Goal: Information Seeking & Learning: Learn about a topic

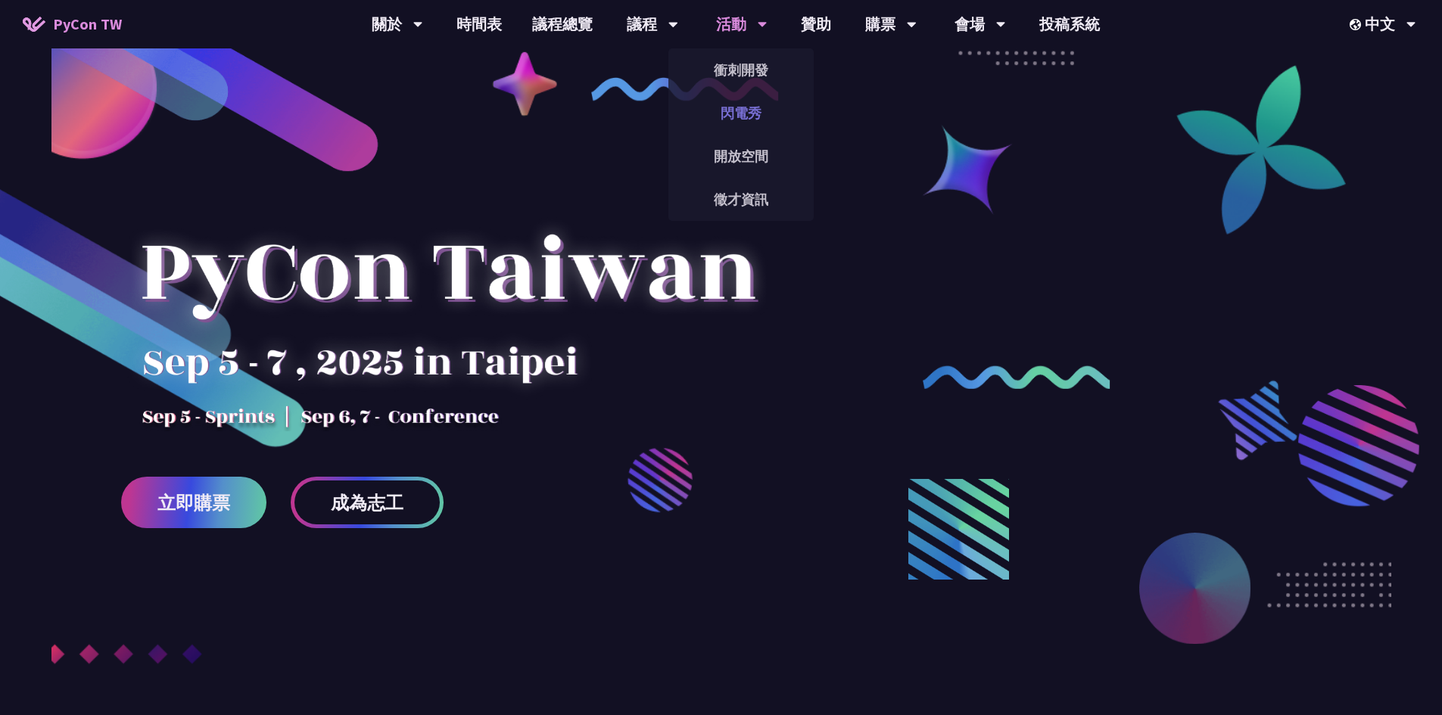
click at [747, 113] on link "閃電秀" at bounding box center [740, 113] width 145 height 36
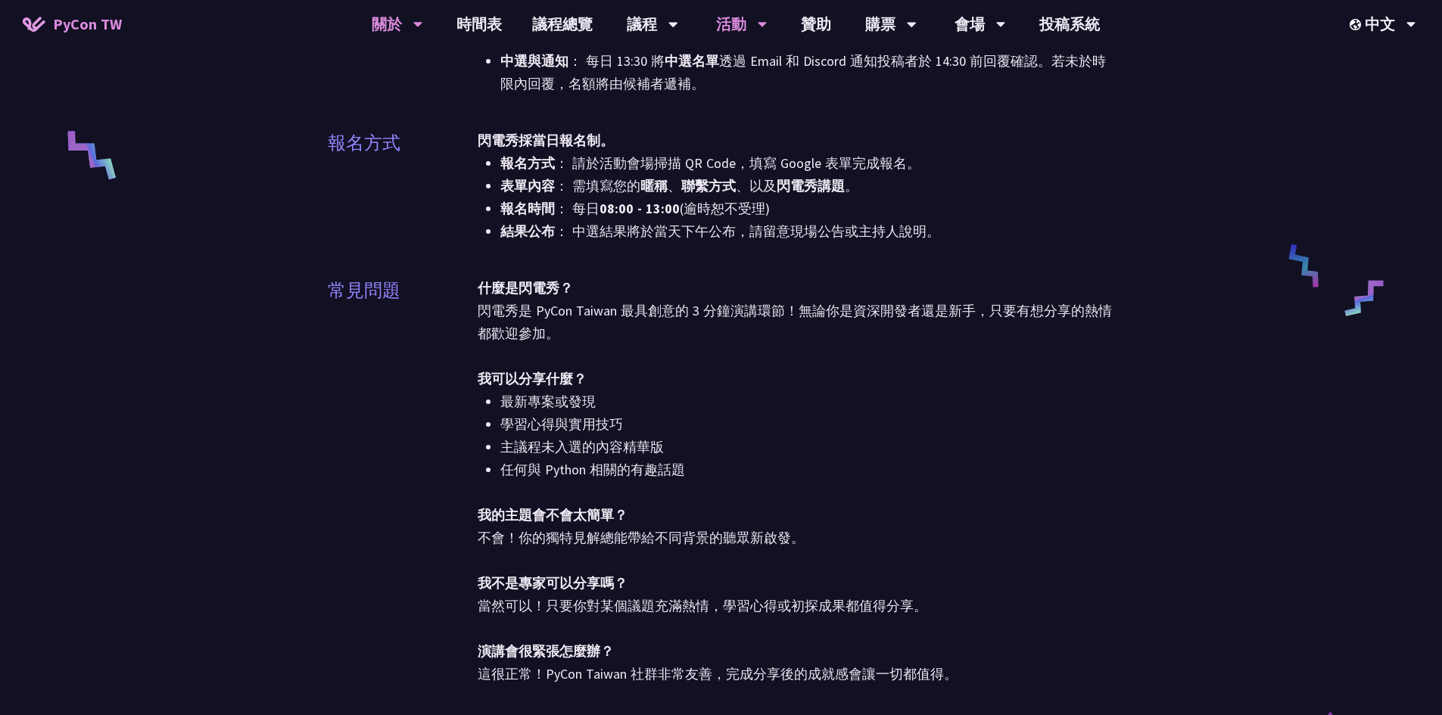
scroll to position [378, 0]
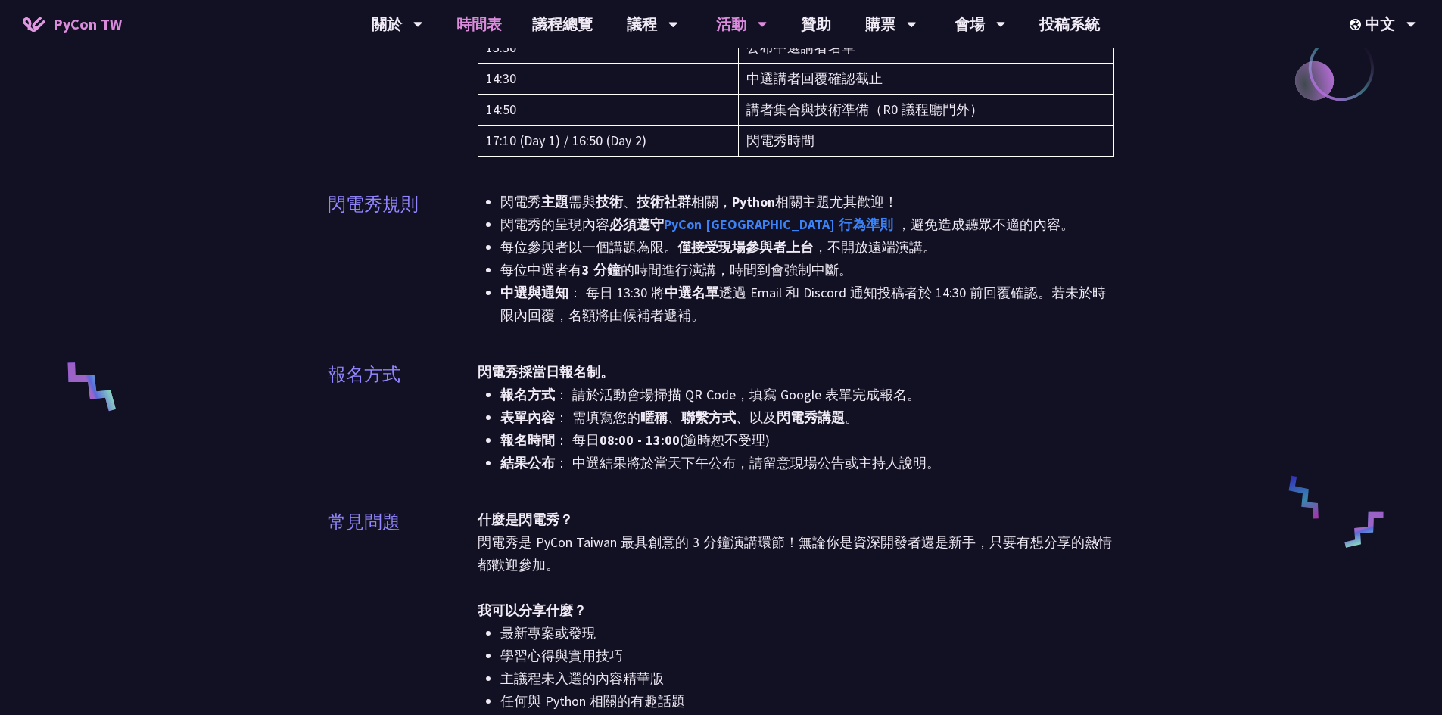
click at [462, 29] on link "時間表" at bounding box center [479, 24] width 76 height 48
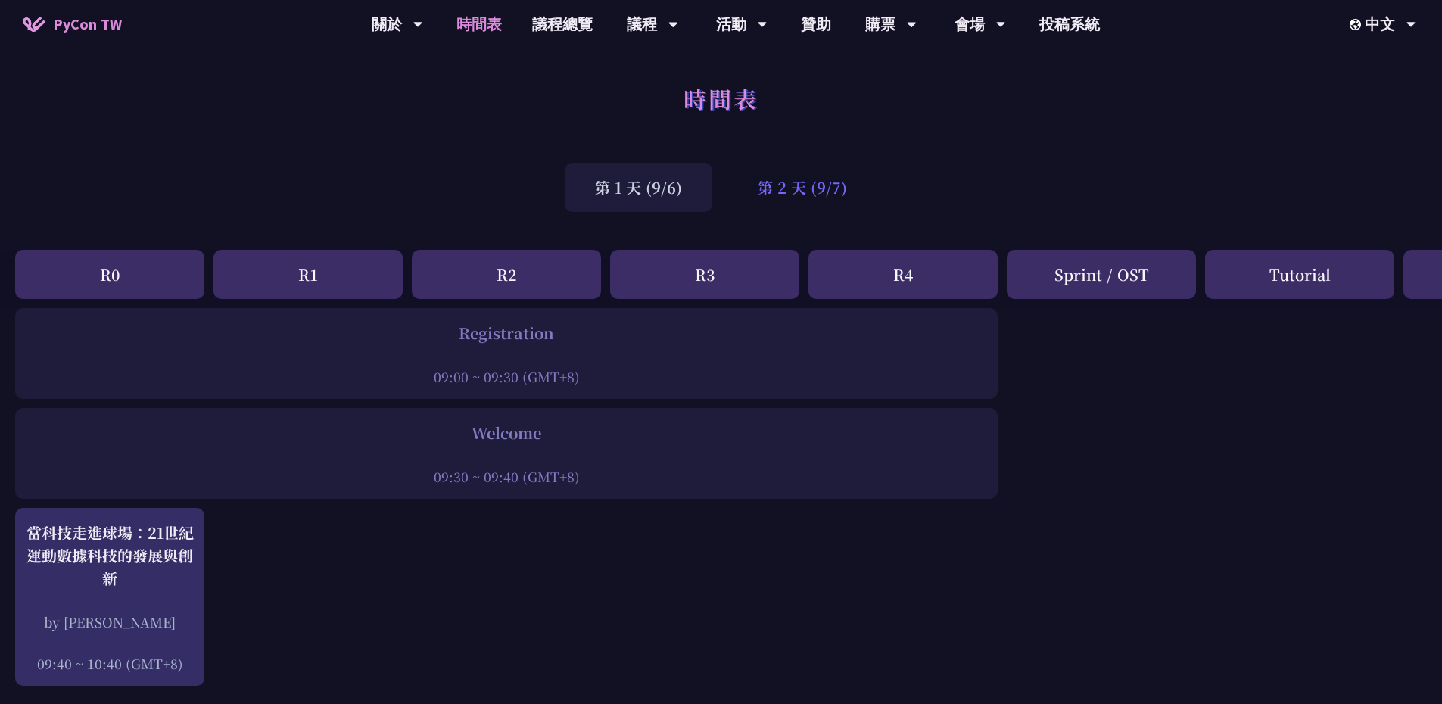
click at [813, 183] on div "第 2 天 (9/7)" at bounding box center [802, 187] width 150 height 49
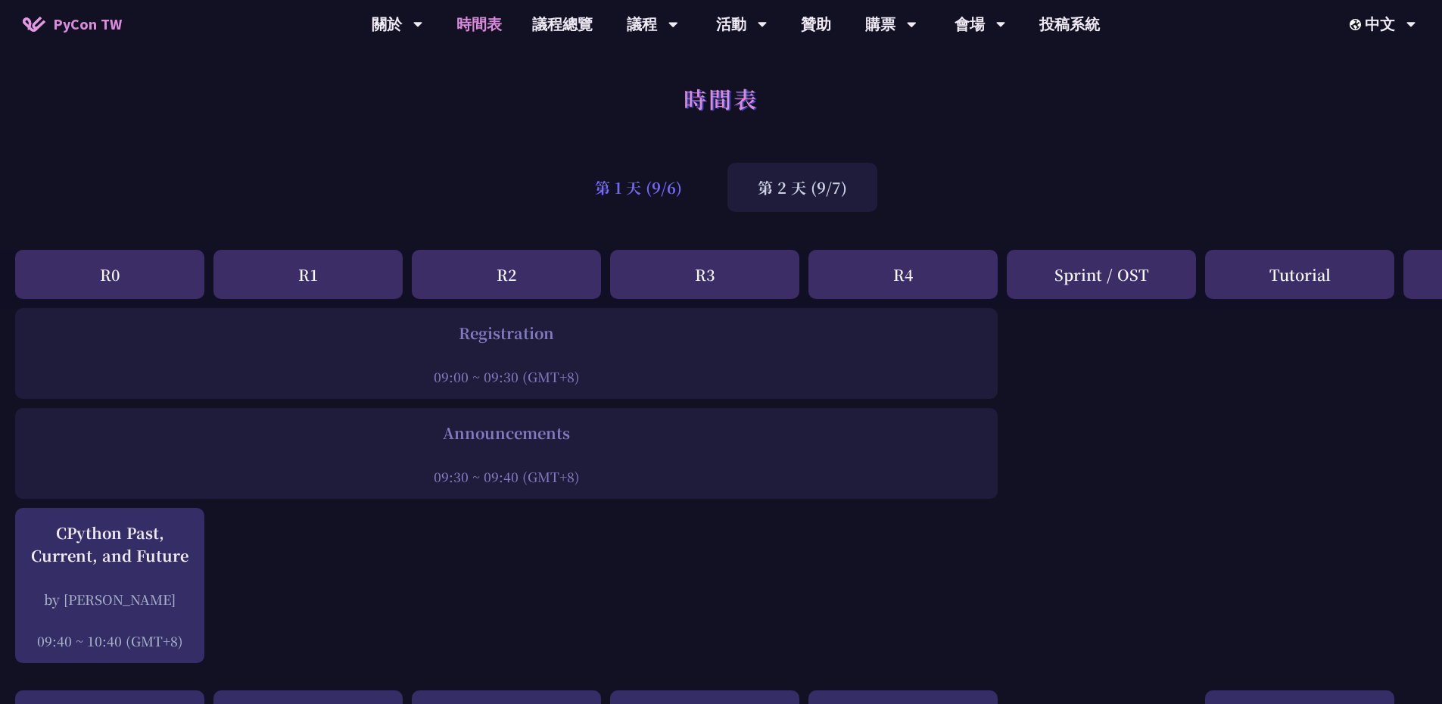
click at [649, 185] on div "第 1 天 (9/6)" at bounding box center [639, 187] width 148 height 49
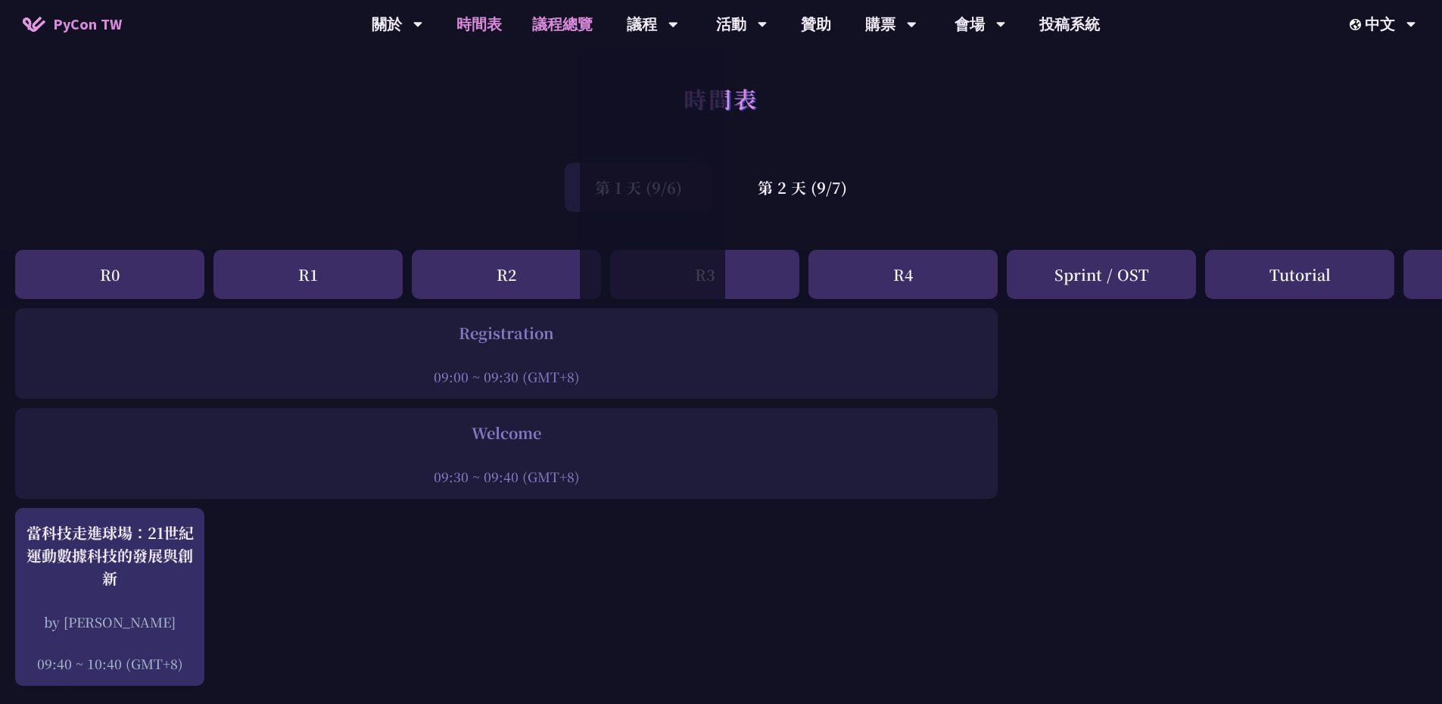
click at [590, 21] on link "議程總覽" at bounding box center [562, 24] width 91 height 48
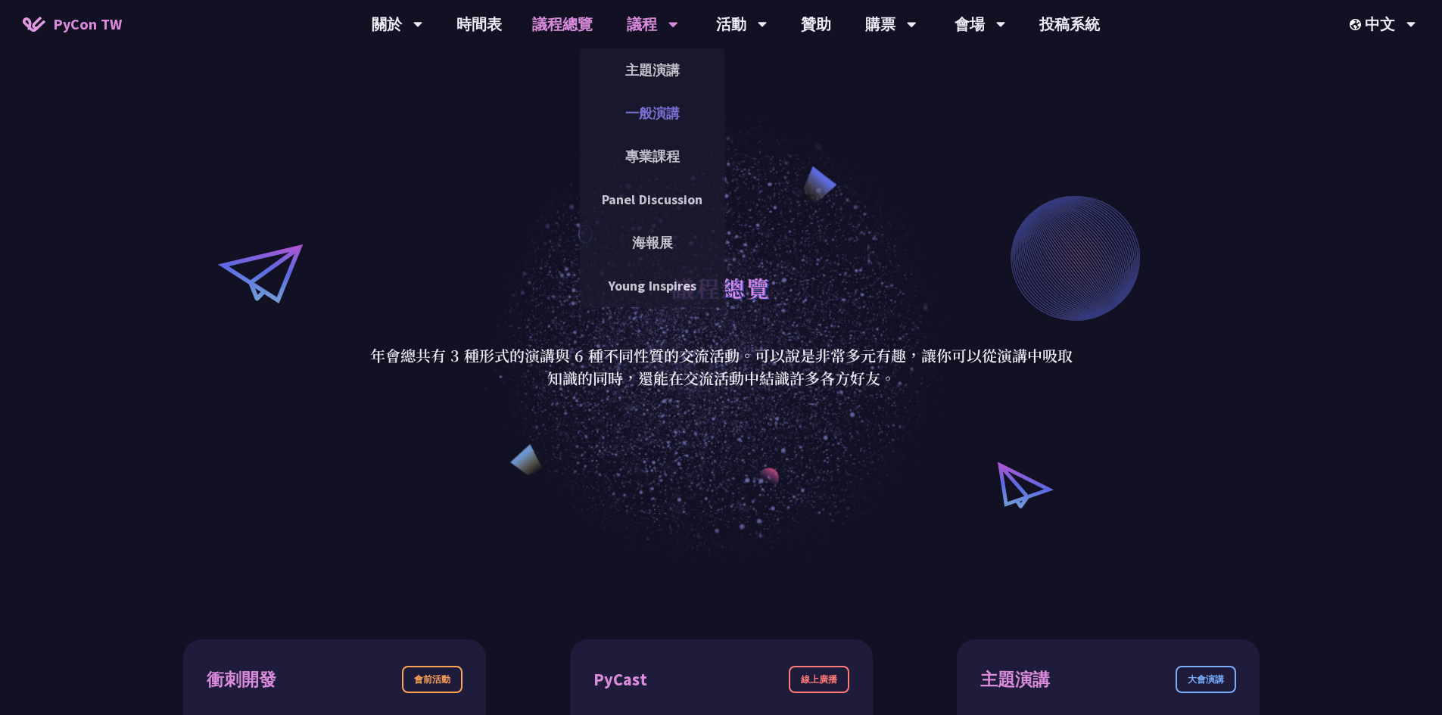
click at [635, 121] on link "一般演講" at bounding box center [652, 113] width 145 height 36
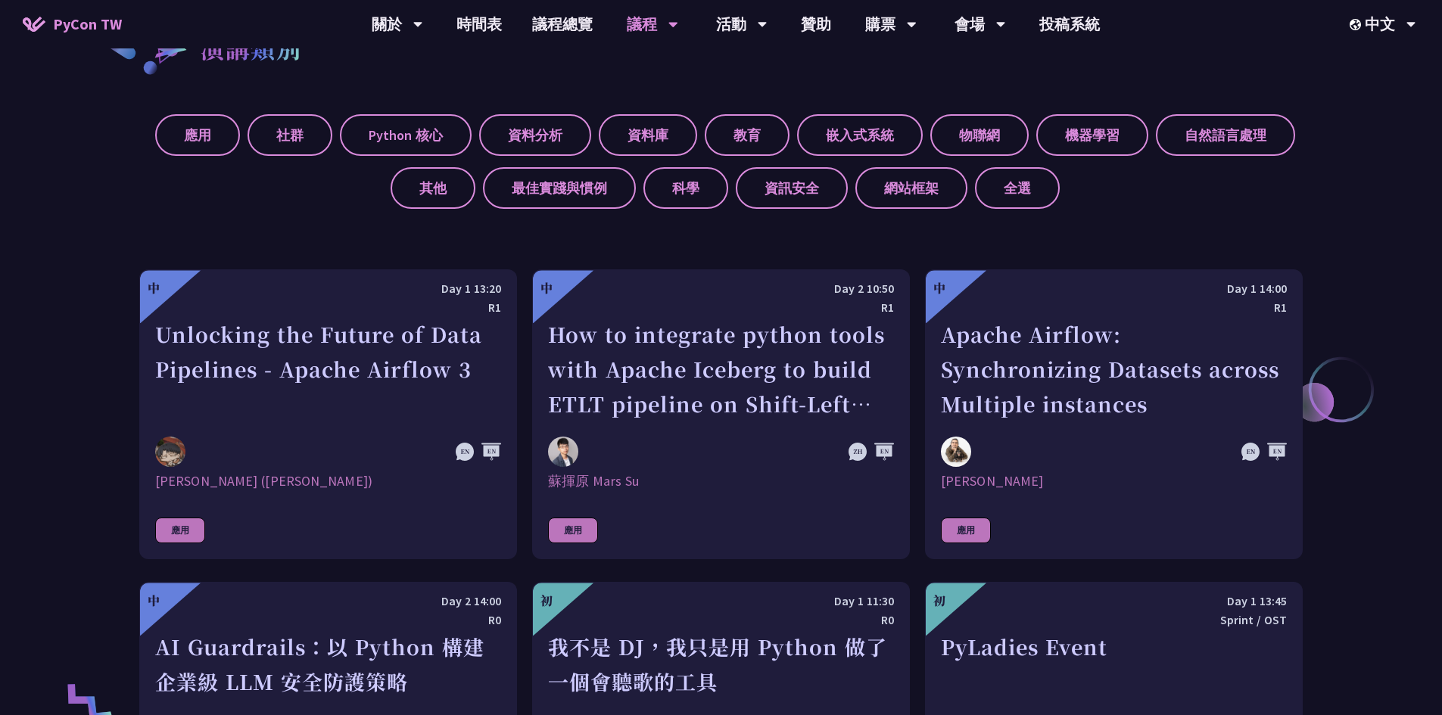
scroll to position [530, 0]
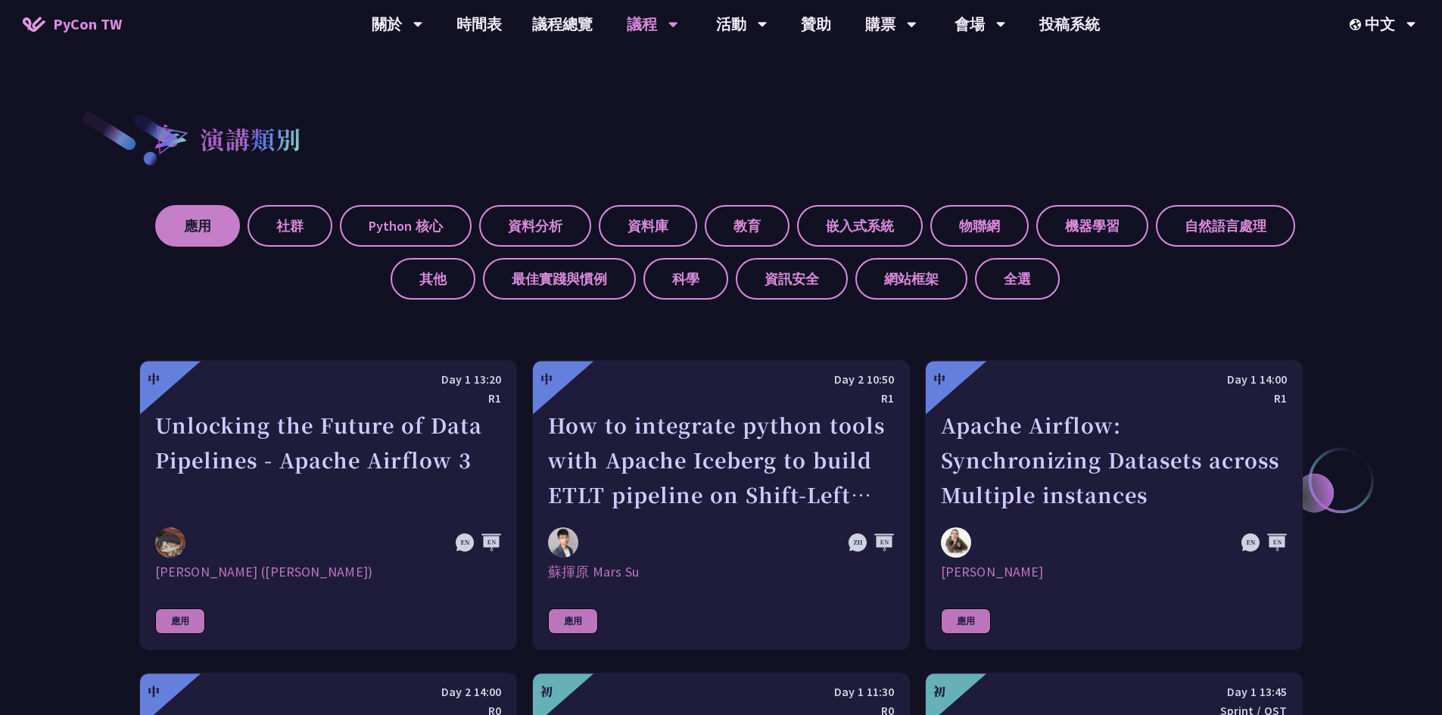
click at [183, 217] on label "應用" at bounding box center [197, 226] width 85 height 42
click at [0, 0] on input "應用" at bounding box center [0, 0] width 0 height 0
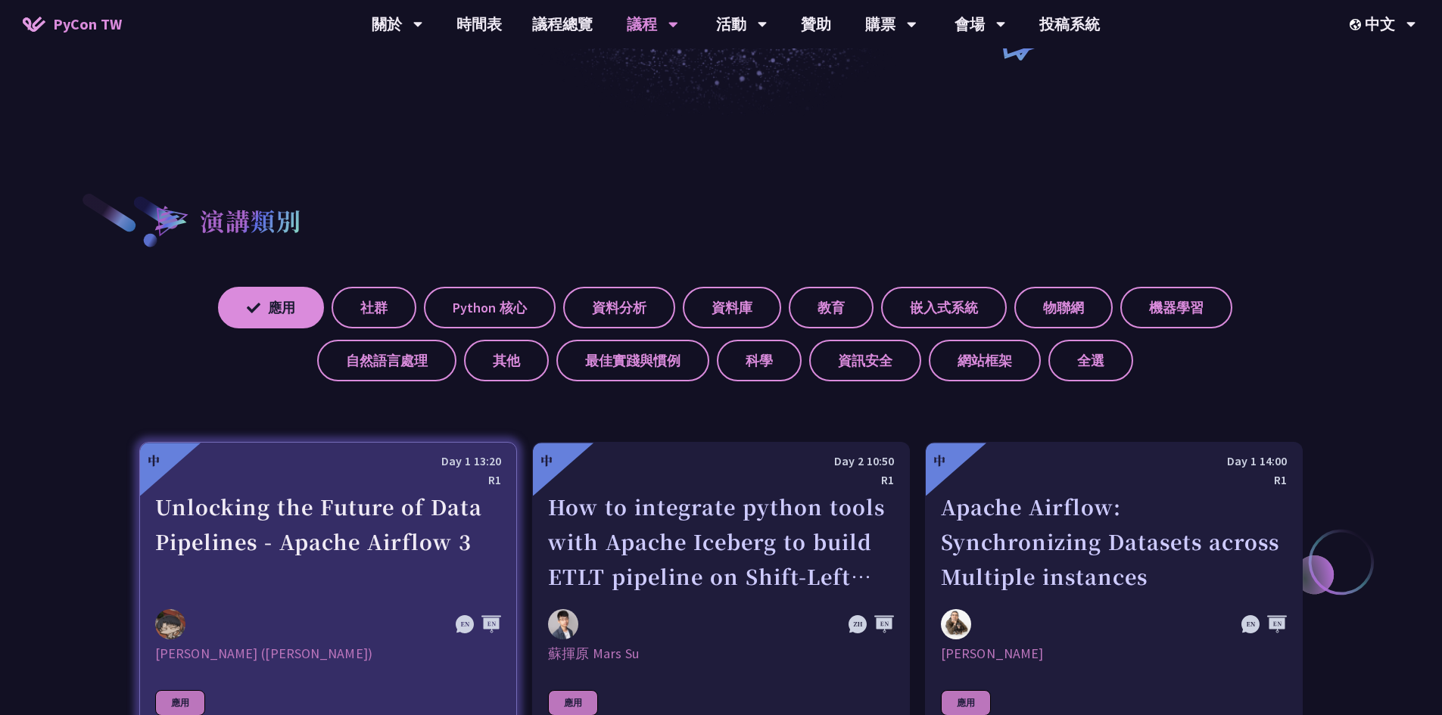
scroll to position [454, 0]
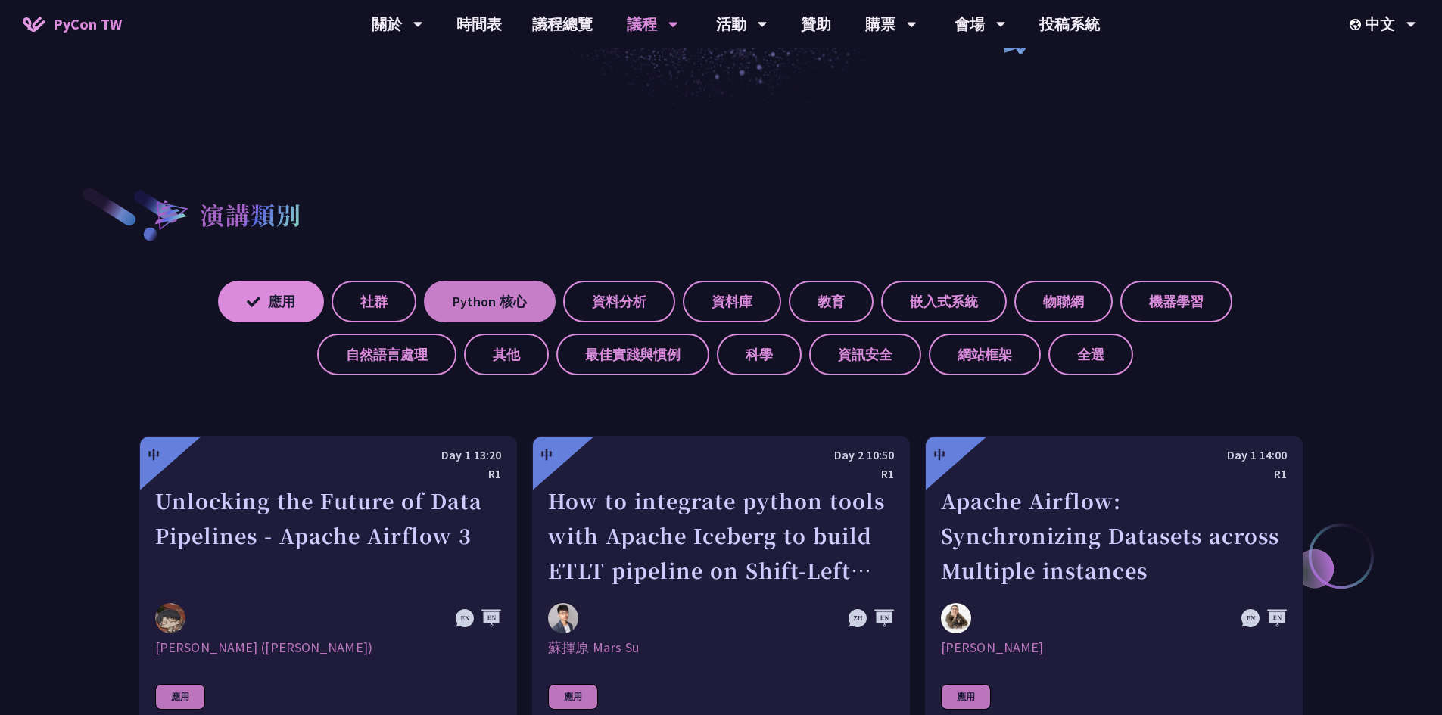
click at [478, 308] on label "Python 核心" at bounding box center [490, 302] width 132 height 42
click at [0, 0] on input "Python 核心" at bounding box center [0, 0] width 0 height 0
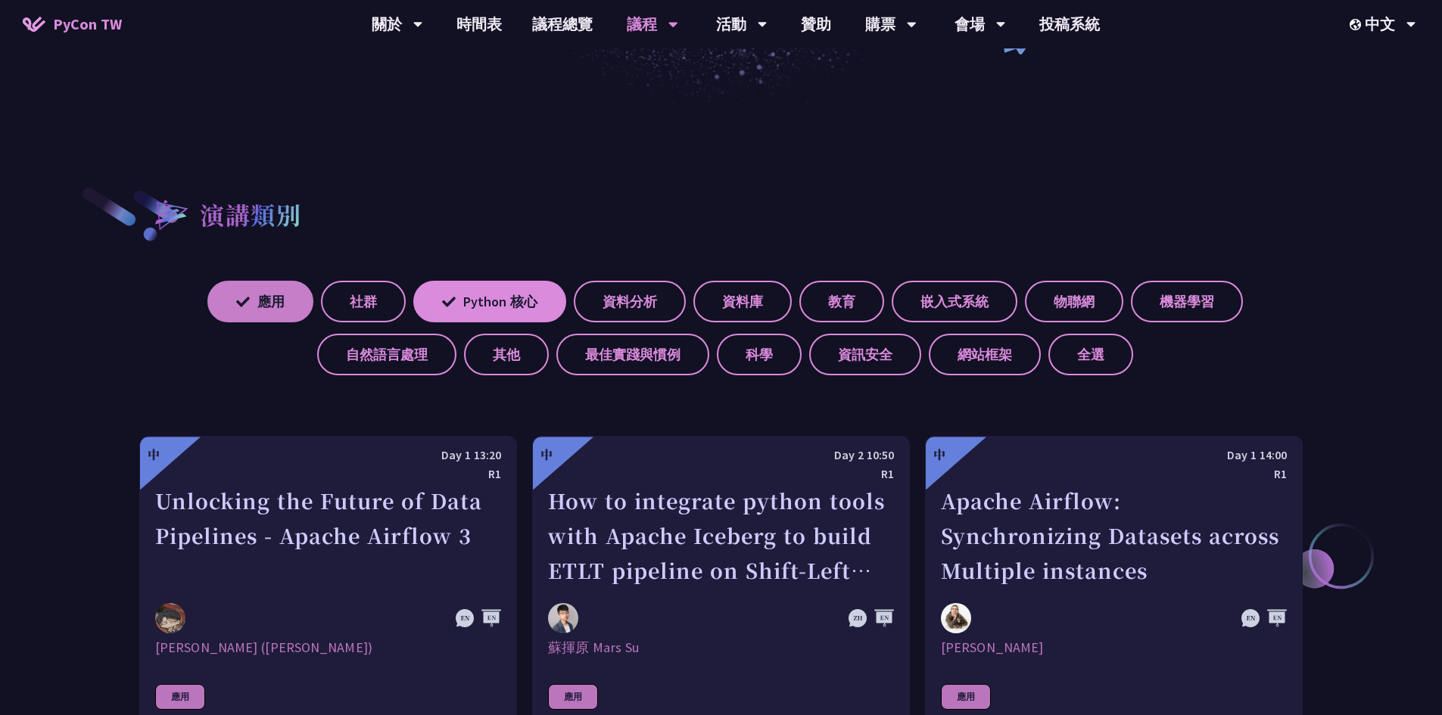
click at [260, 298] on label "應用" at bounding box center [260, 302] width 106 height 42
click at [0, 0] on input "應用" at bounding box center [0, 0] width 0 height 0
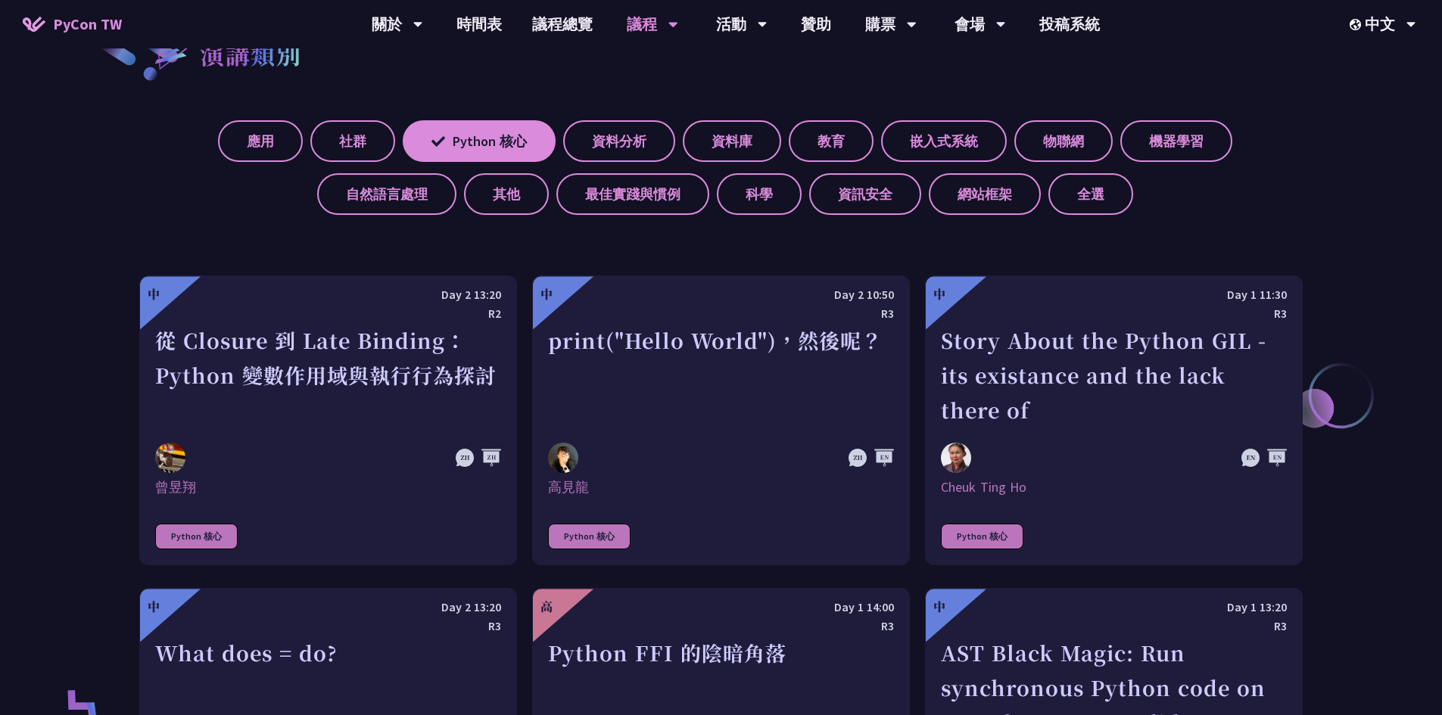
scroll to position [606, 0]
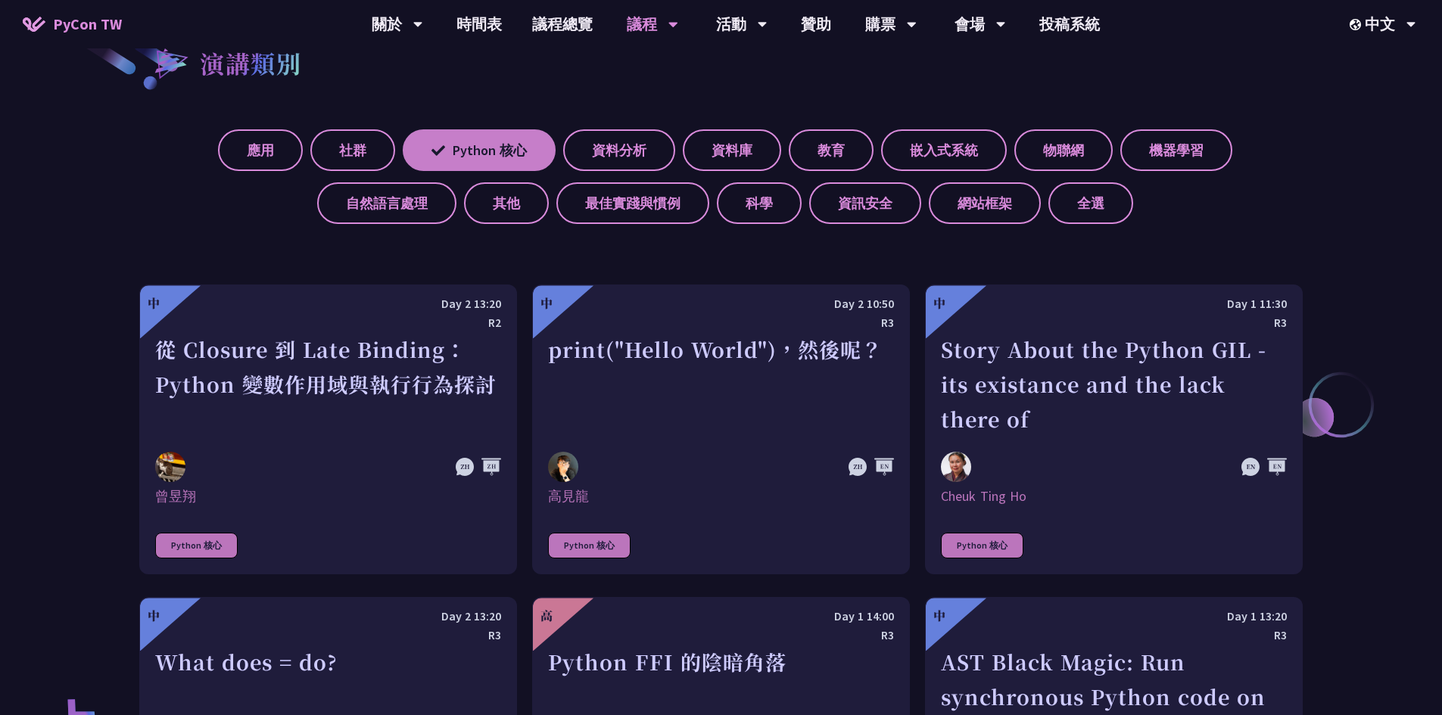
click at [525, 155] on label "Python 核心" at bounding box center [479, 150] width 153 height 42
click at [0, 0] on input "Python 核心" at bounding box center [0, 0] width 0 height 0
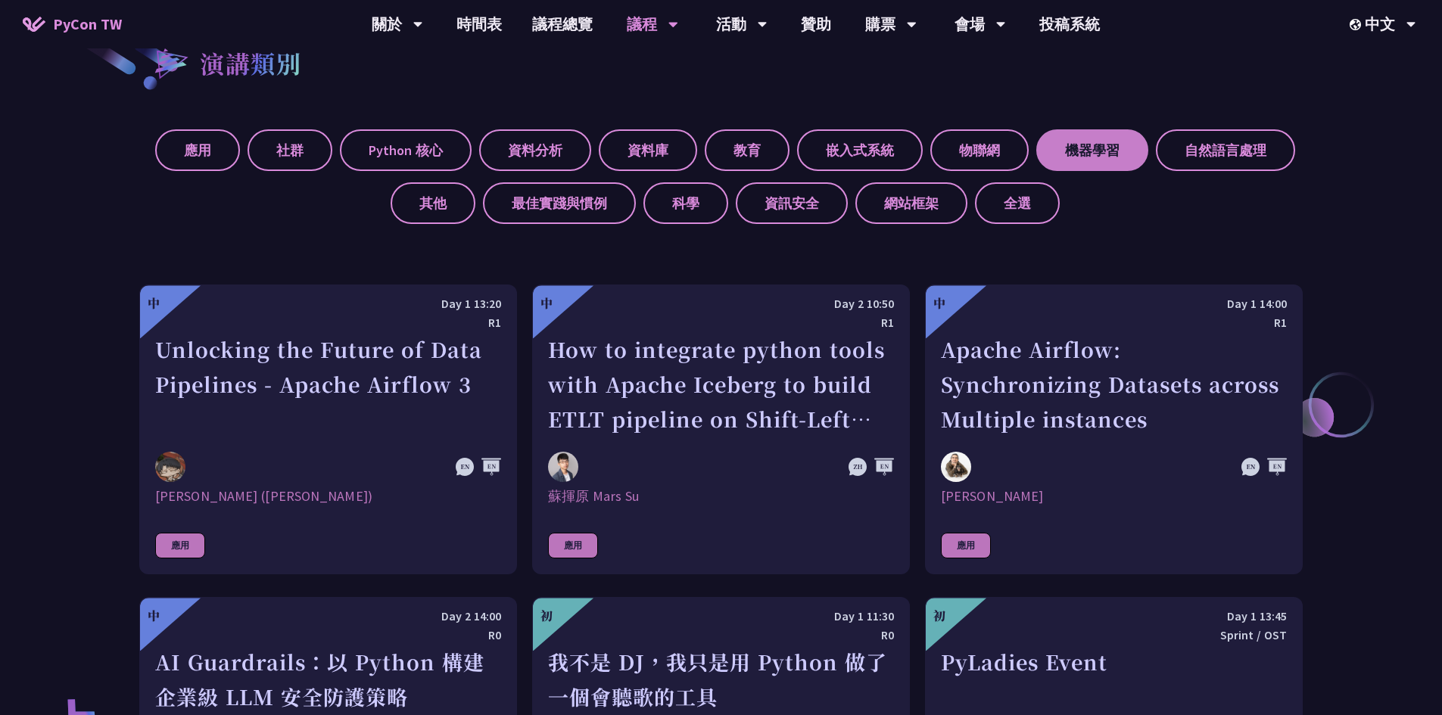
click at [1095, 155] on label "機器學習" at bounding box center [1092, 150] width 112 height 42
click at [0, 0] on input "機器學習" at bounding box center [0, 0] width 0 height 0
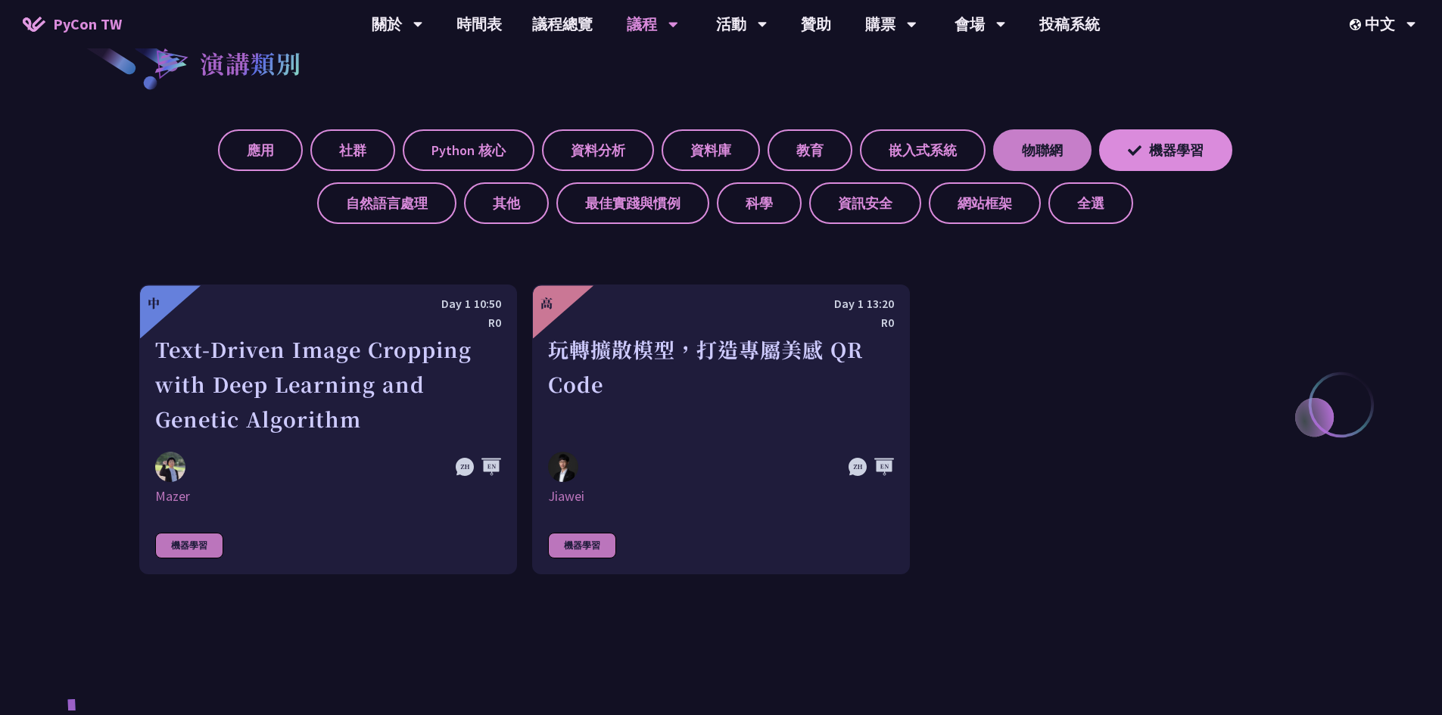
click at [1065, 156] on label "物聯網" at bounding box center [1042, 150] width 98 height 42
click at [0, 0] on input "物聯網" at bounding box center [0, 0] width 0 height 0
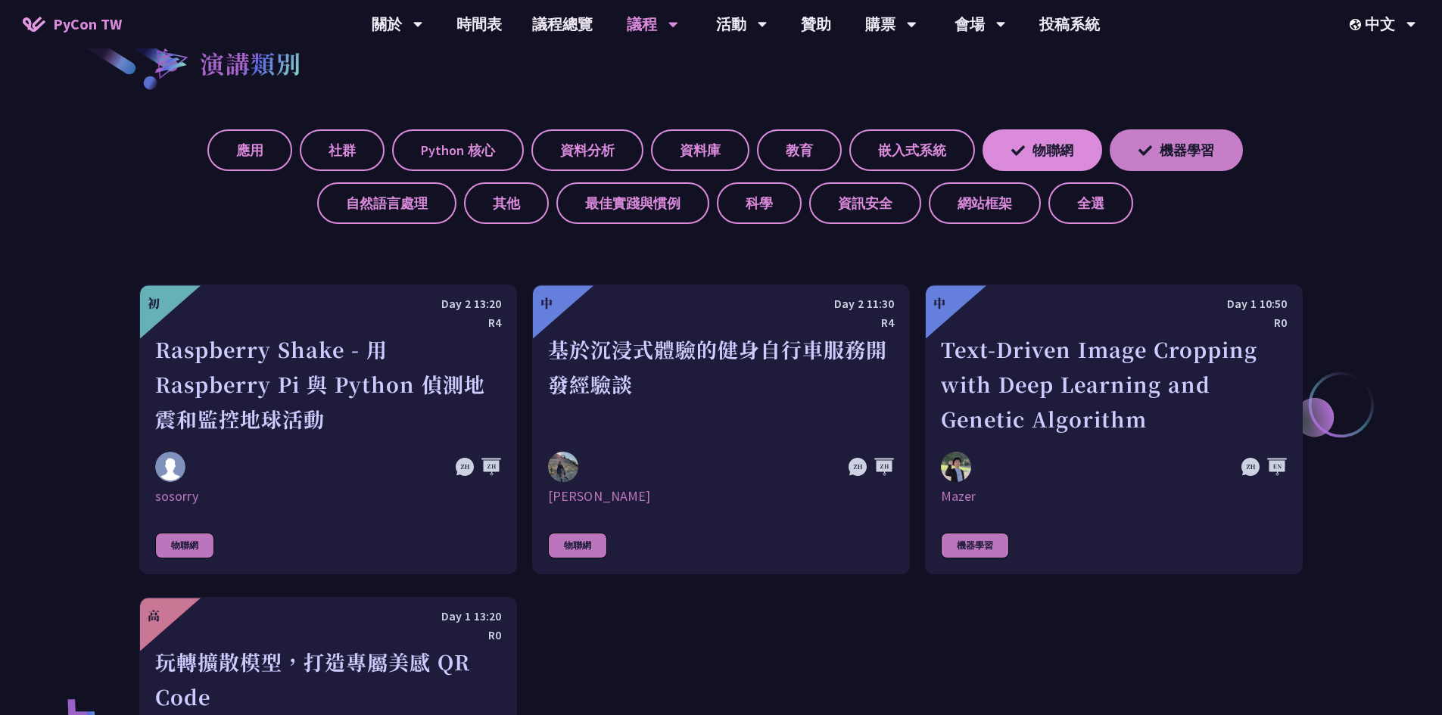
click at [1148, 149] on icon at bounding box center [1145, 150] width 14 height 10
click at [0, 0] on input "機器學習" at bounding box center [0, 0] width 0 height 0
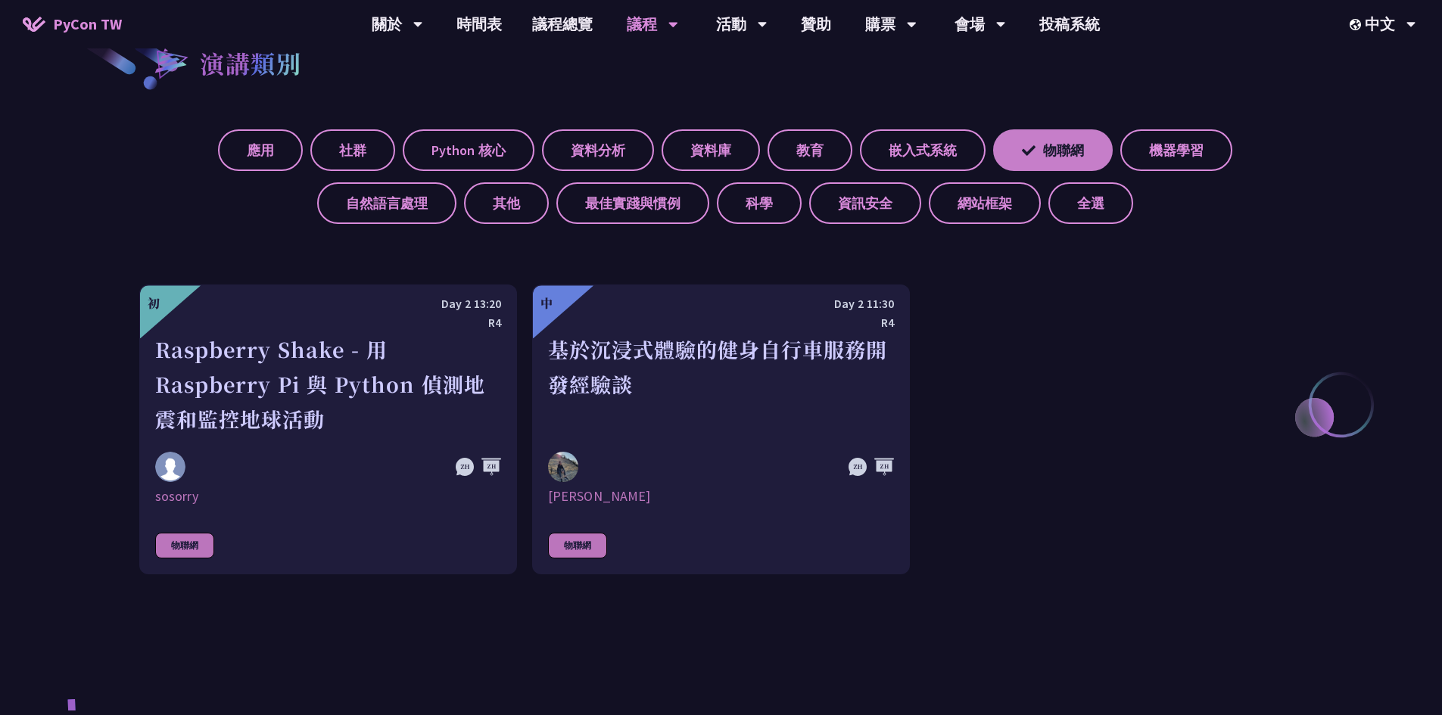
click at [1058, 156] on label "物聯網" at bounding box center [1053, 150] width 120 height 42
click at [0, 0] on input "物聯網" at bounding box center [0, 0] width 0 height 0
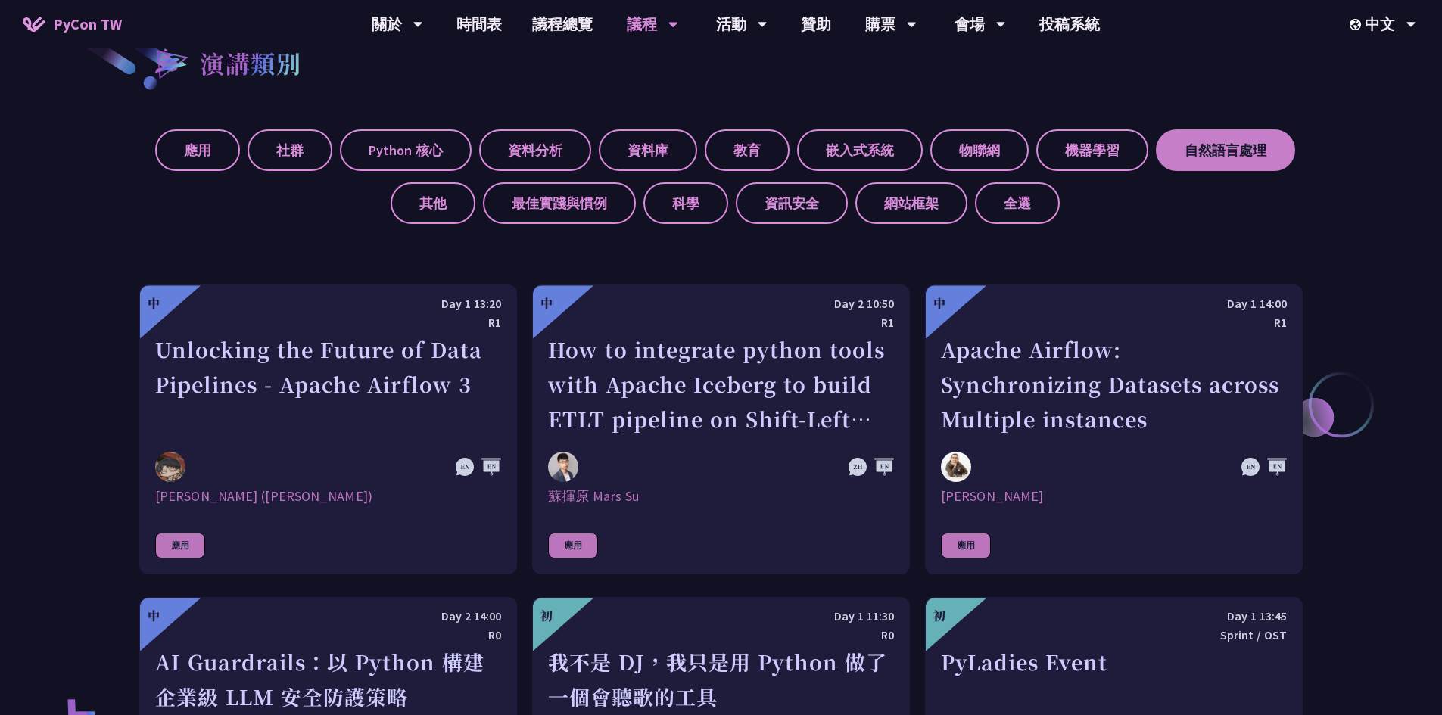
click at [1208, 160] on label "自然語言處理" at bounding box center [1225, 150] width 139 height 42
click at [0, 0] on input "自然語言處理" at bounding box center [0, 0] width 0 height 0
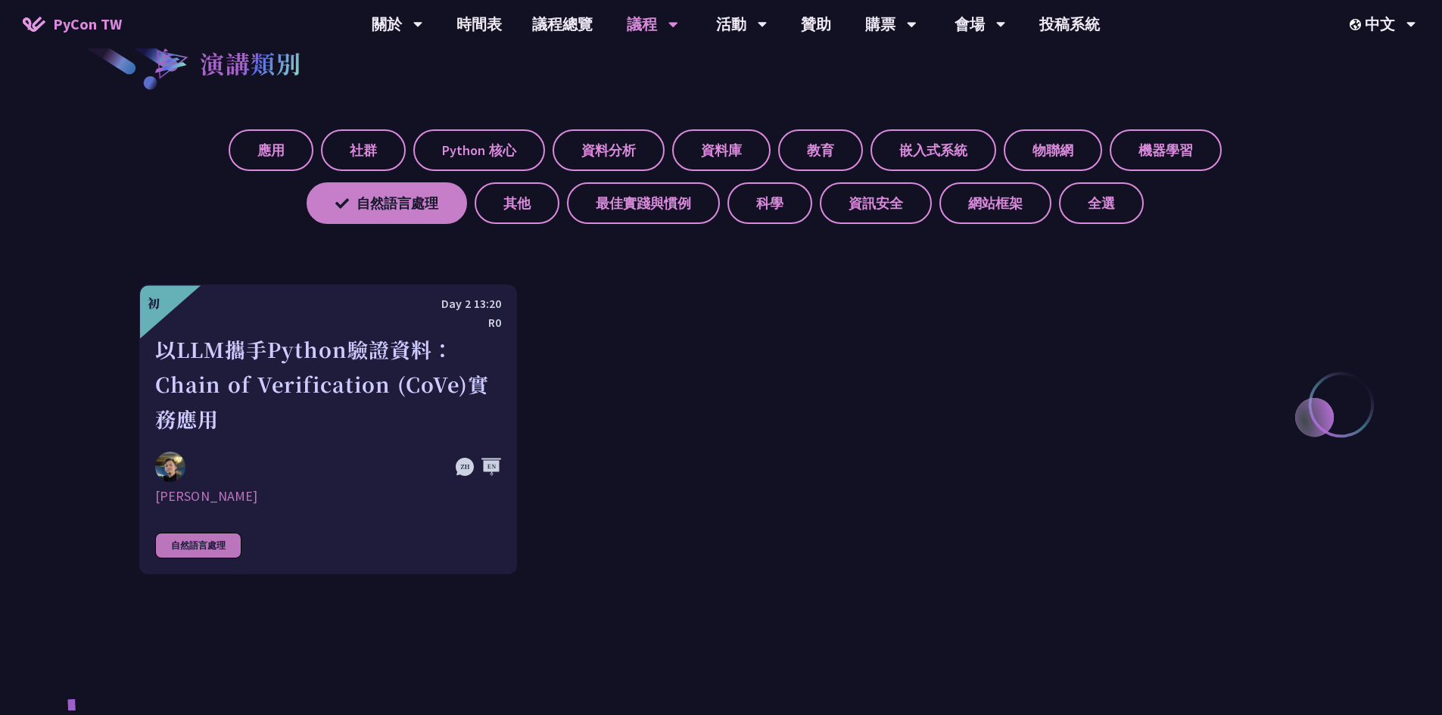
click at [405, 201] on label "自然語言處理" at bounding box center [387, 203] width 160 height 42
click at [0, 0] on input "自然語言處理" at bounding box center [0, 0] width 0 height 0
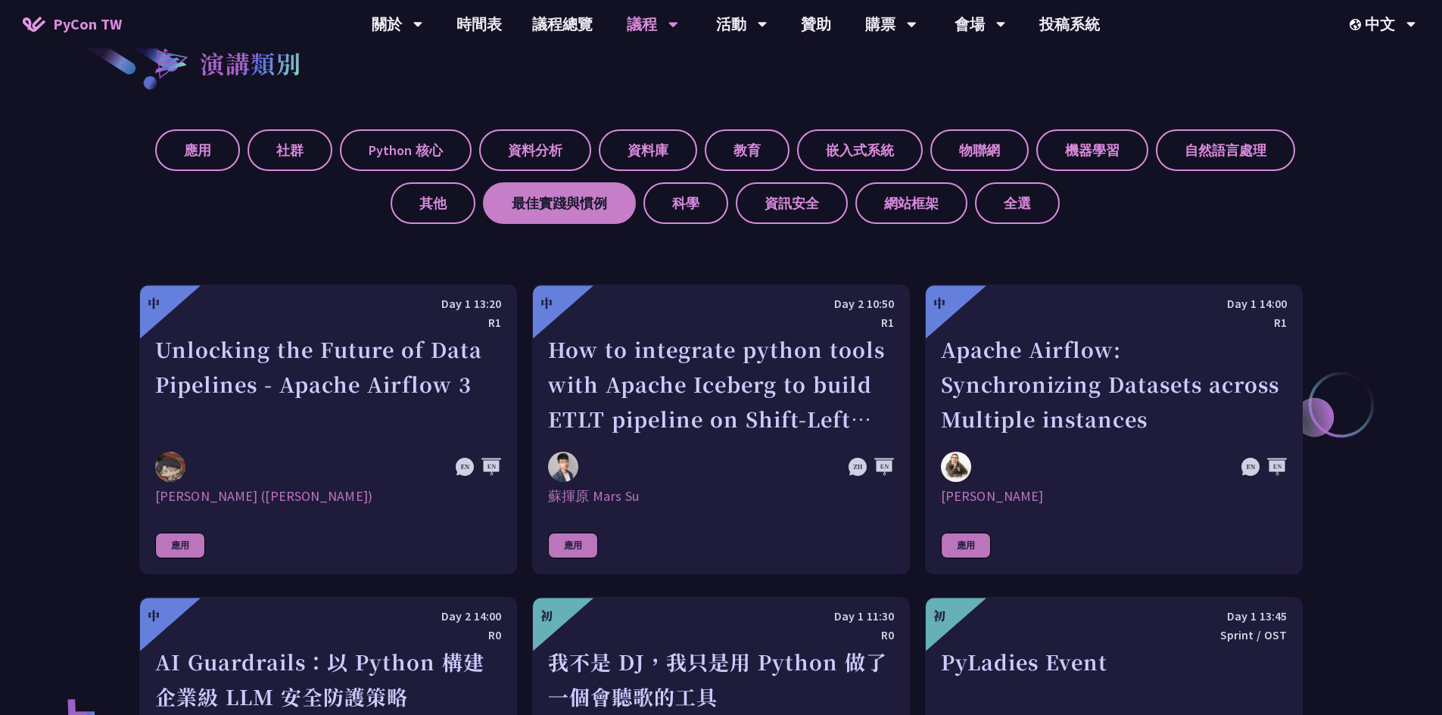
click at [519, 208] on label "最佳實踐與慣例" at bounding box center [559, 203] width 153 height 42
click at [0, 0] on input "最佳實踐與慣例" at bounding box center [0, 0] width 0 height 0
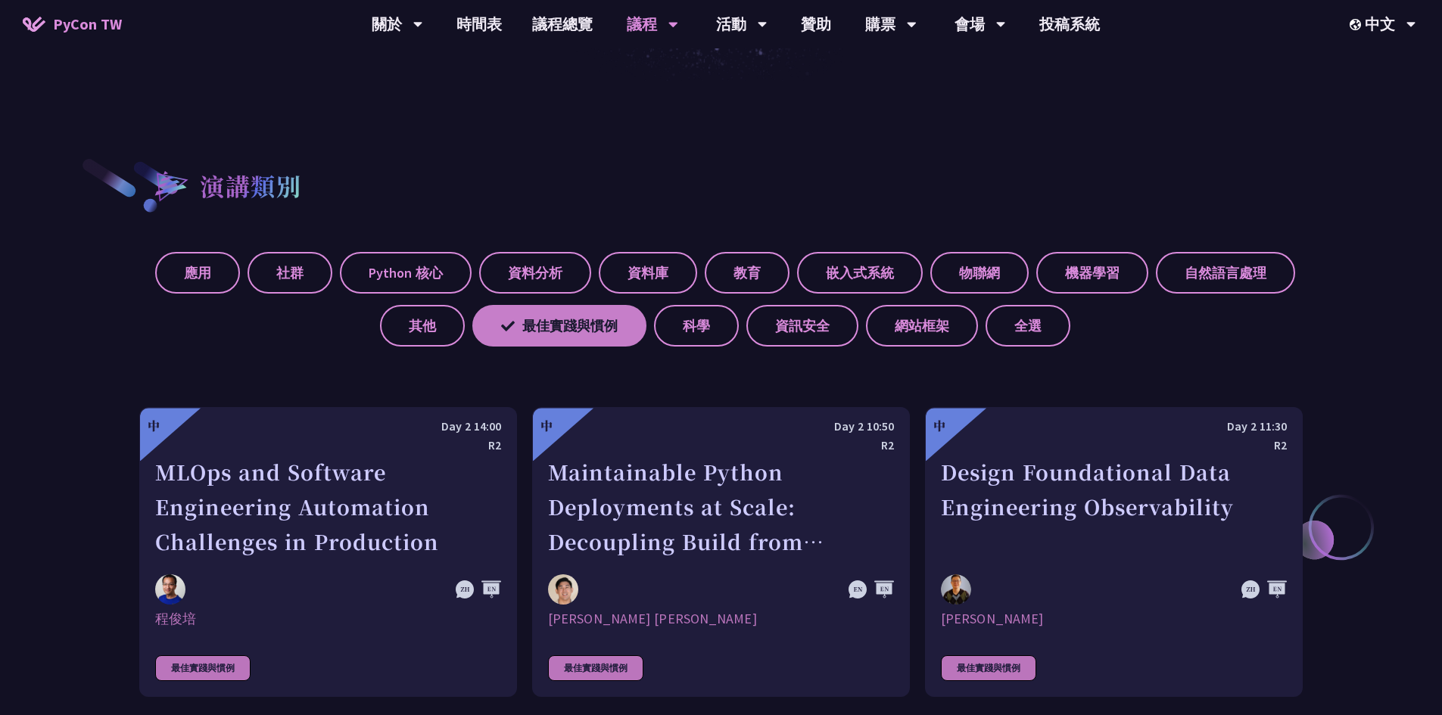
scroll to position [454, 0]
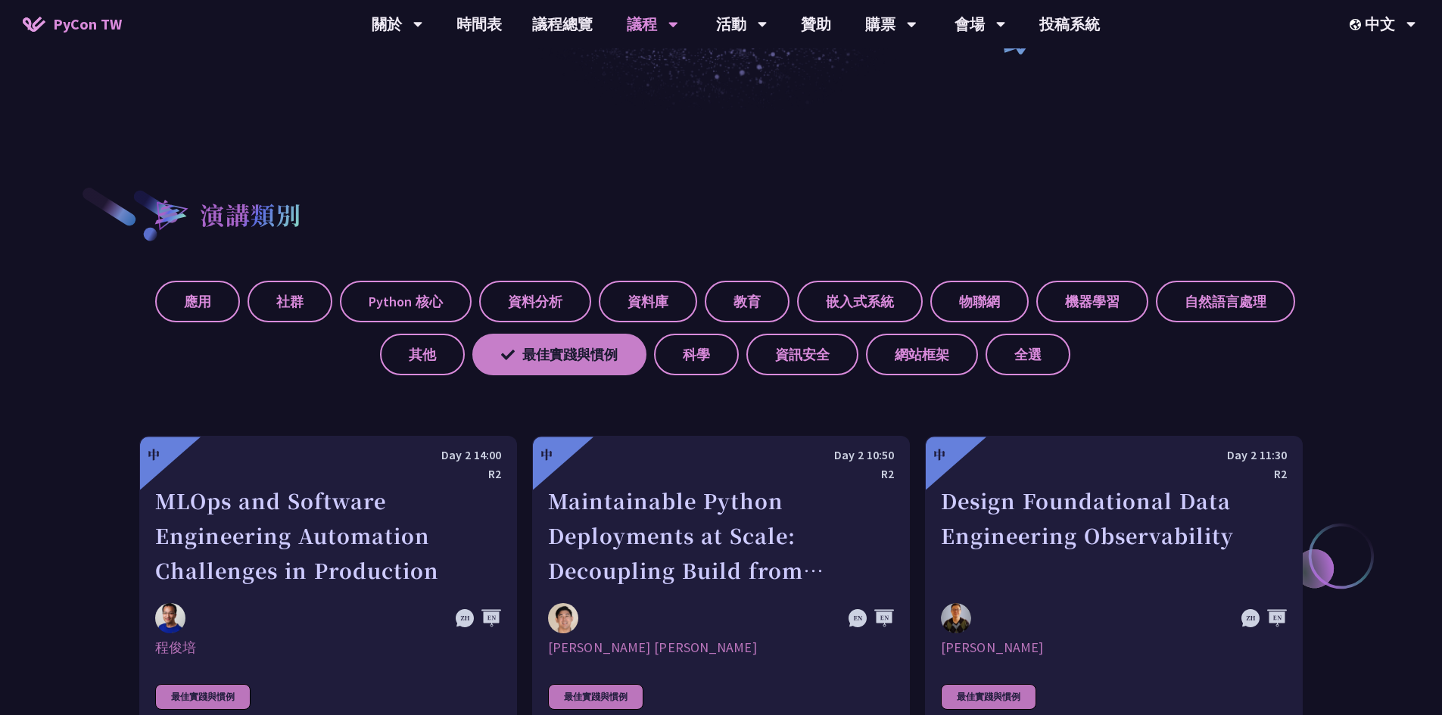
click at [577, 360] on label "最佳實踐與慣例" at bounding box center [559, 355] width 174 height 42
click at [0, 0] on input "最佳實踐與慣例" at bounding box center [0, 0] width 0 height 0
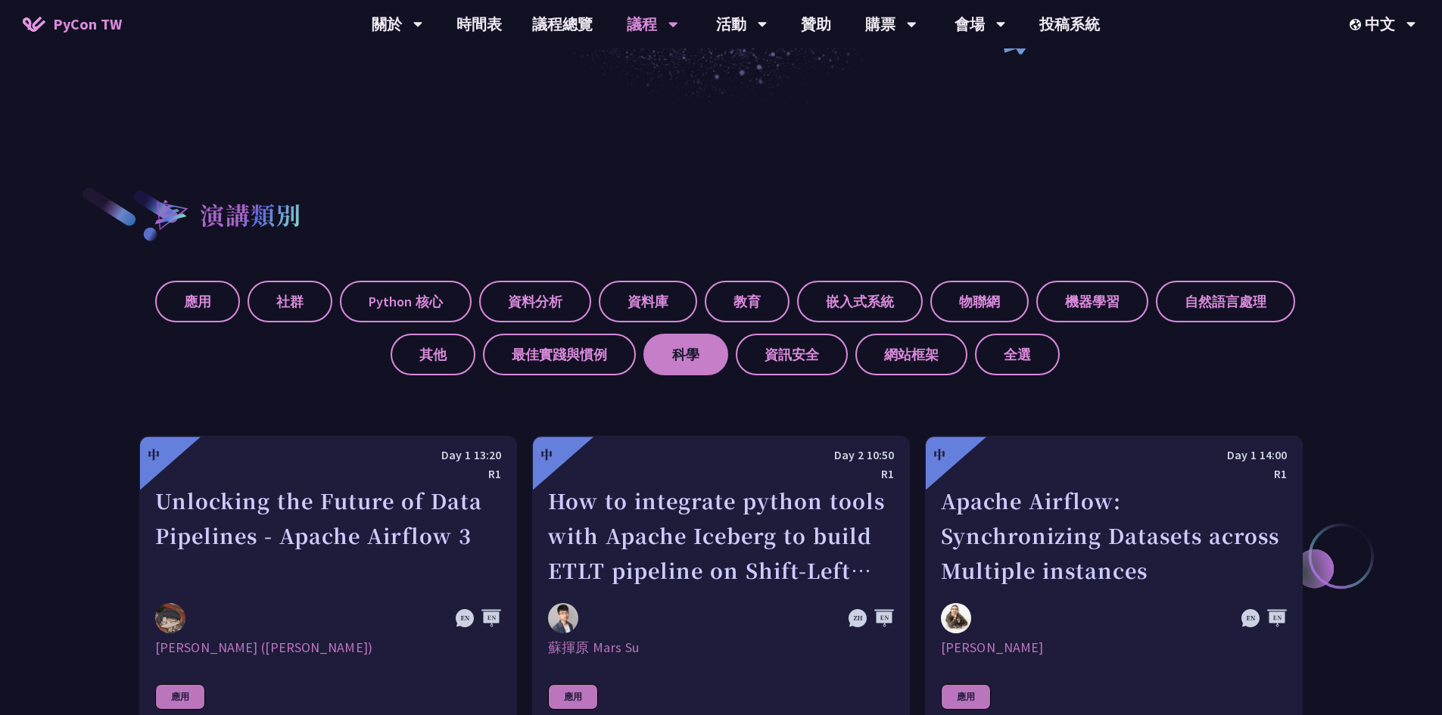
click at [712, 358] on label "科學" at bounding box center [685, 355] width 85 height 42
click at [0, 0] on input "科學" at bounding box center [0, 0] width 0 height 0
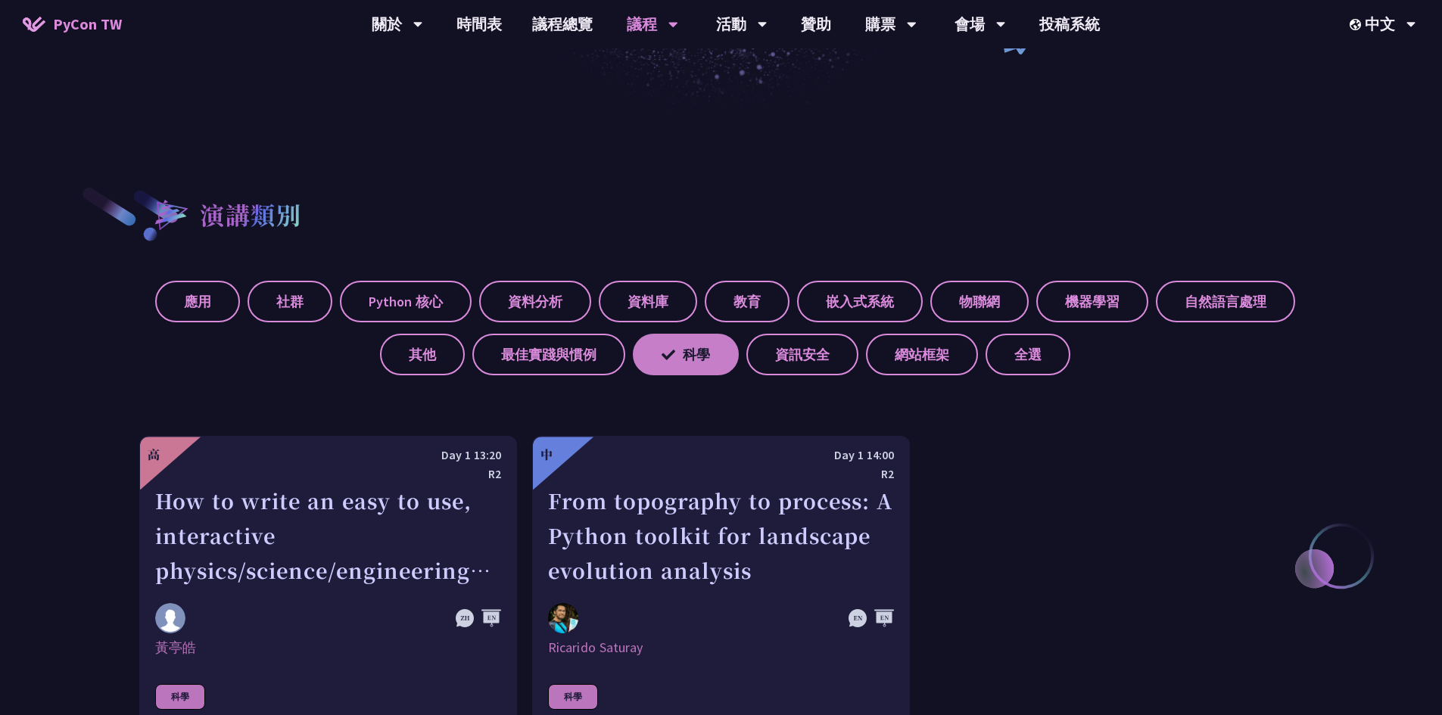
click at [712, 358] on label "科學" at bounding box center [686, 355] width 106 height 42
click at [0, 0] on input "科學" at bounding box center [0, 0] width 0 height 0
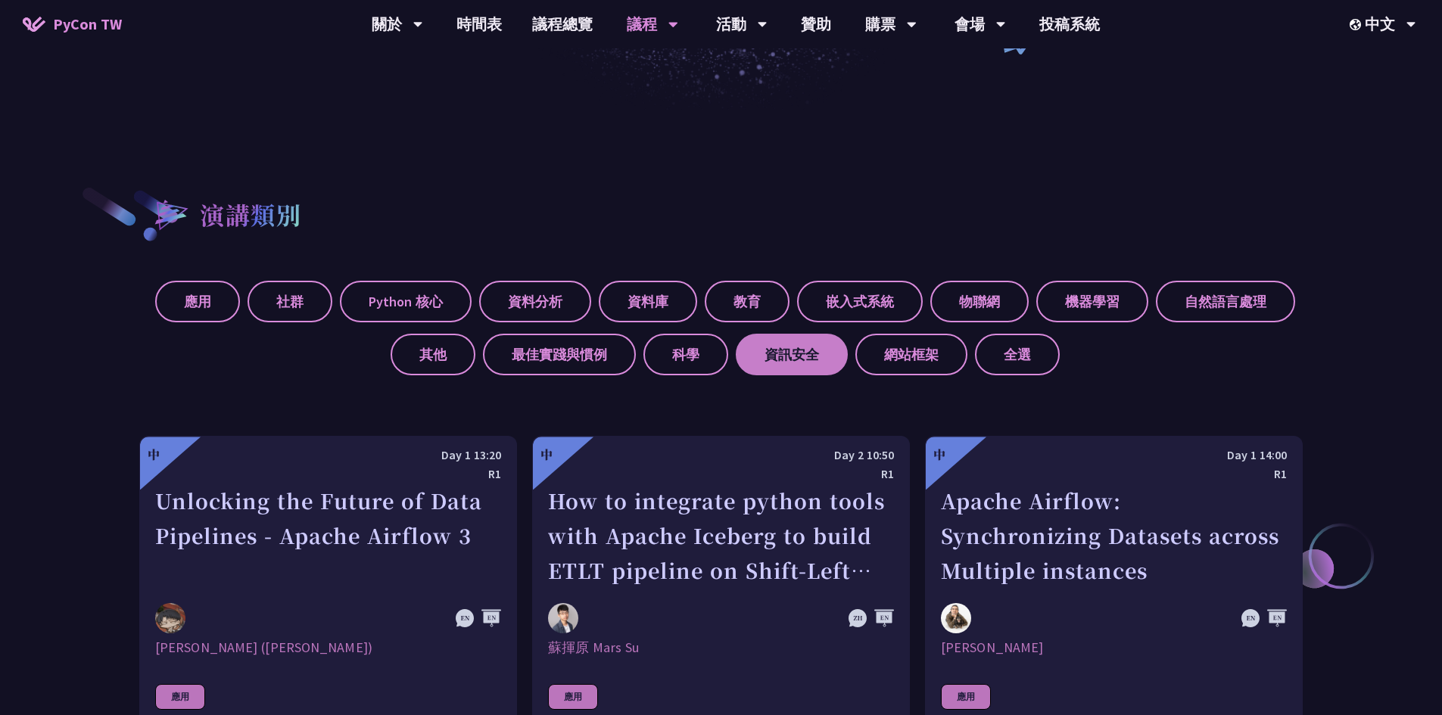
click at [765, 357] on label "資訊安全" at bounding box center [792, 355] width 112 height 42
click at [0, 0] on input "資訊安全" at bounding box center [0, 0] width 0 height 0
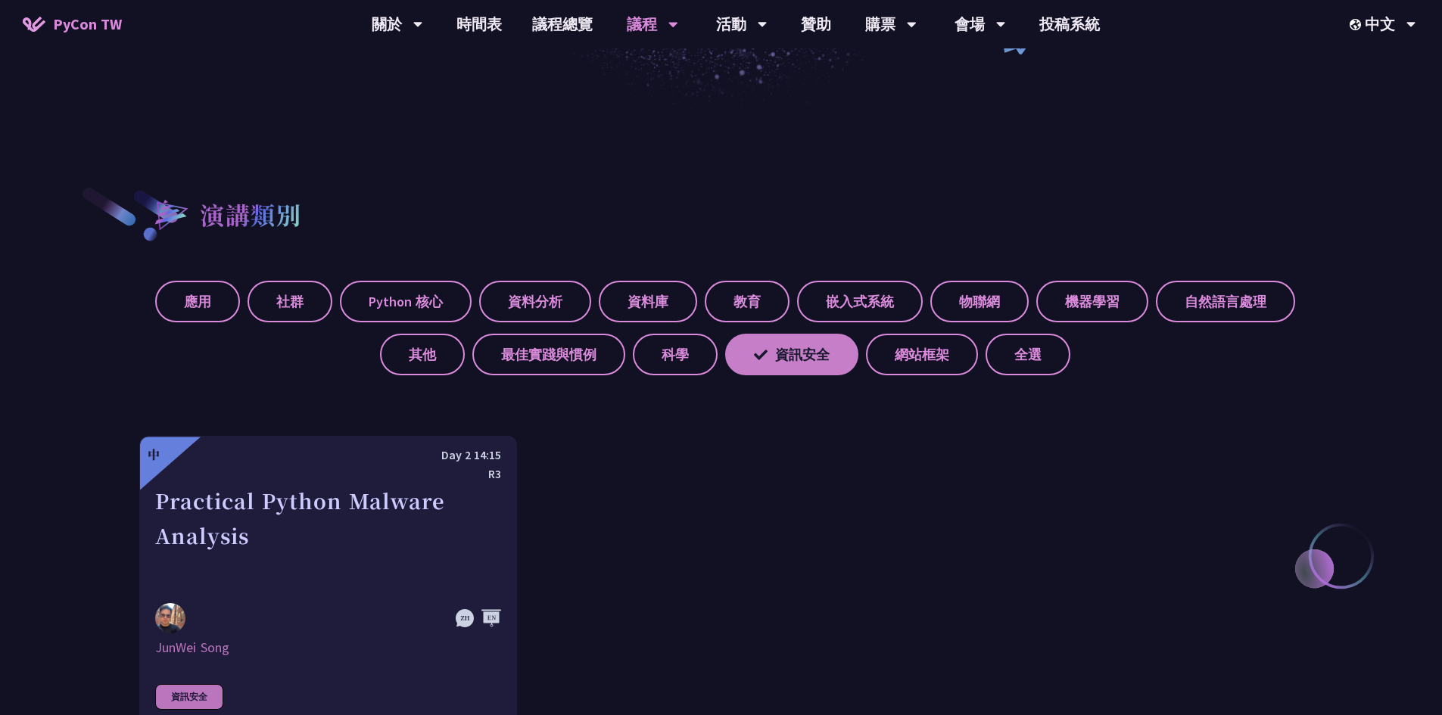
click at [765, 357] on icon at bounding box center [761, 355] width 14 height 14
click at [0, 0] on input "資訊安全" at bounding box center [0, 0] width 0 height 0
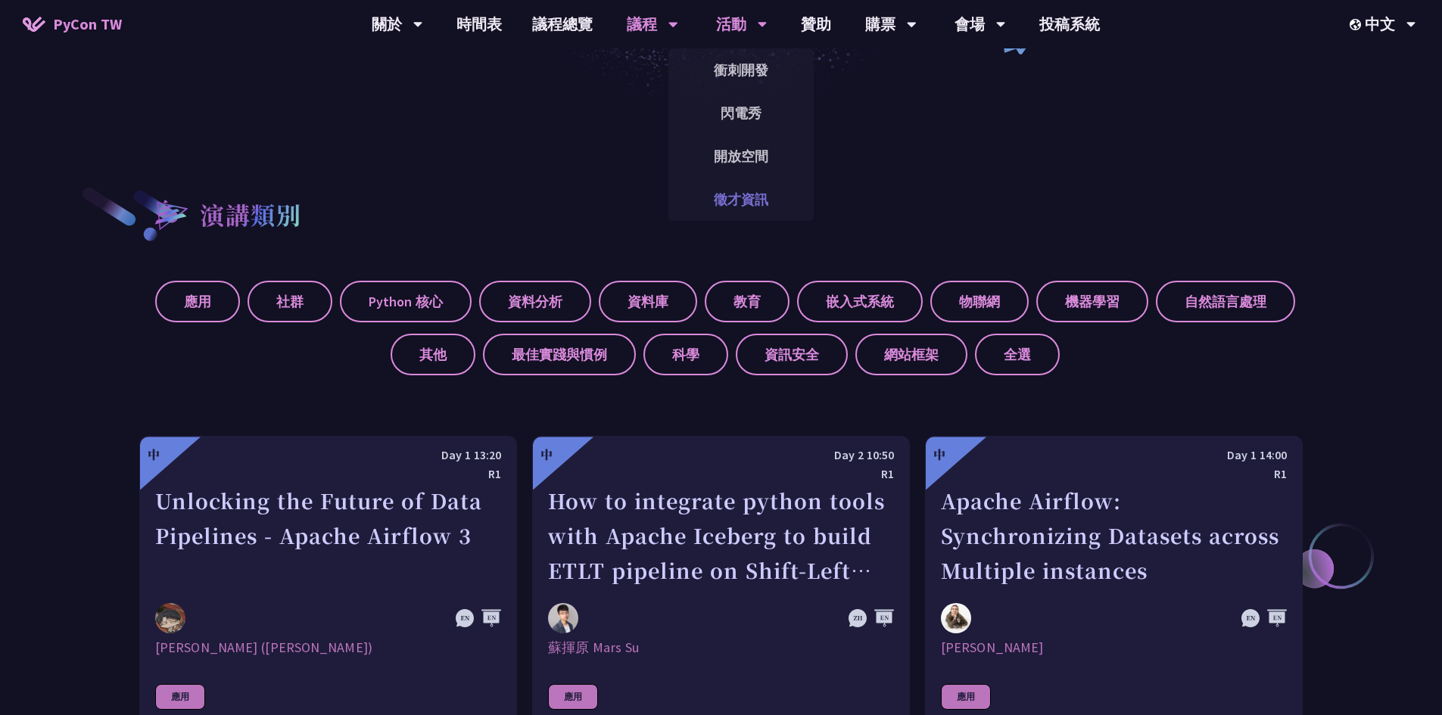
click at [751, 190] on link "徵才資訊" at bounding box center [740, 200] width 145 height 36
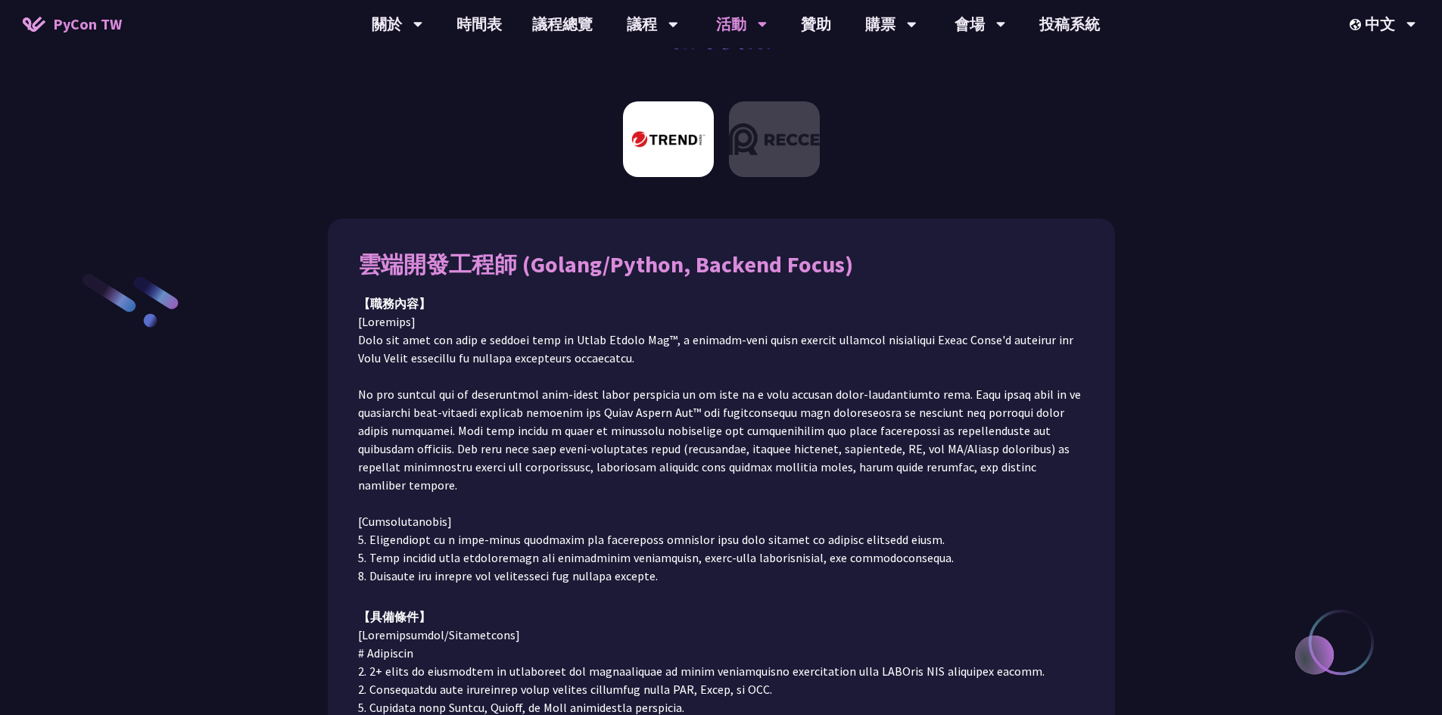
scroll to position [76, 0]
click at [776, 160] on img at bounding box center [774, 140] width 91 height 76
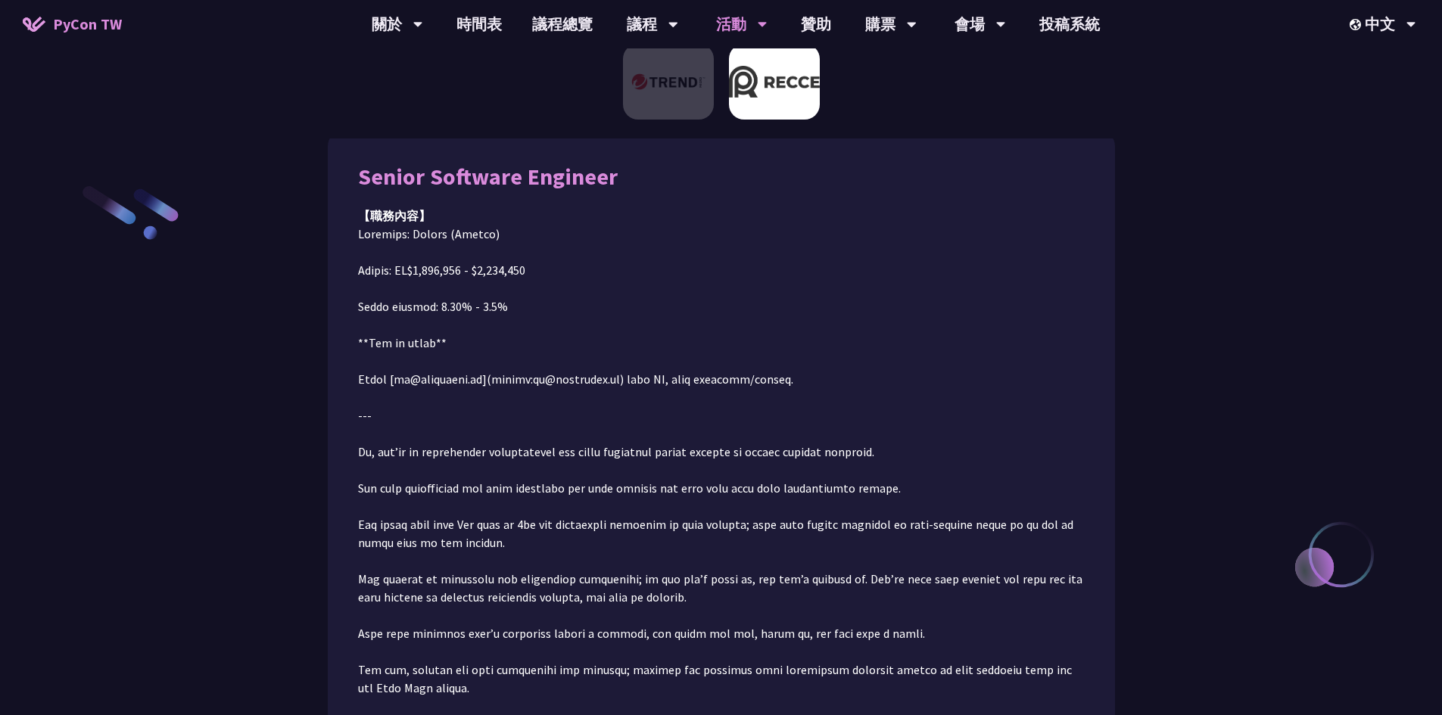
scroll to position [170, 0]
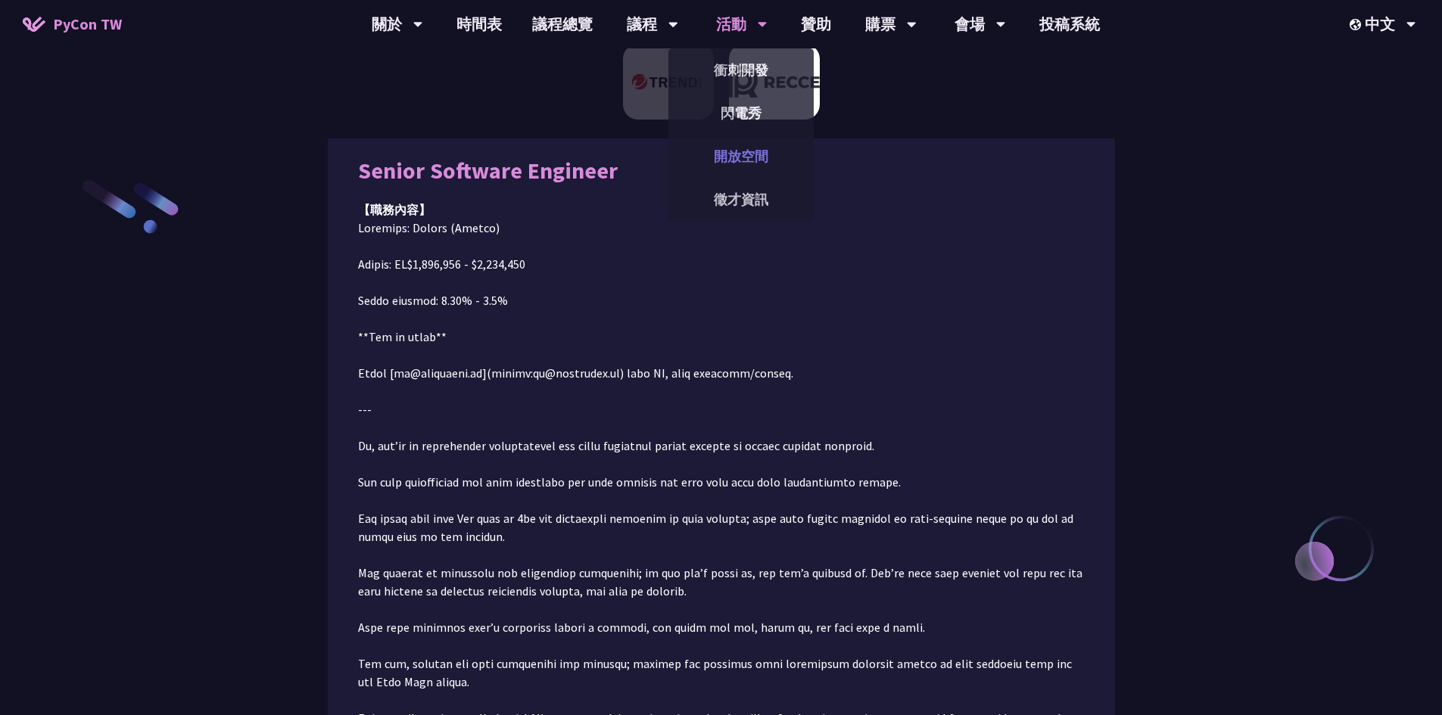
click at [746, 155] on link "開放空間" at bounding box center [740, 157] width 145 height 36
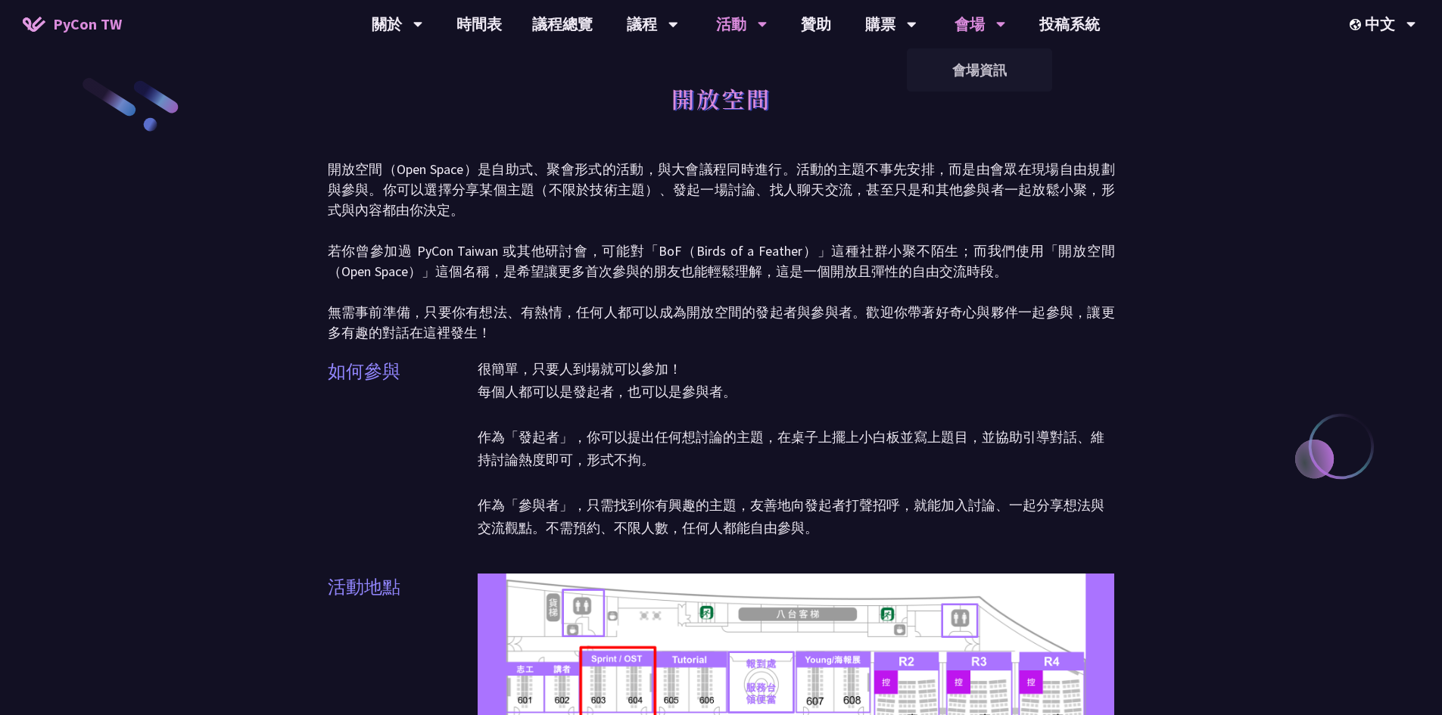
click at [985, 24] on div "會場" at bounding box center [980, 24] width 51 height 48
click at [979, 66] on link "會場資訊" at bounding box center [979, 70] width 145 height 36
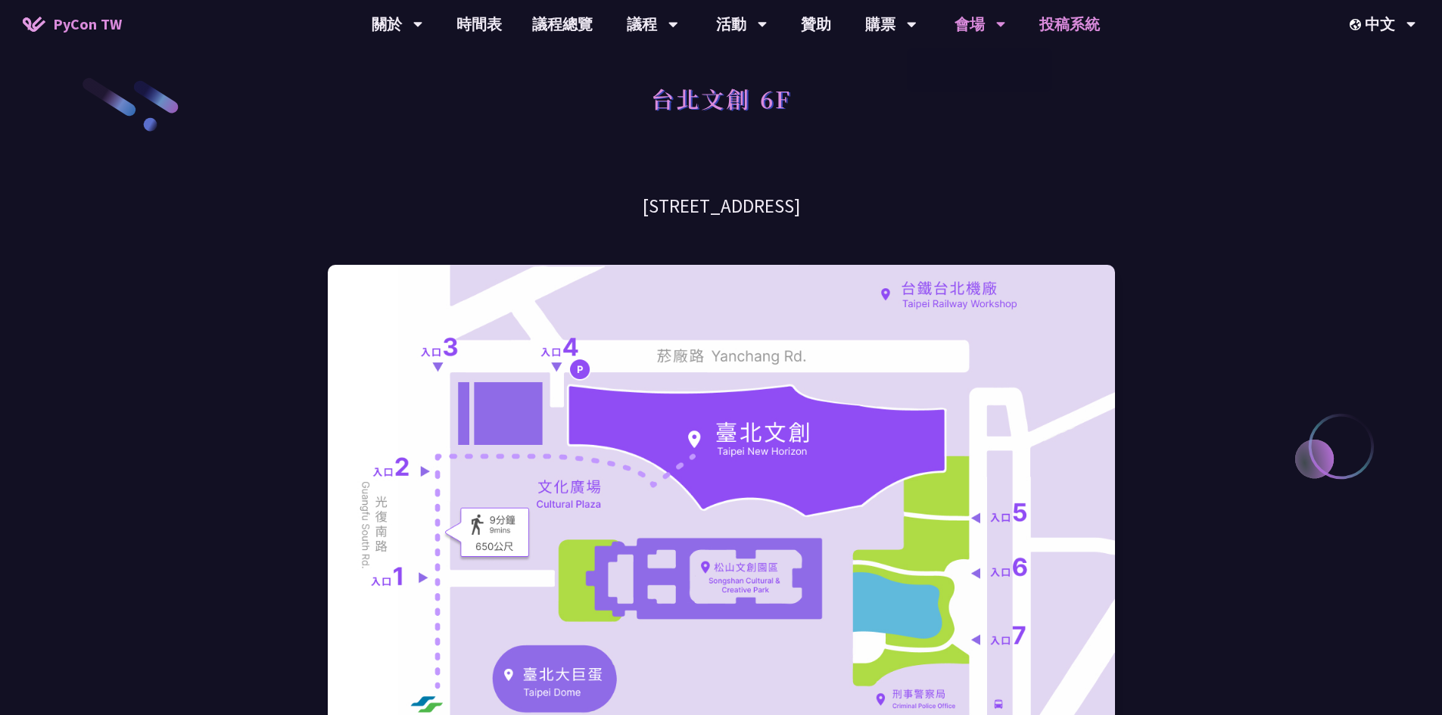
click at [1043, 24] on link "投稿系統" at bounding box center [1069, 24] width 91 height 48
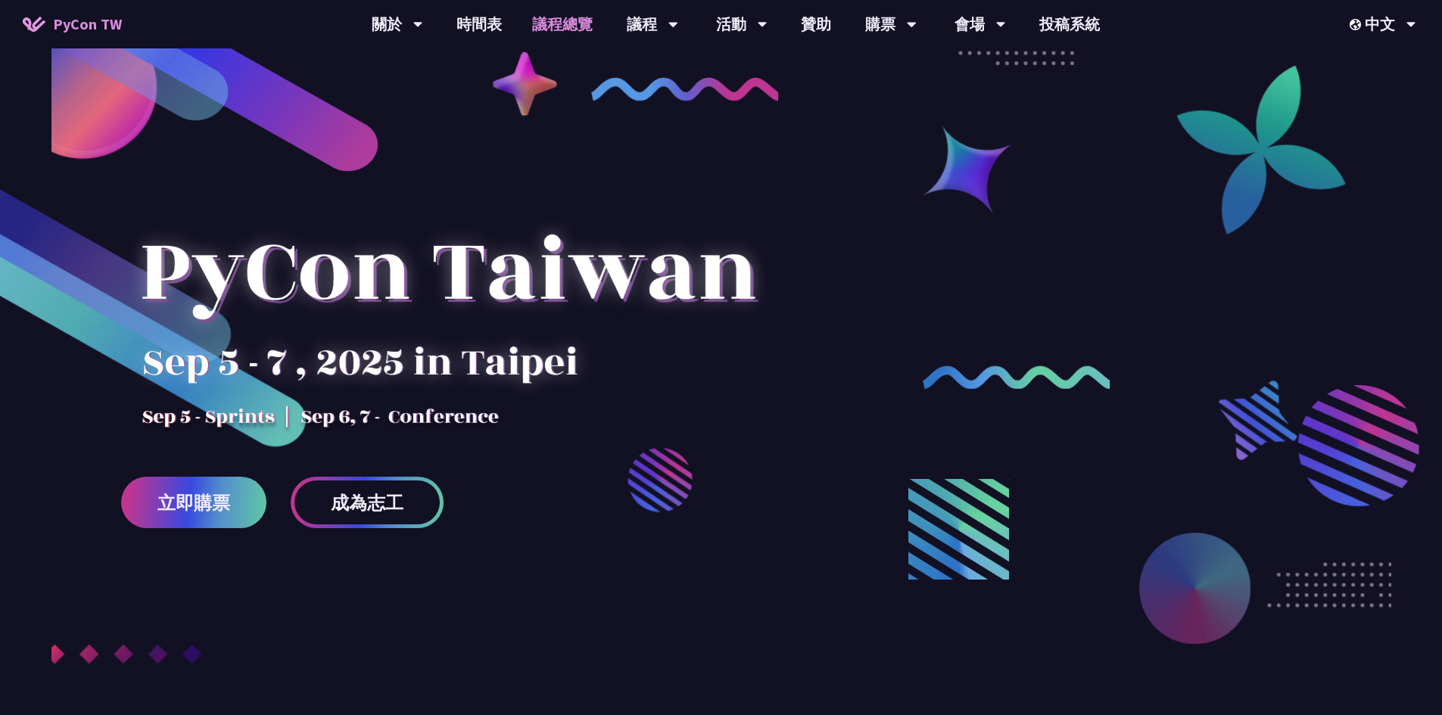
click at [555, 26] on link "議程總覽" at bounding box center [562, 24] width 91 height 48
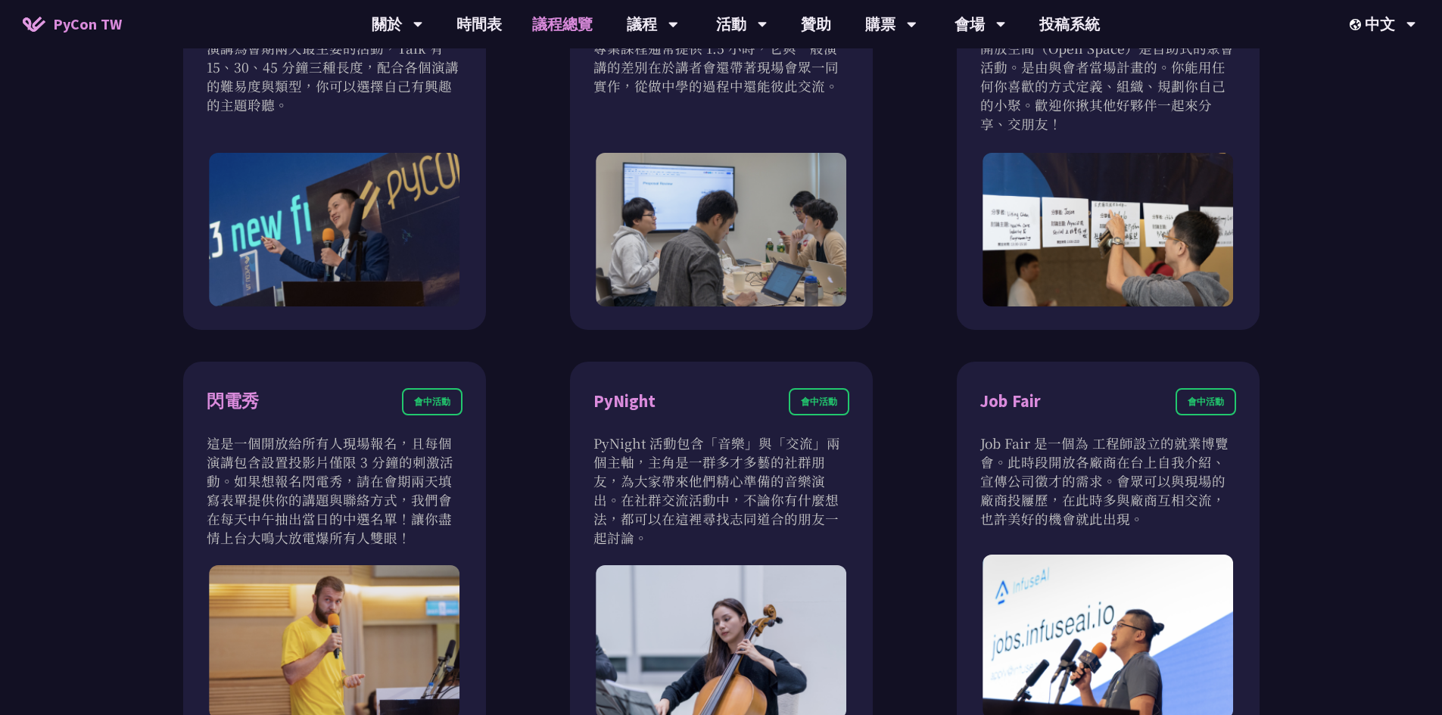
scroll to position [1287, 0]
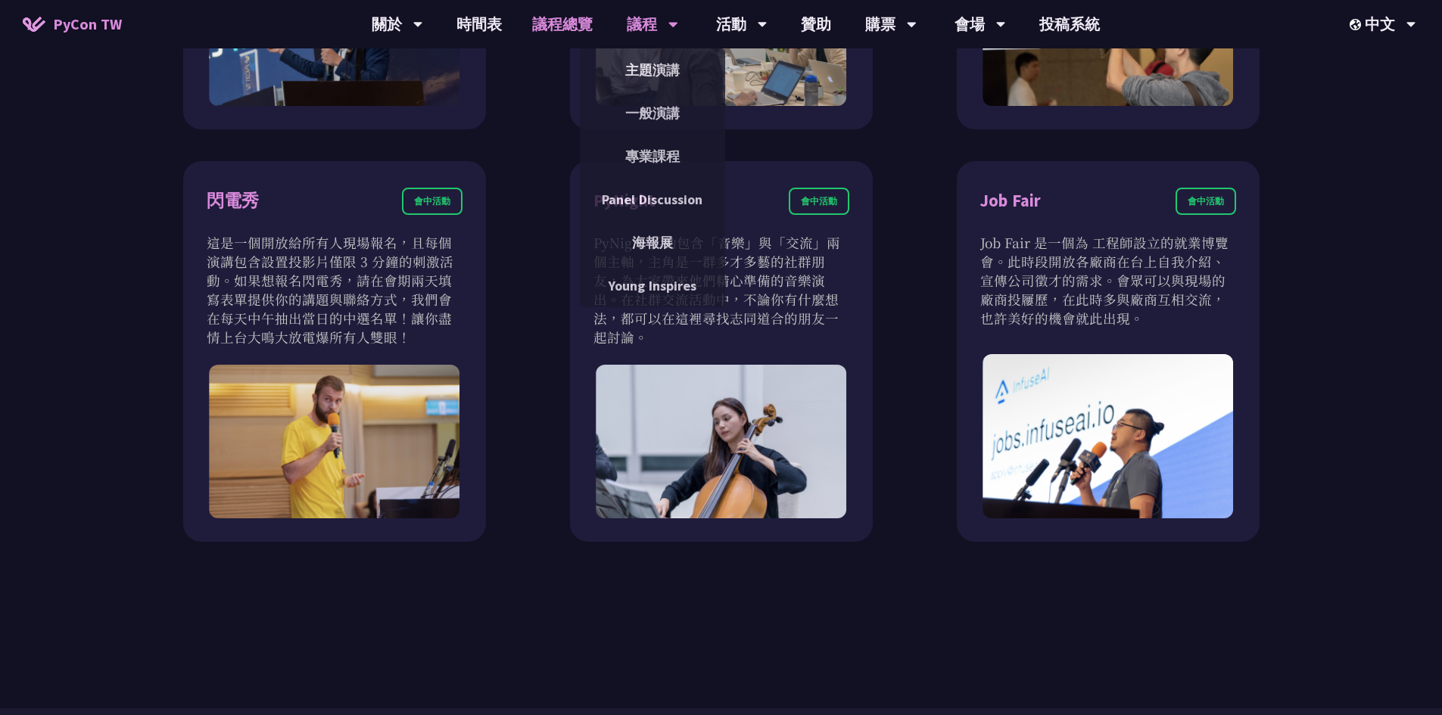
click at [645, 33] on div "議程" at bounding box center [652, 24] width 51 height 48
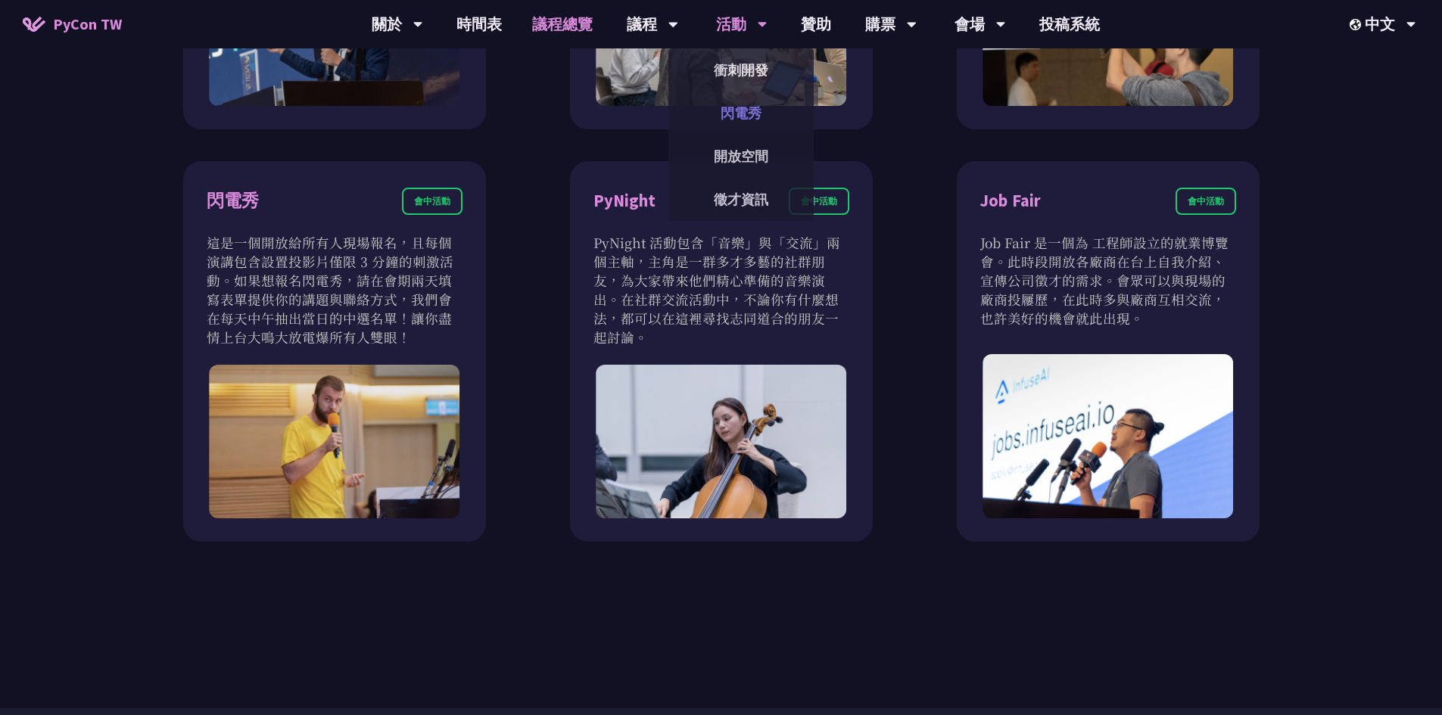
click at [737, 109] on link "閃電秀" at bounding box center [740, 113] width 145 height 36
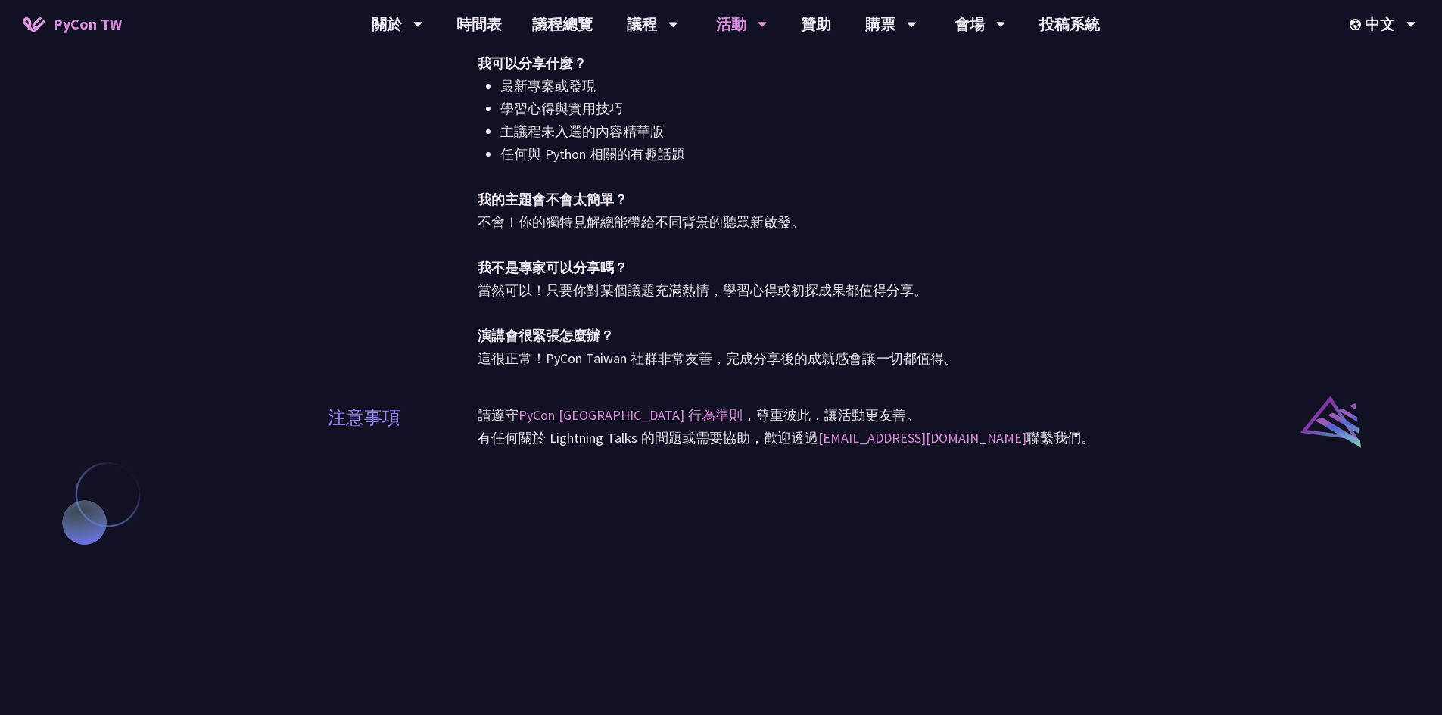
scroll to position [424, 0]
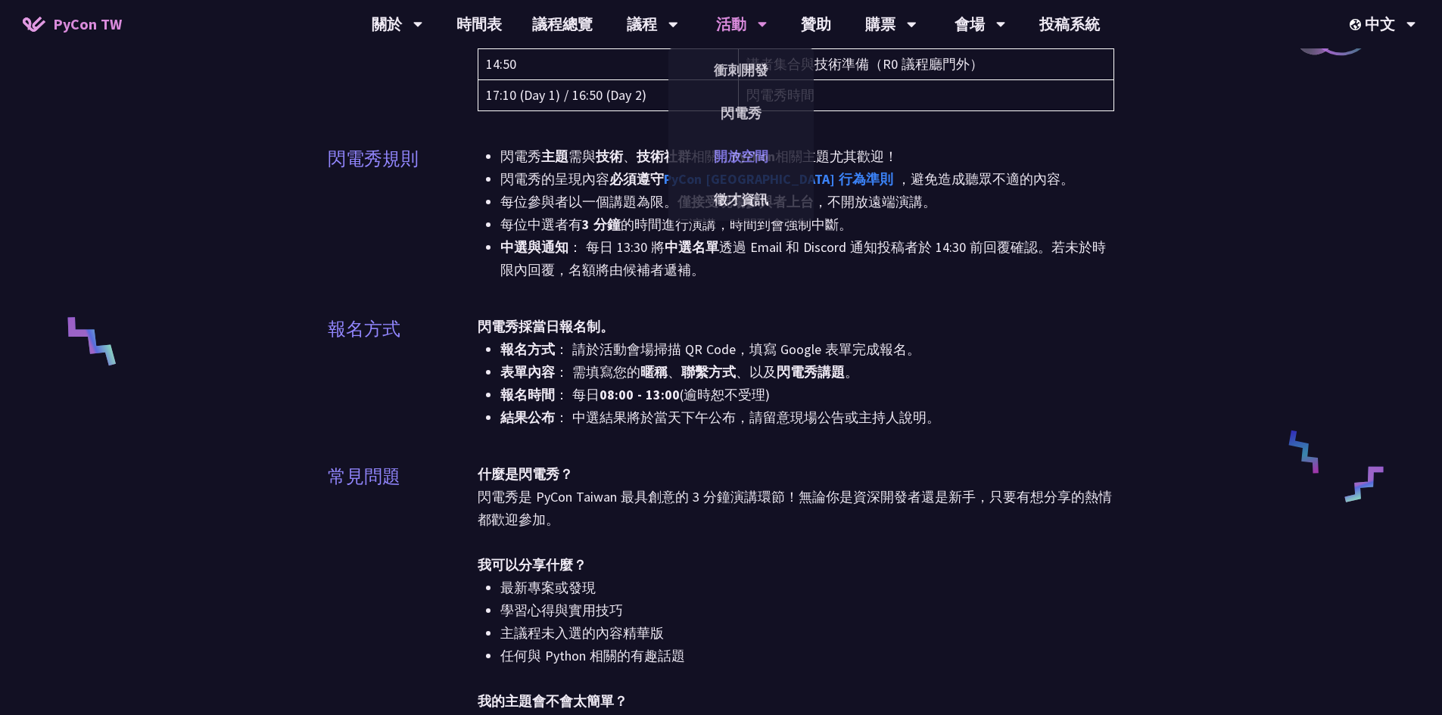
click at [758, 157] on link "開放空間" at bounding box center [740, 157] width 145 height 36
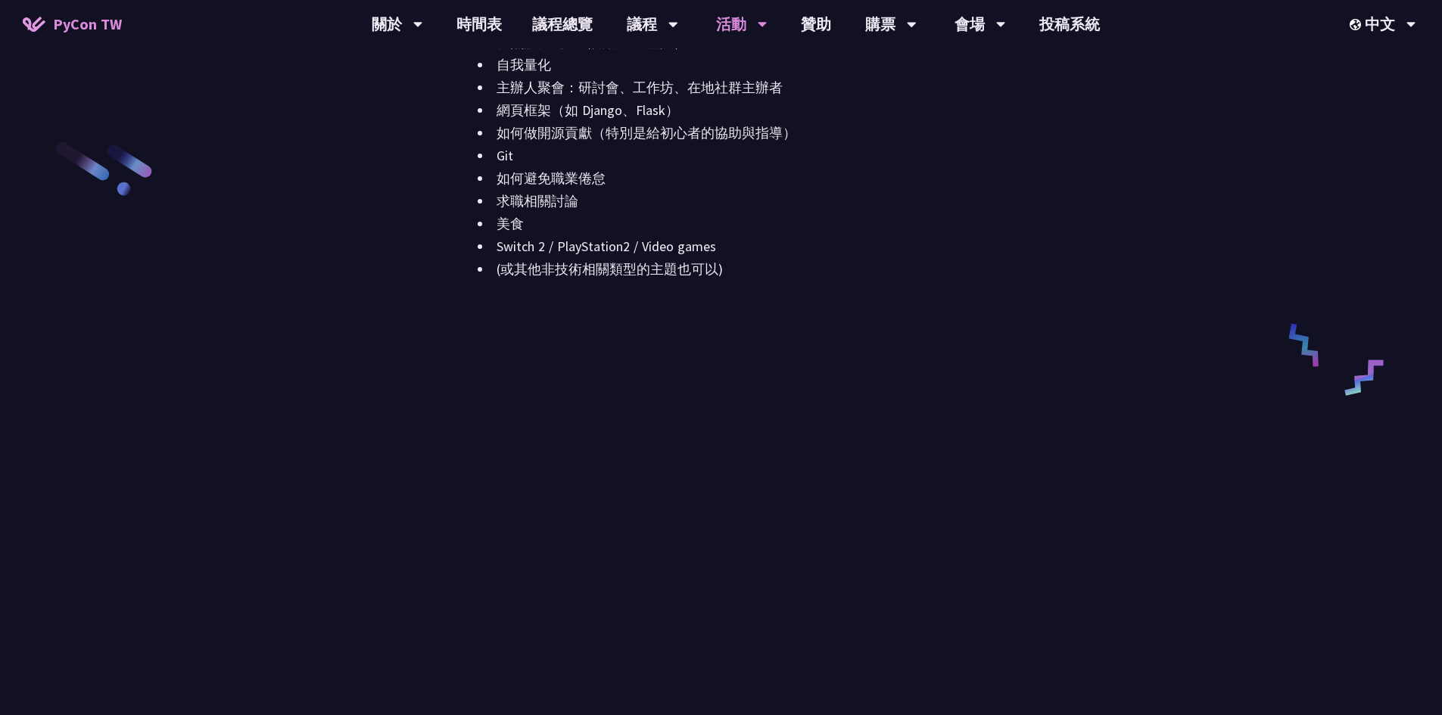
scroll to position [2119, 0]
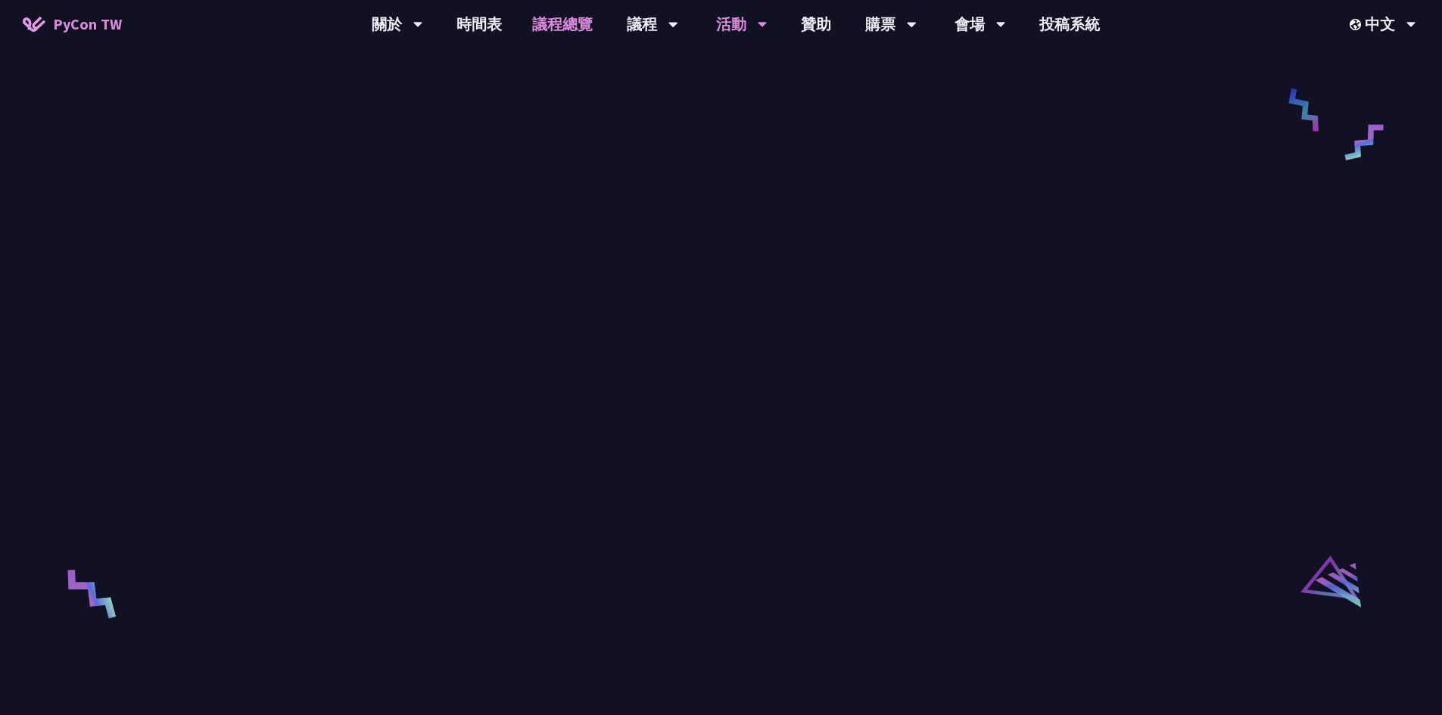
click at [546, 23] on link "議程總覽" at bounding box center [562, 24] width 91 height 48
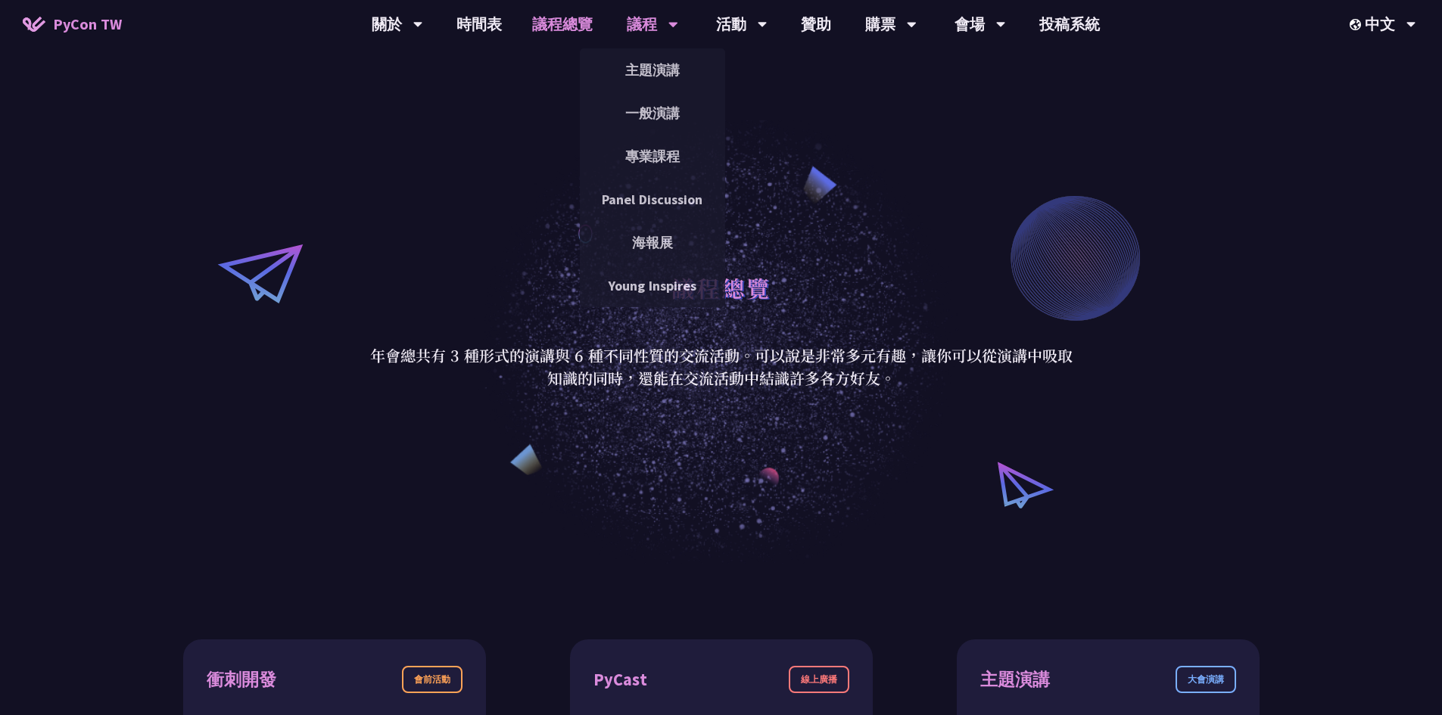
click at [648, 30] on div "議程" at bounding box center [652, 24] width 51 height 48
click at [662, 78] on link "主題演講" at bounding box center [652, 70] width 145 height 36
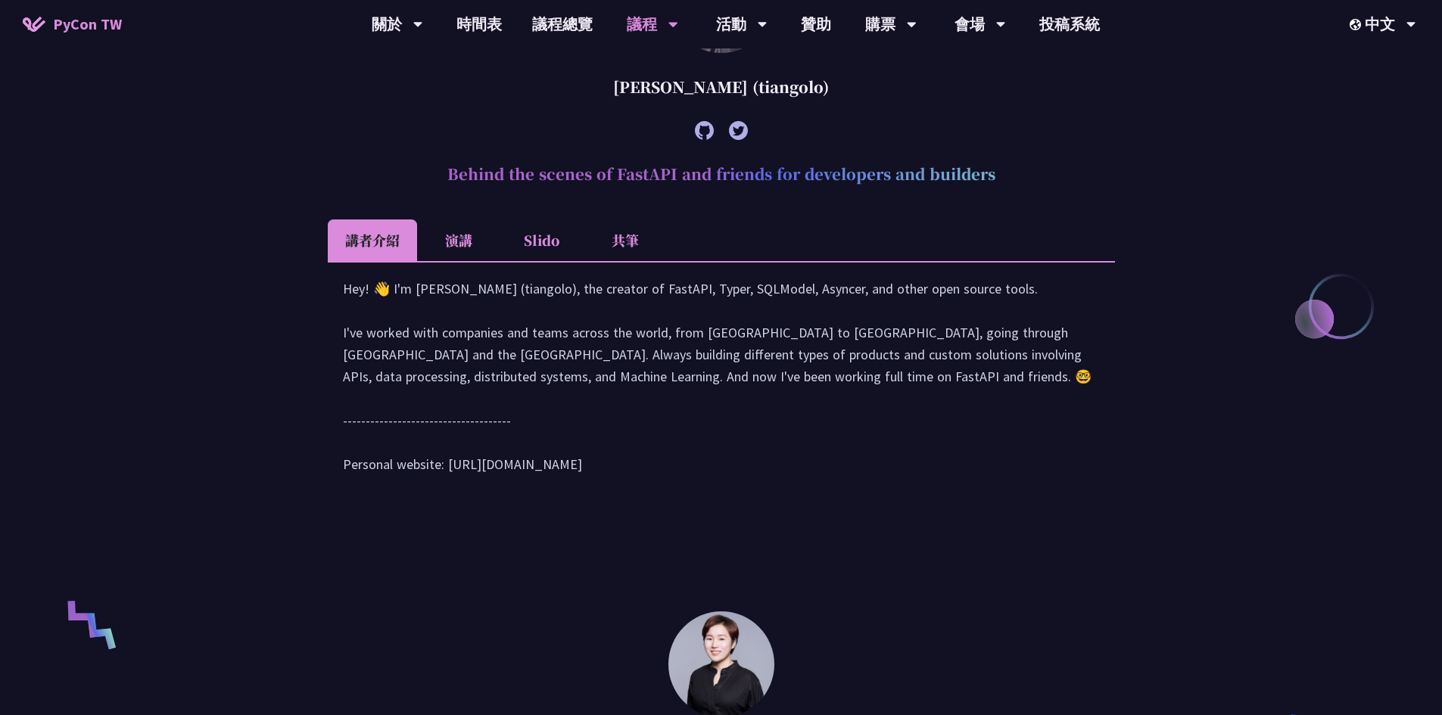
scroll to position [606, 0]
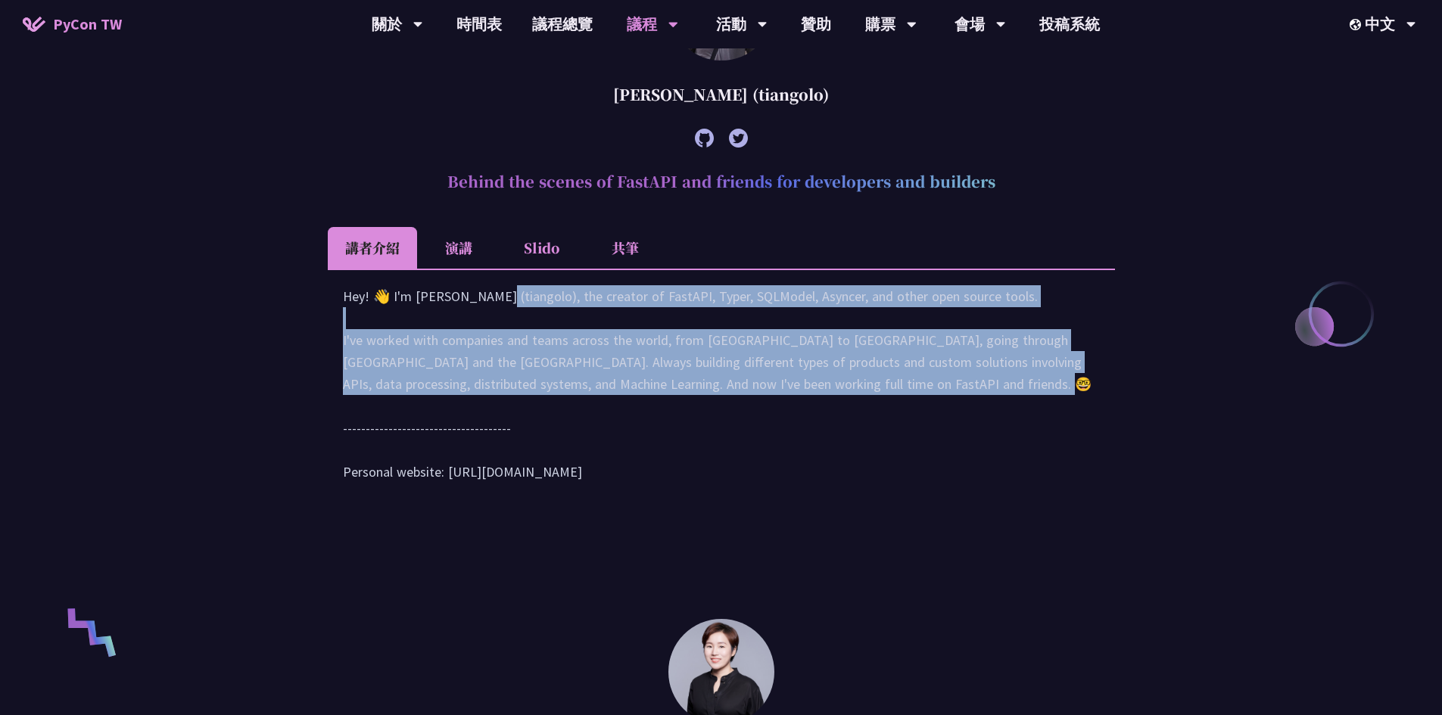
drag, startPoint x: 341, startPoint y: 314, endPoint x: 818, endPoint y: 416, distance: 487.7
click at [818, 416] on div "Hey! 👋 I'm [PERSON_NAME] (tiangolo), the creator of FastAPI, Typer, SQLModel, A…" at bounding box center [721, 391] width 787 height 244
click at [843, 391] on div "Hey! 👋 I'm [PERSON_NAME] (tiangolo), the creator of FastAPI, Typer, SQLModel, A…" at bounding box center [721, 391] width 757 height 213
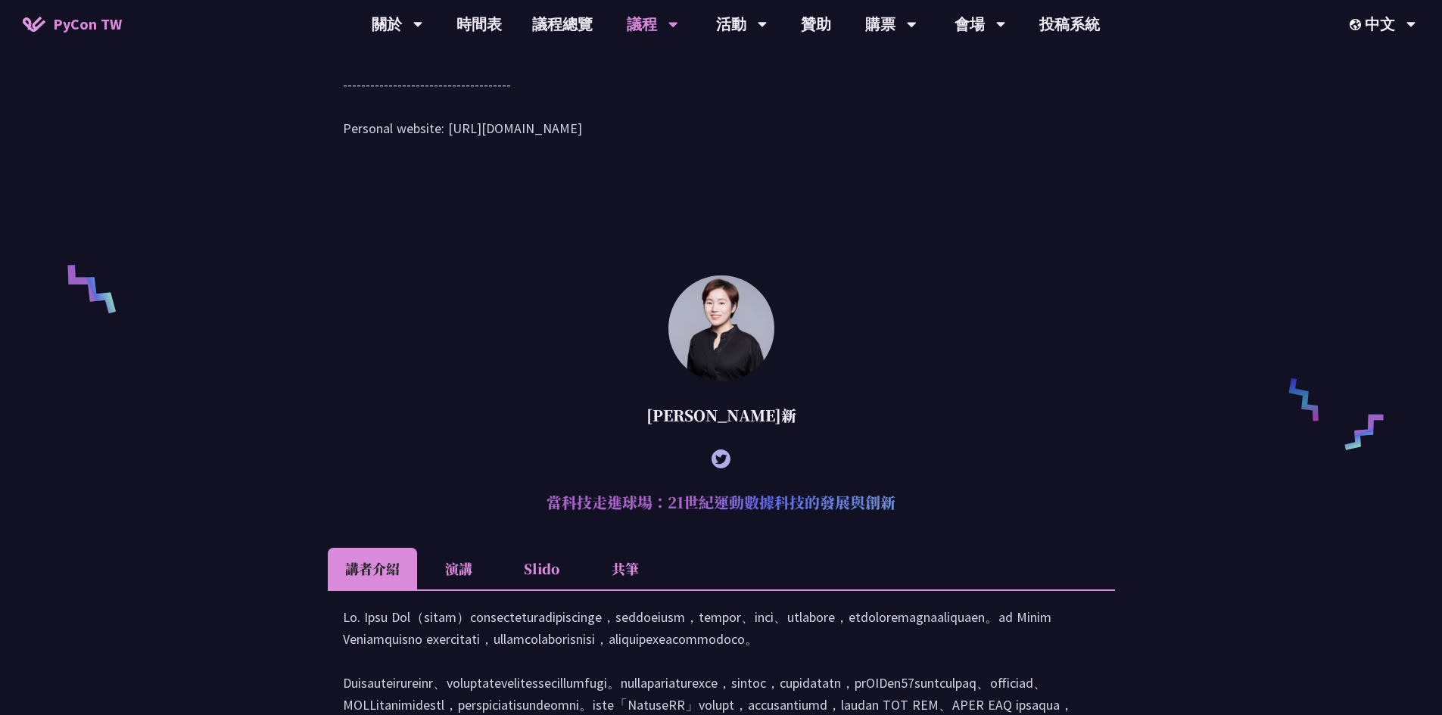
scroll to position [984, 0]
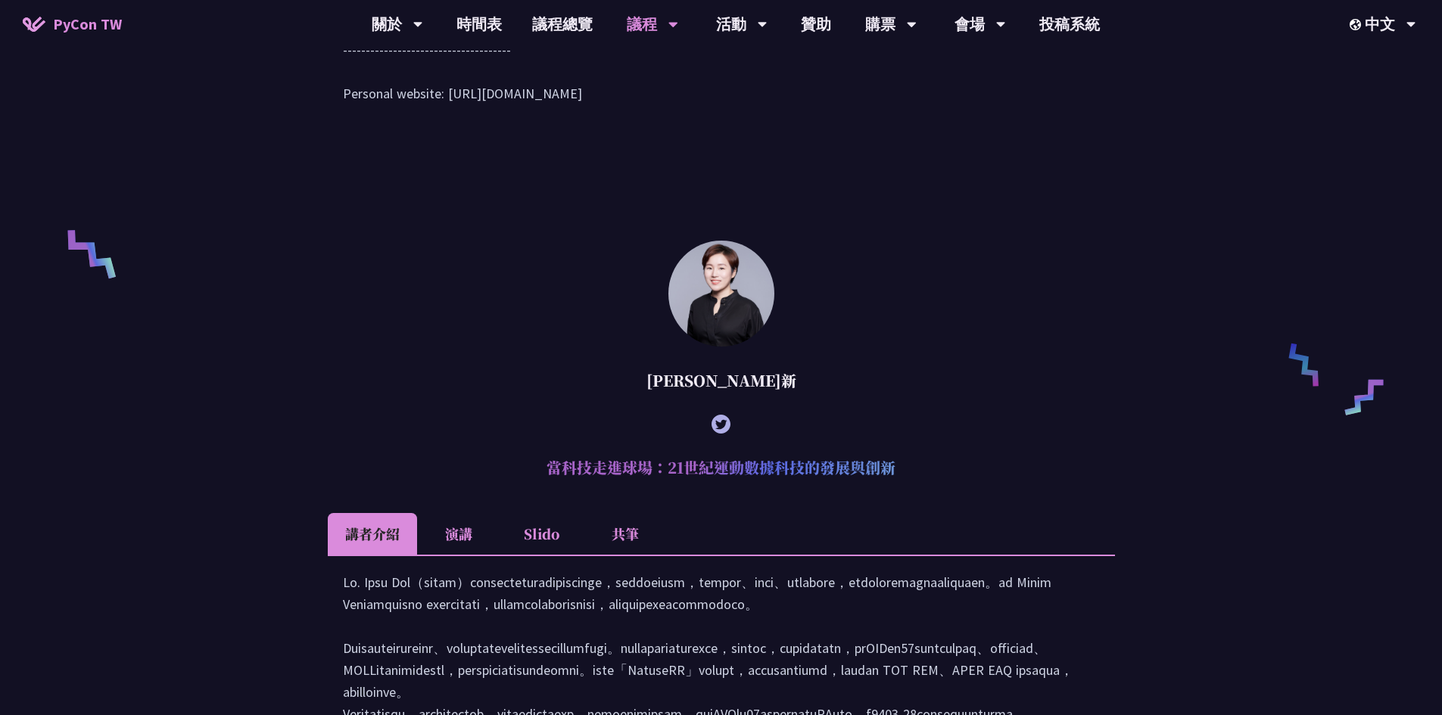
click at [496, 391] on div "[PERSON_NAME]新" at bounding box center [721, 380] width 787 height 45
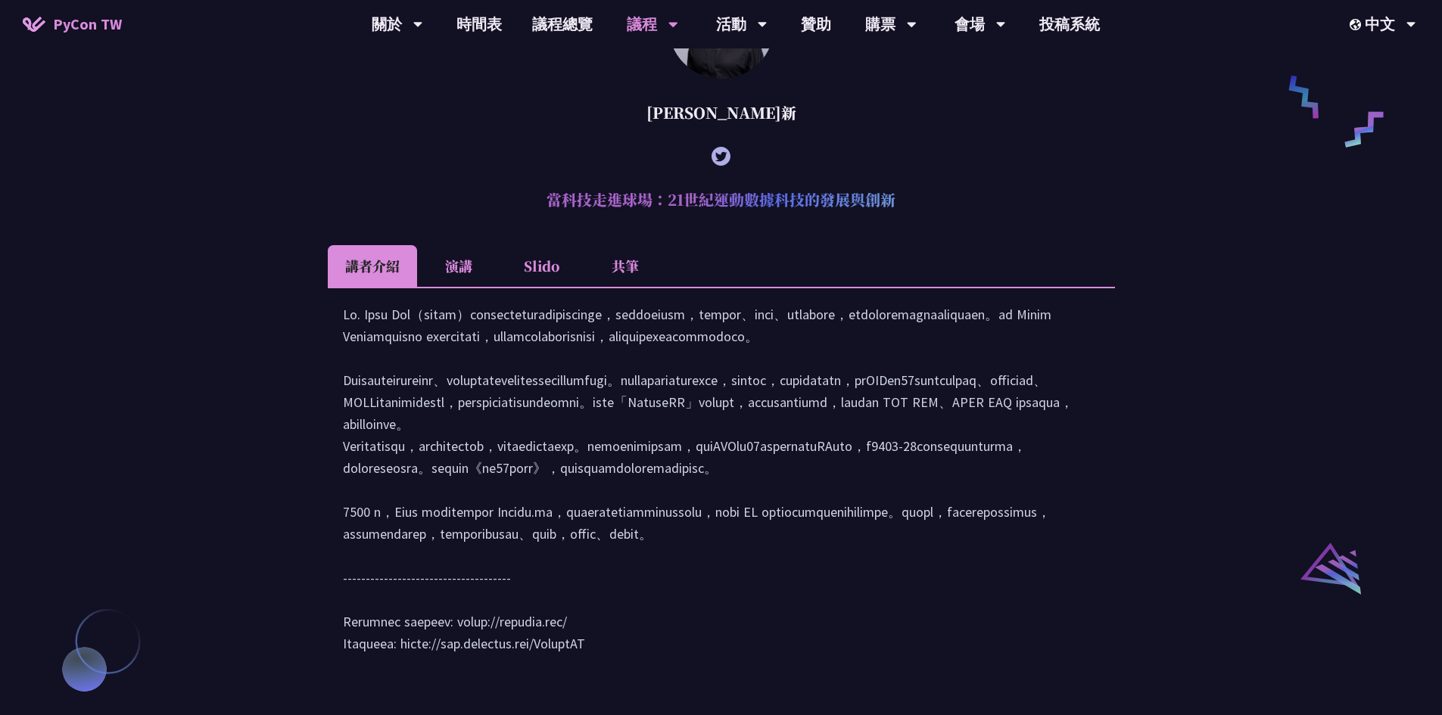
scroll to position [1287, 0]
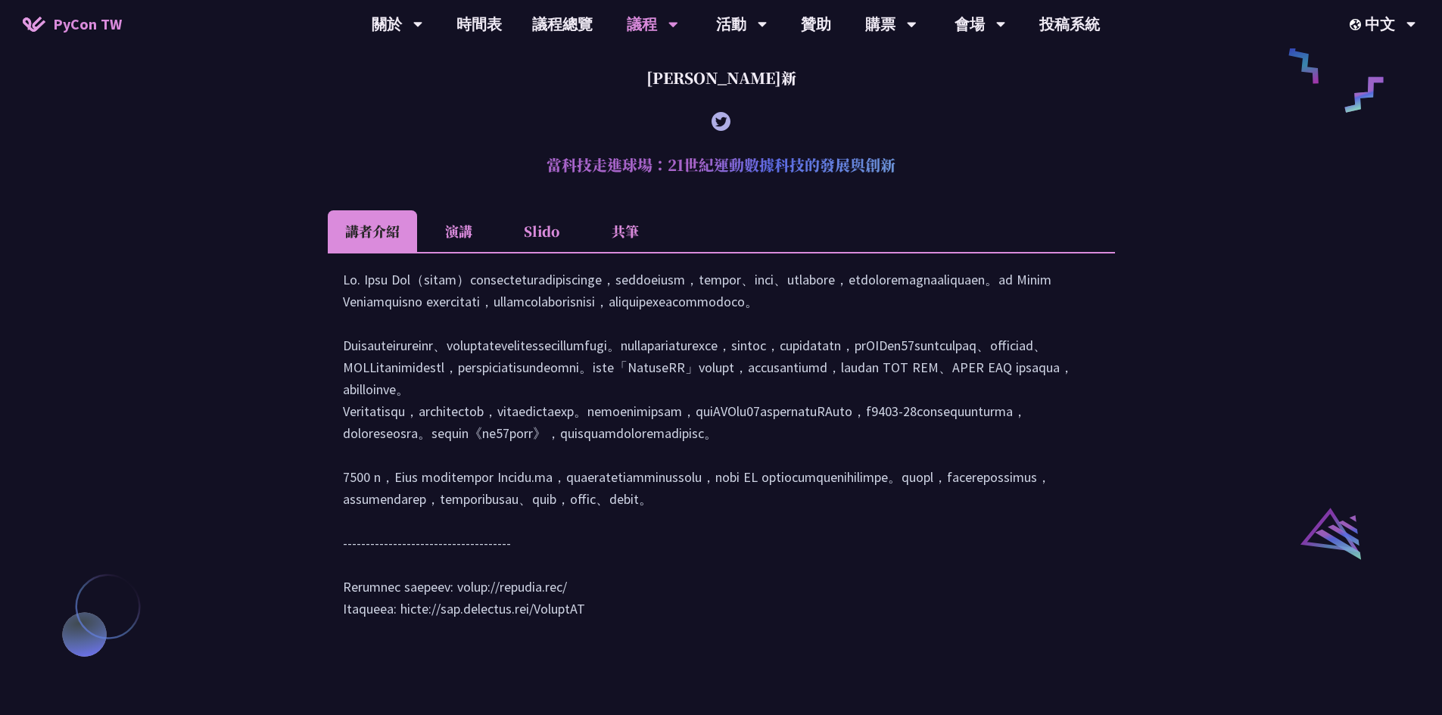
click at [462, 252] on li "演講" at bounding box center [458, 231] width 83 height 42
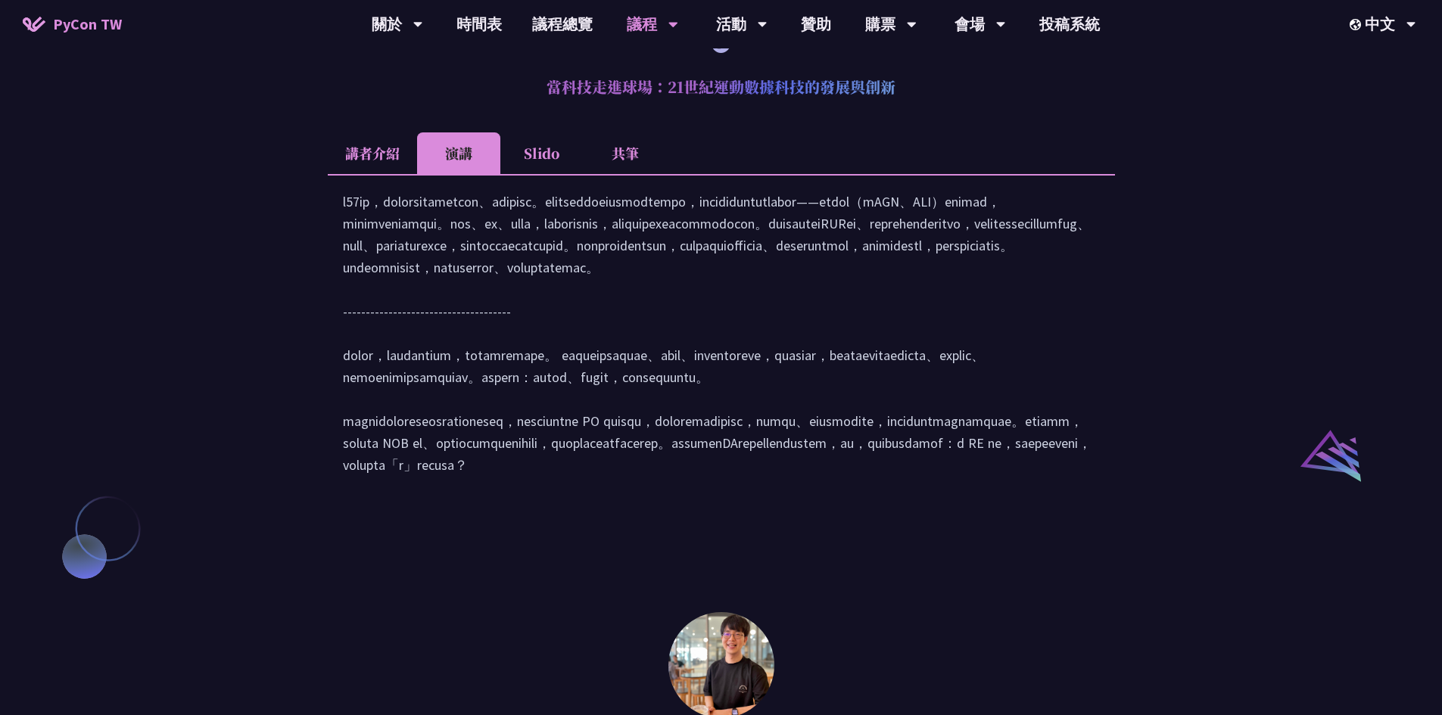
scroll to position [1363, 0]
click at [540, 161] on li "Slido" at bounding box center [541, 156] width 83 height 42
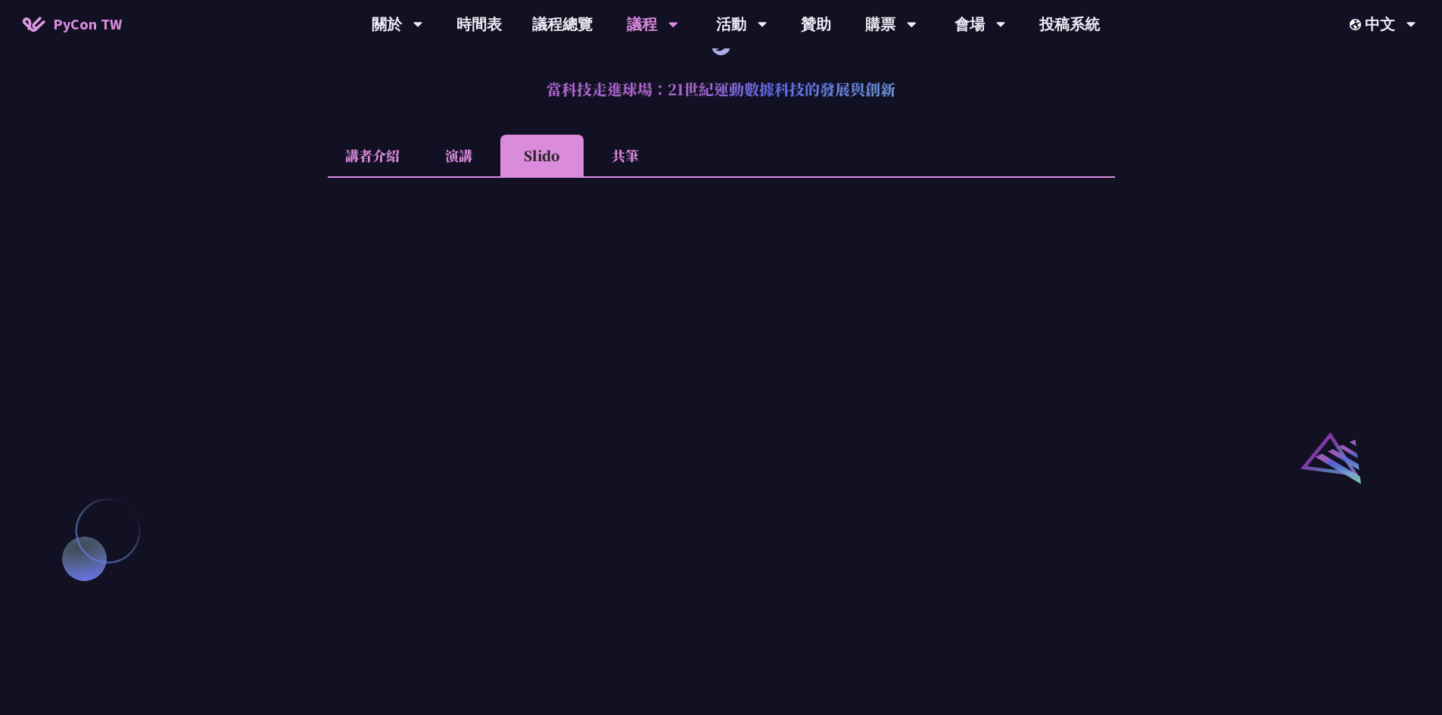
click at [612, 173] on li "共筆" at bounding box center [625, 156] width 83 height 42
click at [551, 176] on li "Slido" at bounding box center [541, 156] width 83 height 42
click at [481, 176] on li "演講" at bounding box center [458, 156] width 83 height 42
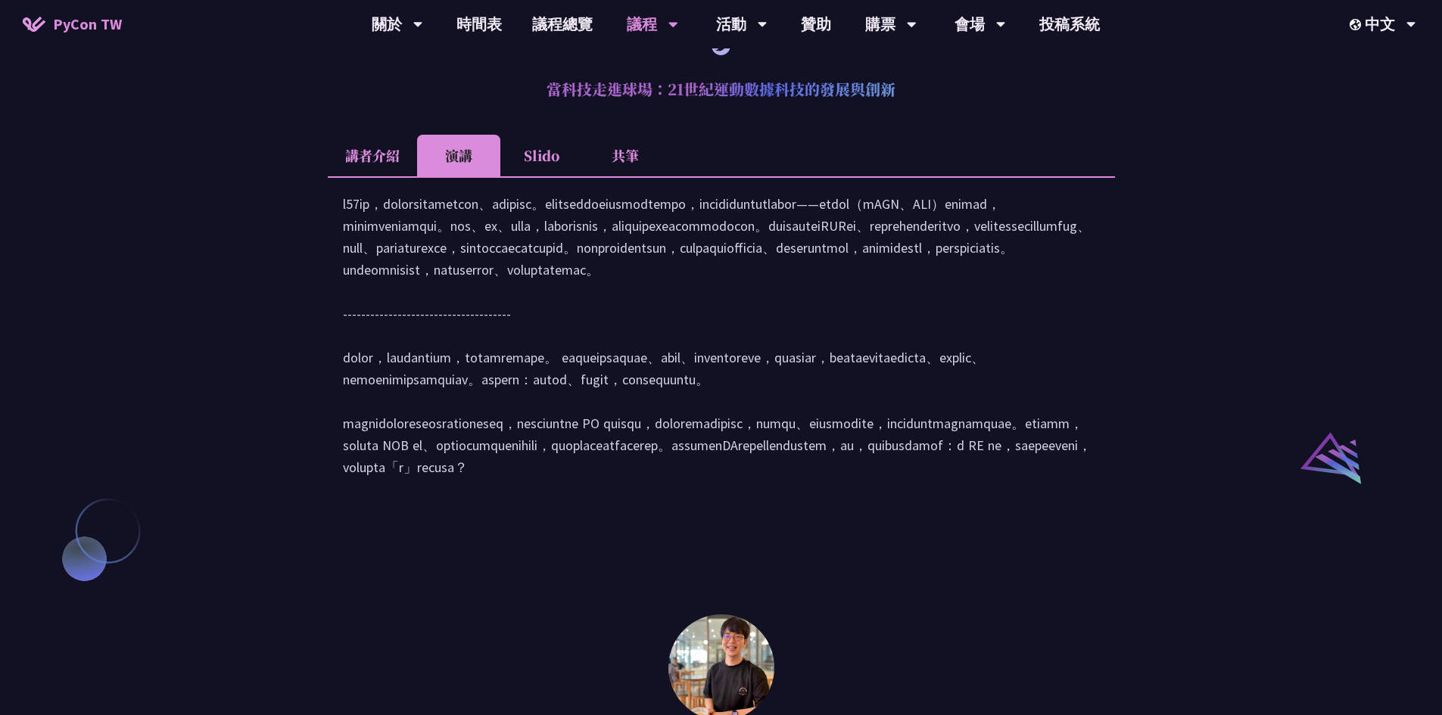
click at [408, 176] on li "講者介紹" at bounding box center [372, 156] width 89 height 42
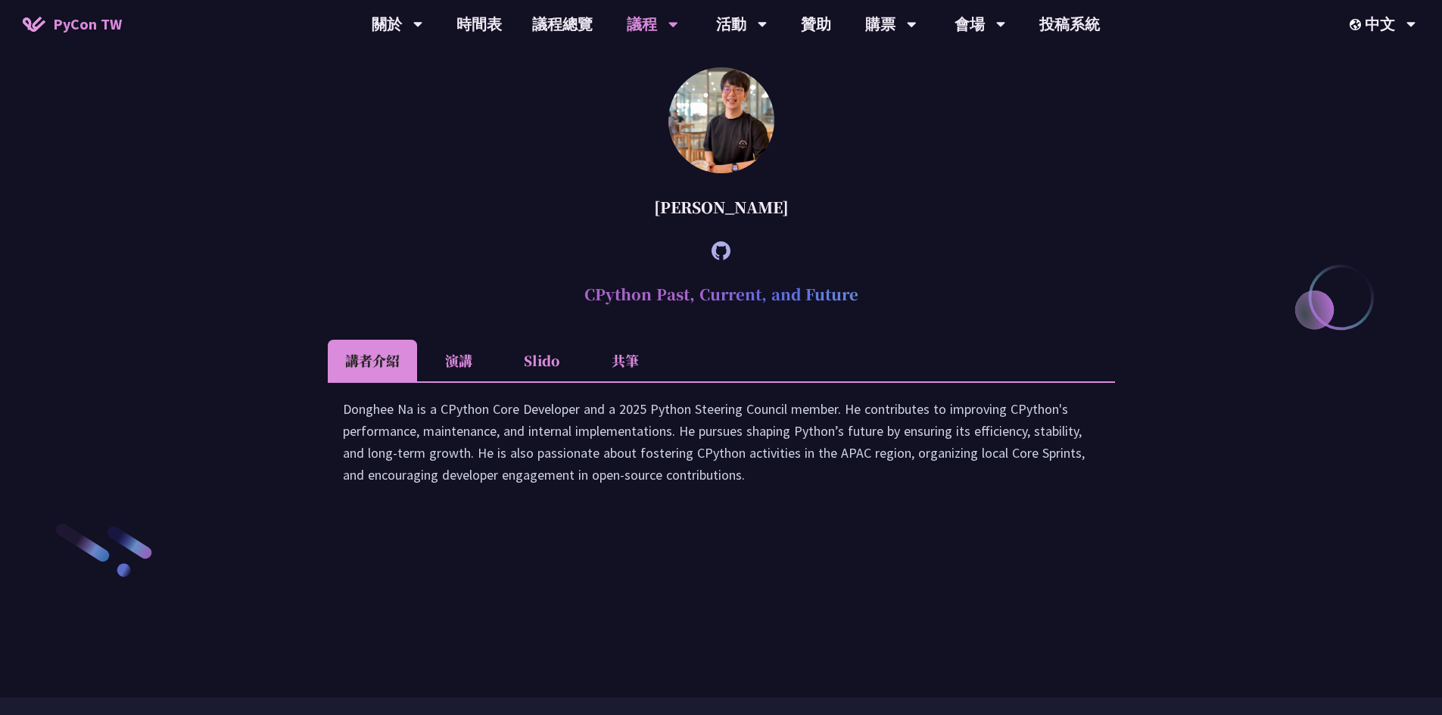
scroll to position [2195, 0]
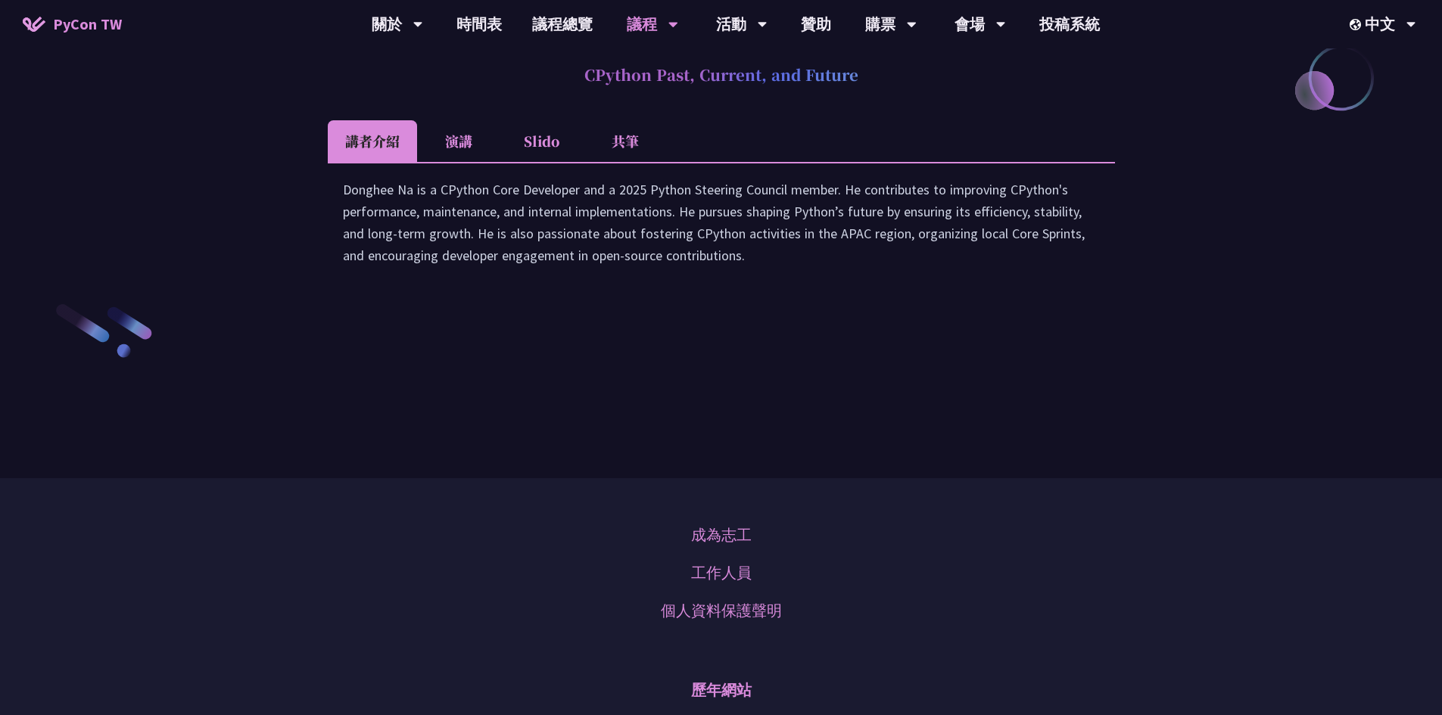
click at [469, 162] on li "演講" at bounding box center [458, 141] width 83 height 42
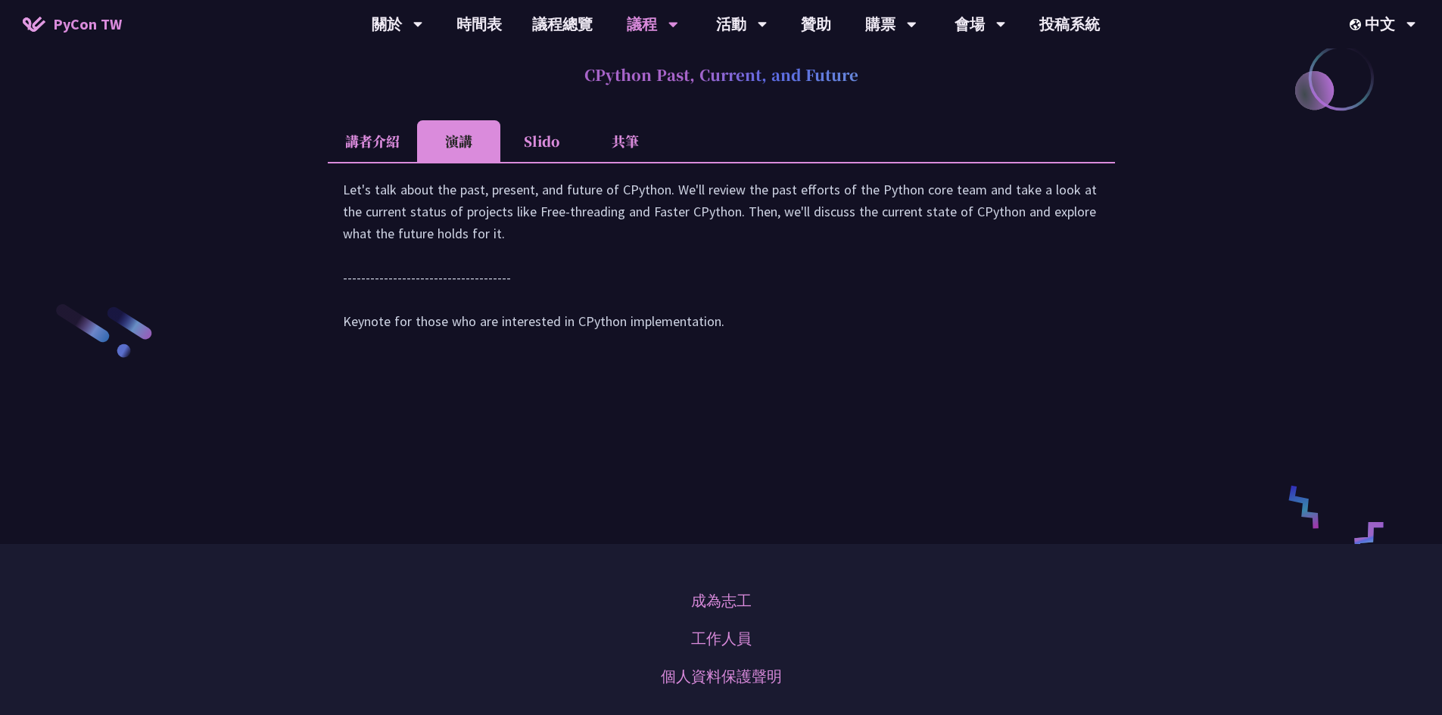
click at [541, 162] on li "Slido" at bounding box center [541, 141] width 83 height 42
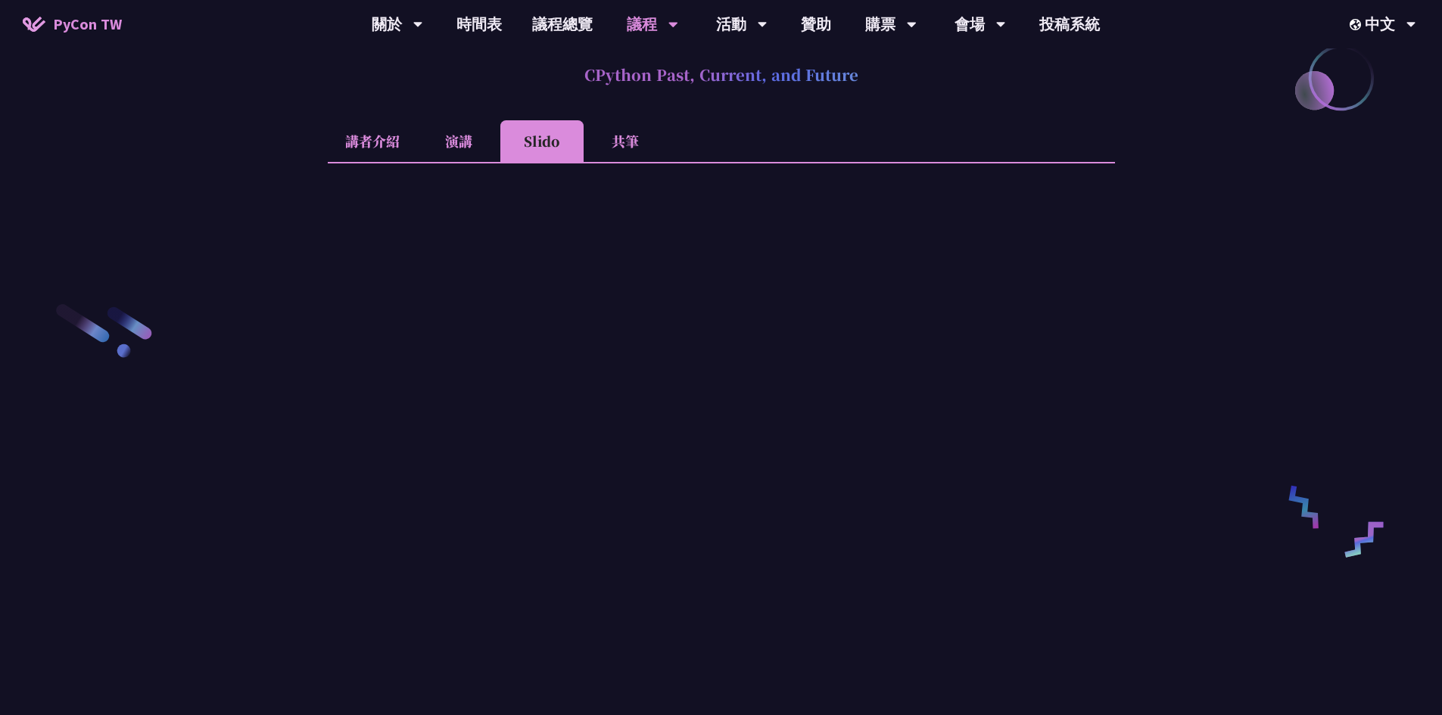
click at [607, 162] on li "共筆" at bounding box center [625, 141] width 83 height 42
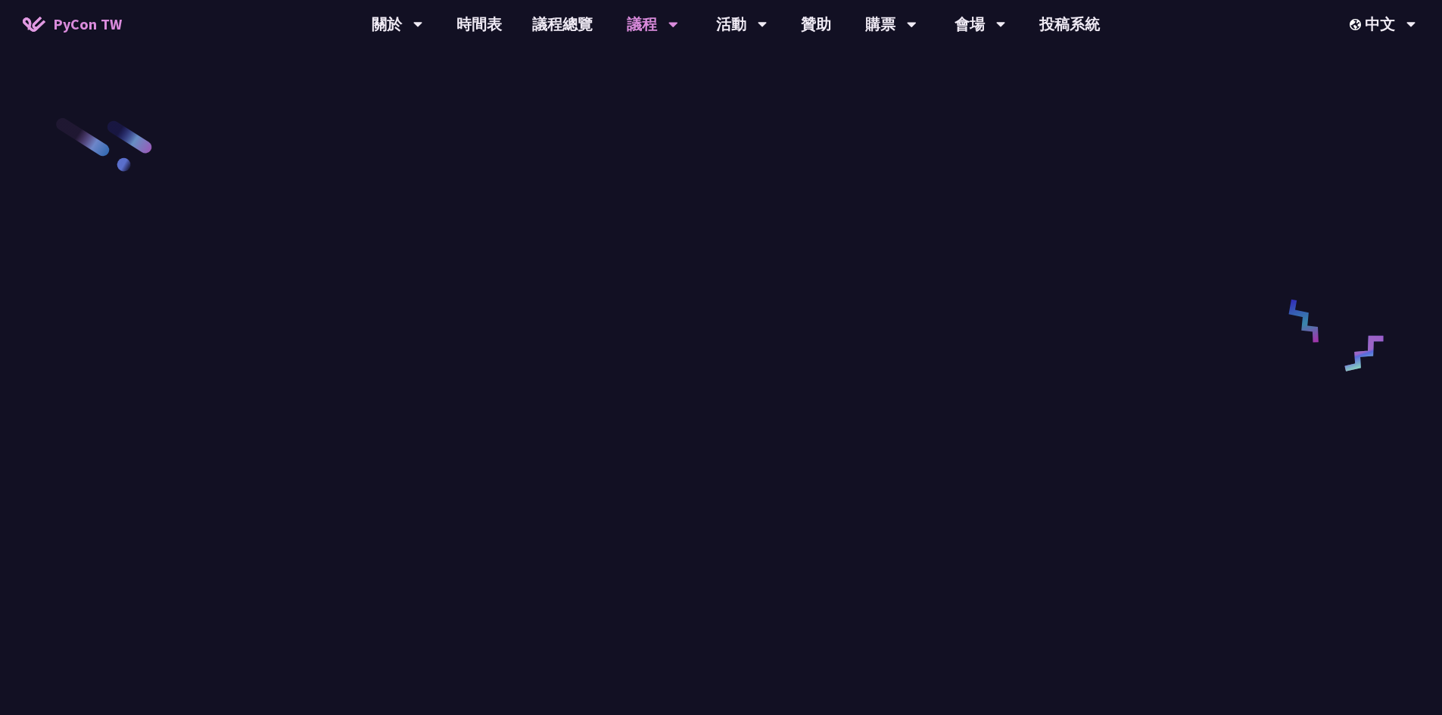
scroll to position [2044, 0]
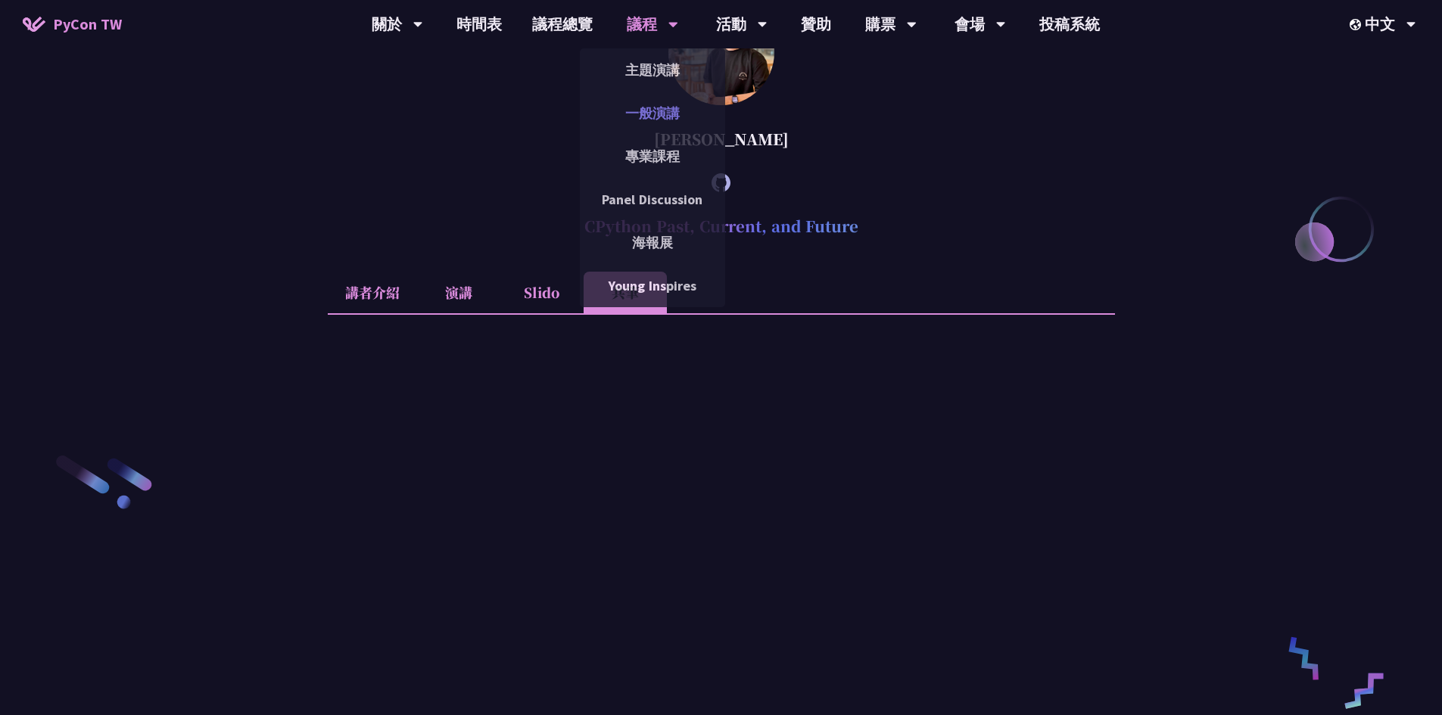
click at [659, 112] on link "一般演講" at bounding box center [652, 113] width 145 height 36
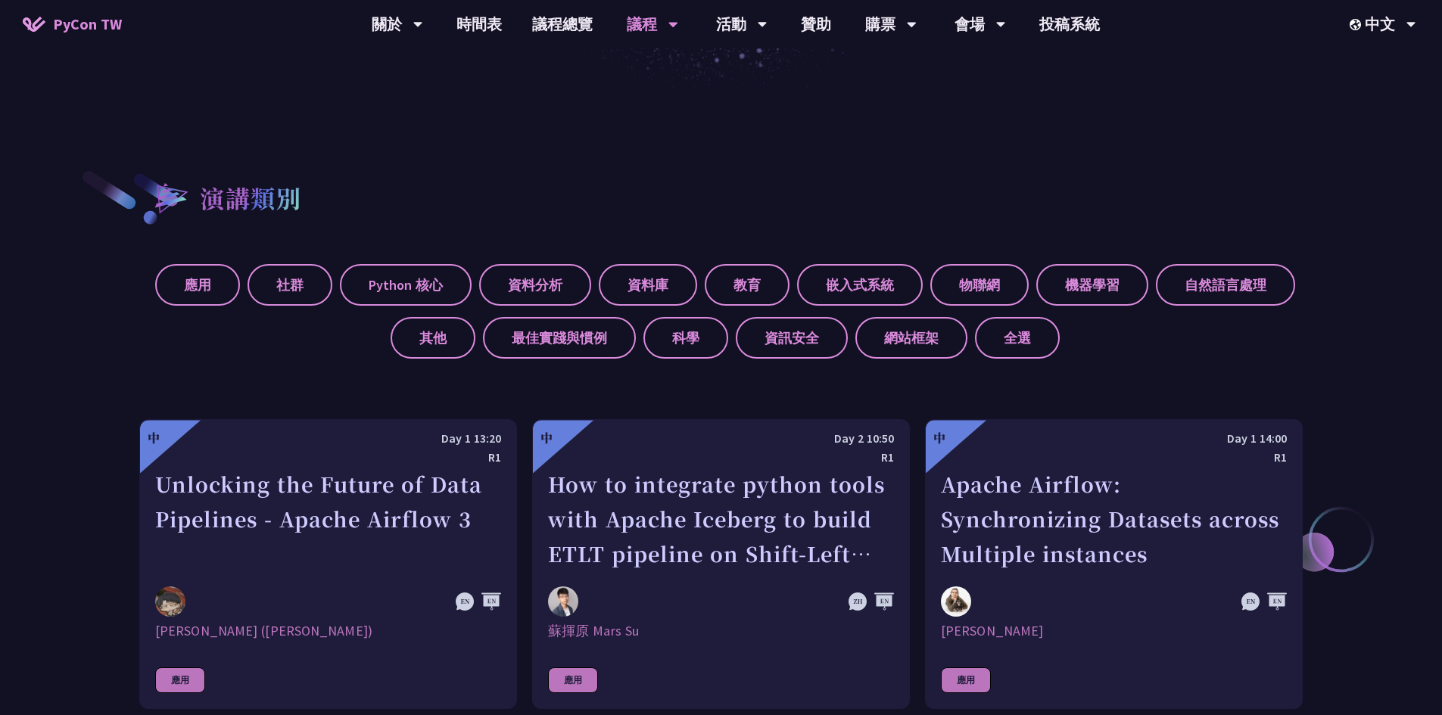
scroll to position [227, 0]
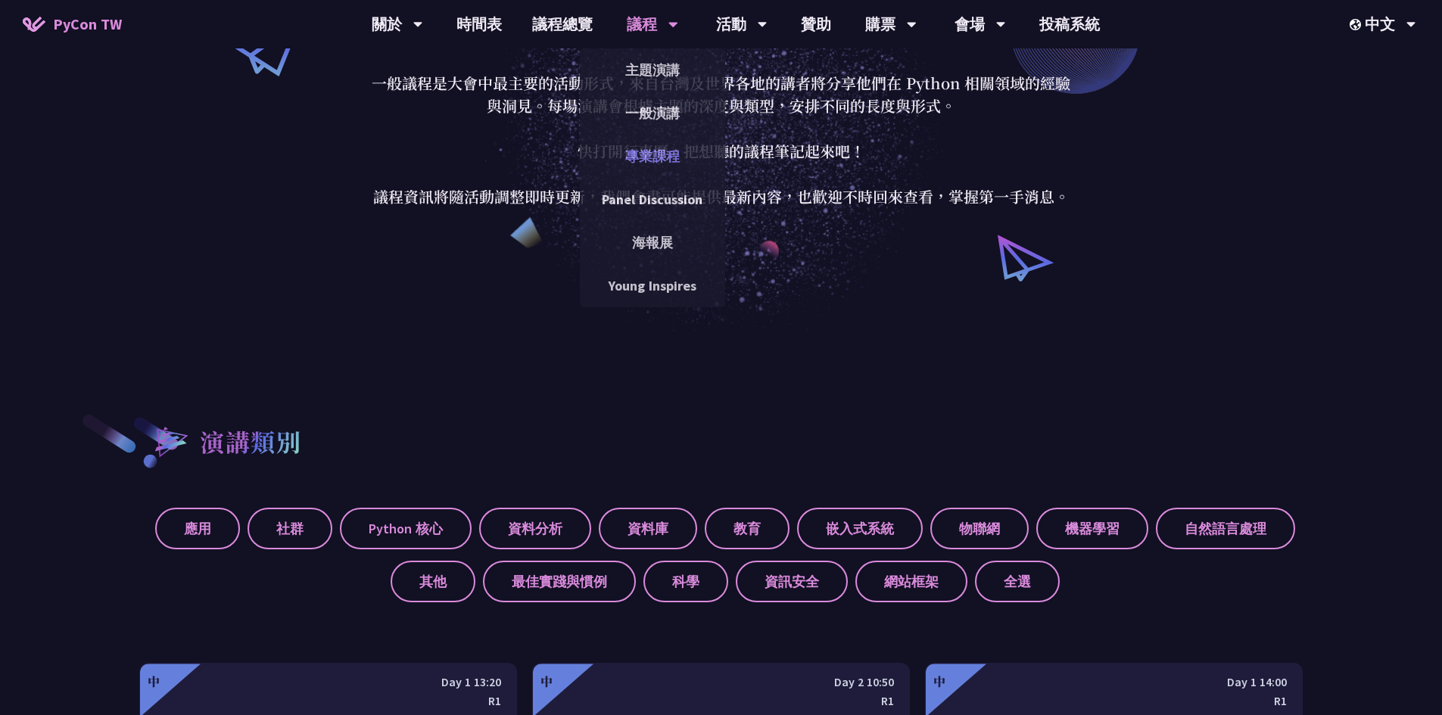
click at [652, 170] on link "專業課程" at bounding box center [652, 157] width 145 height 36
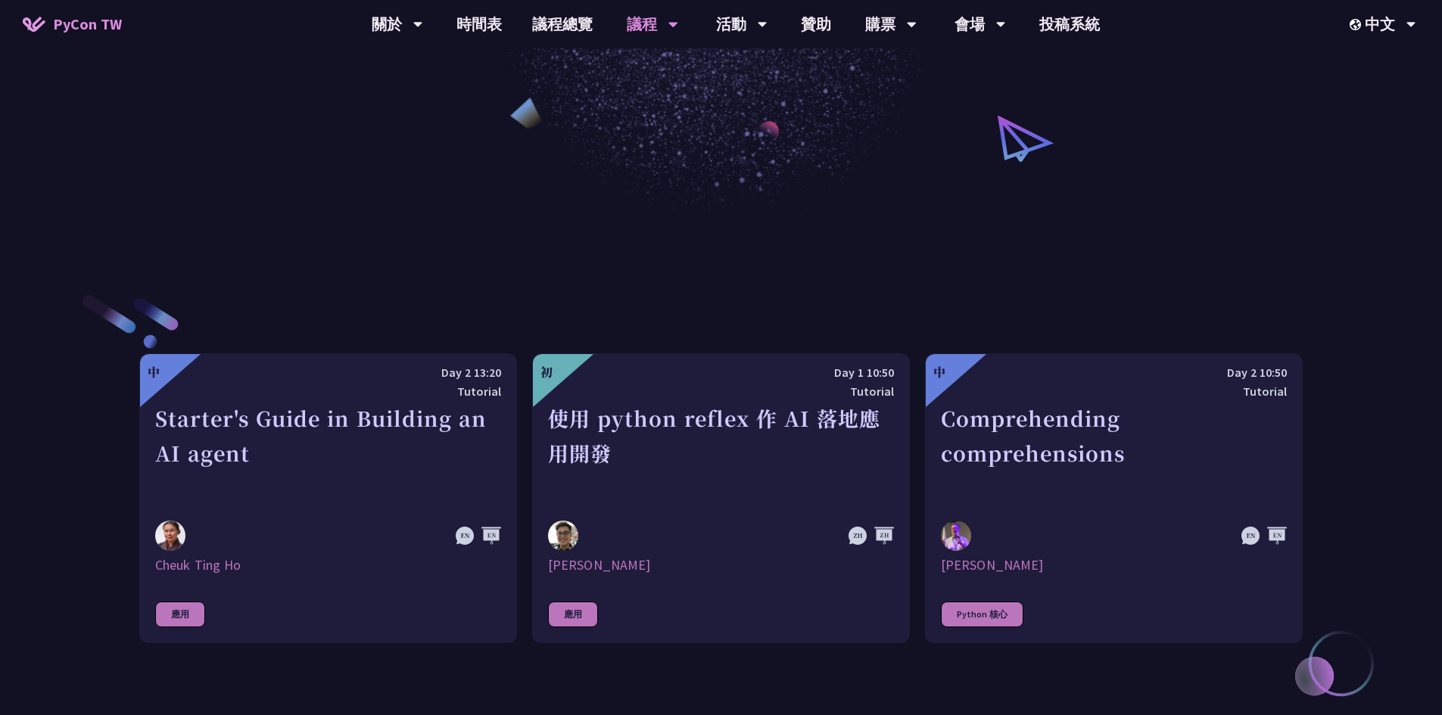
scroll to position [454, 0]
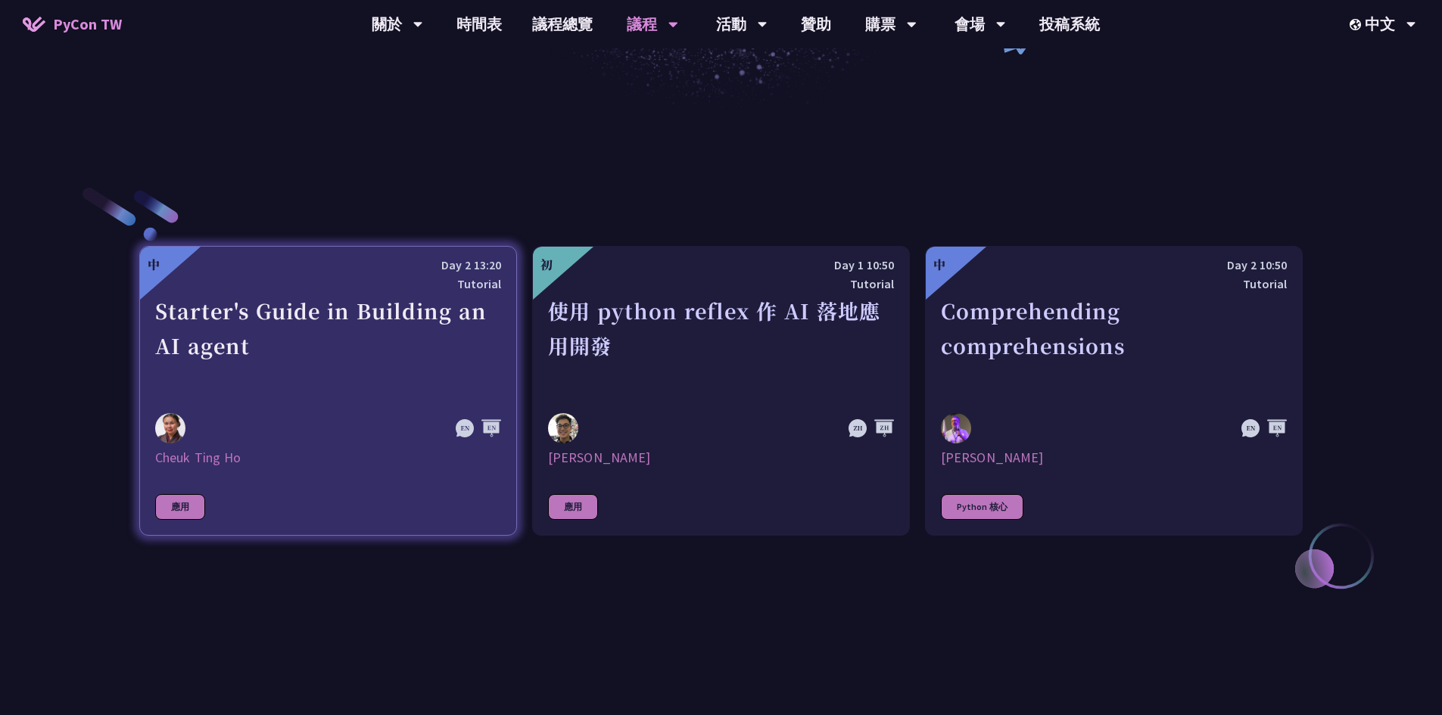
click at [424, 391] on div "Starter's Guide in Building an AI agent" at bounding box center [328, 346] width 346 height 104
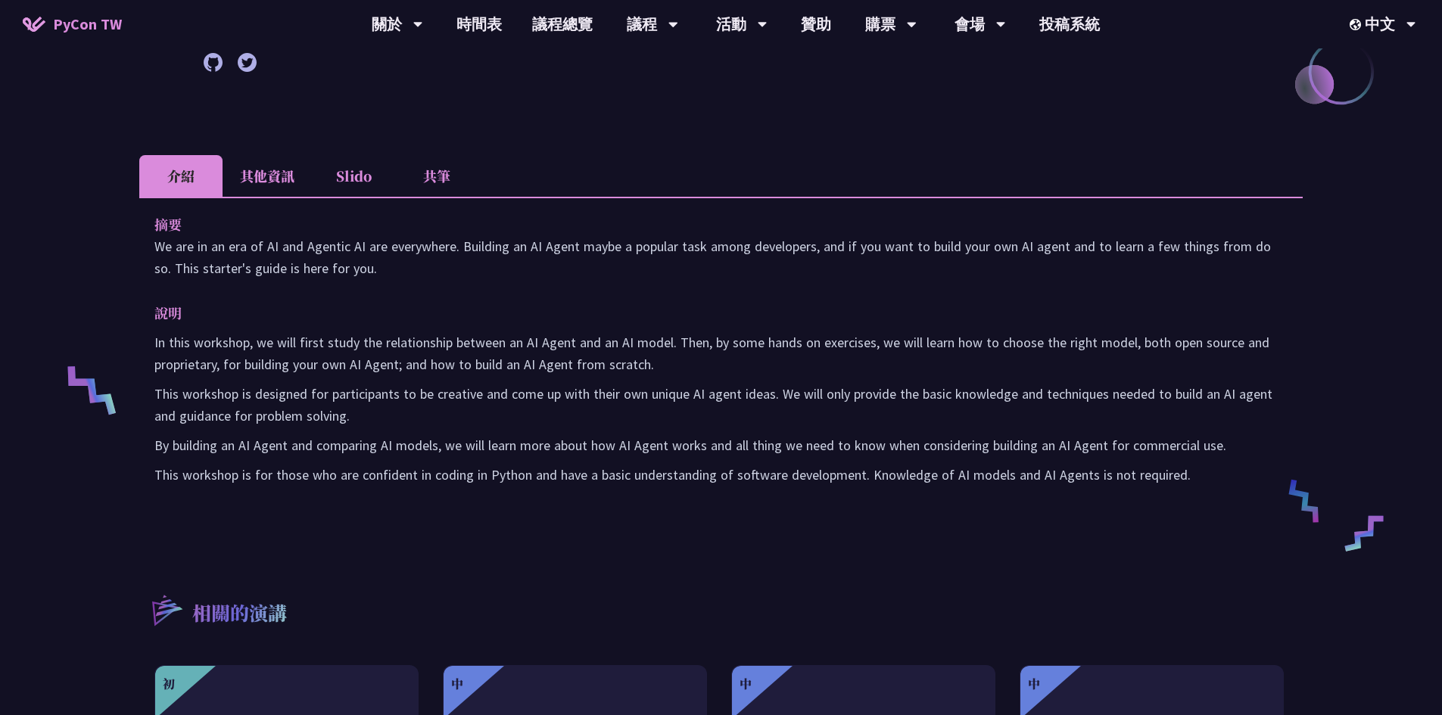
scroll to position [378, 0]
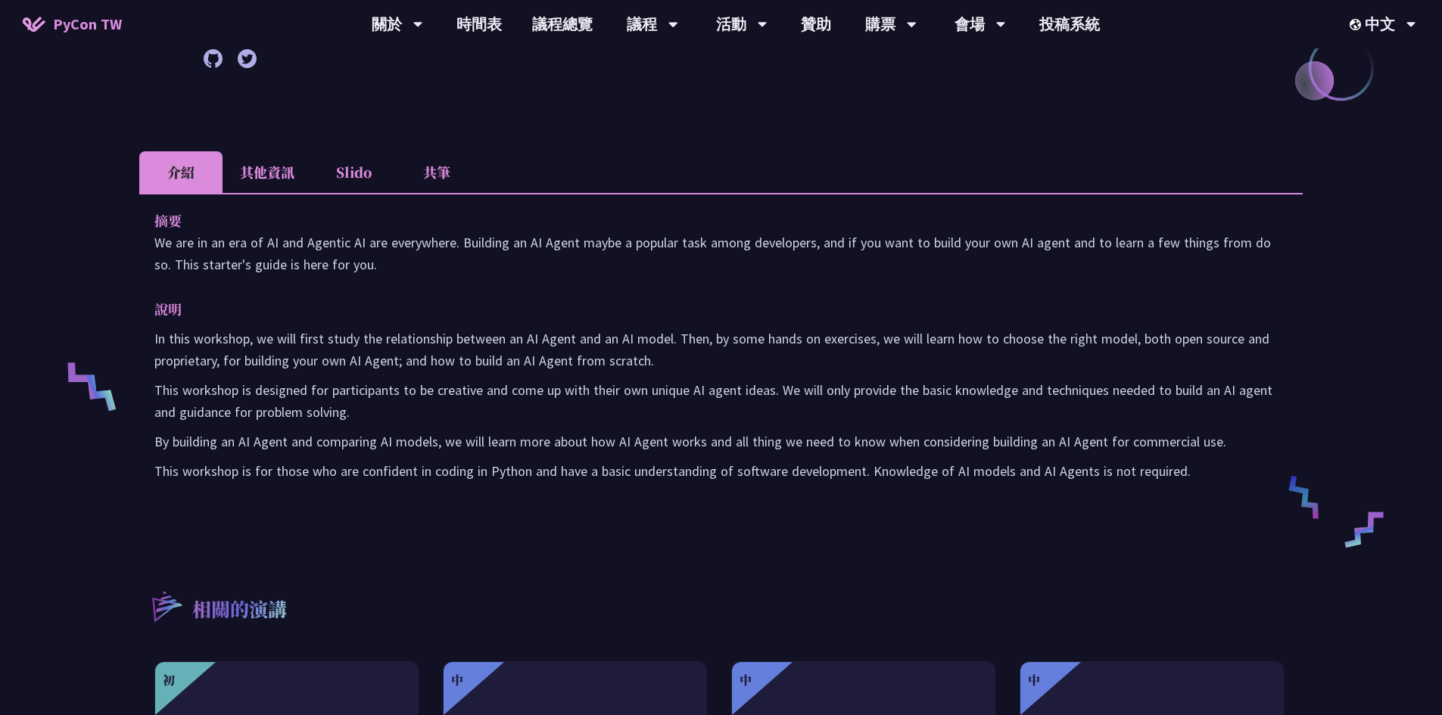
click at [285, 177] on li "其他資訊" at bounding box center [267, 172] width 89 height 42
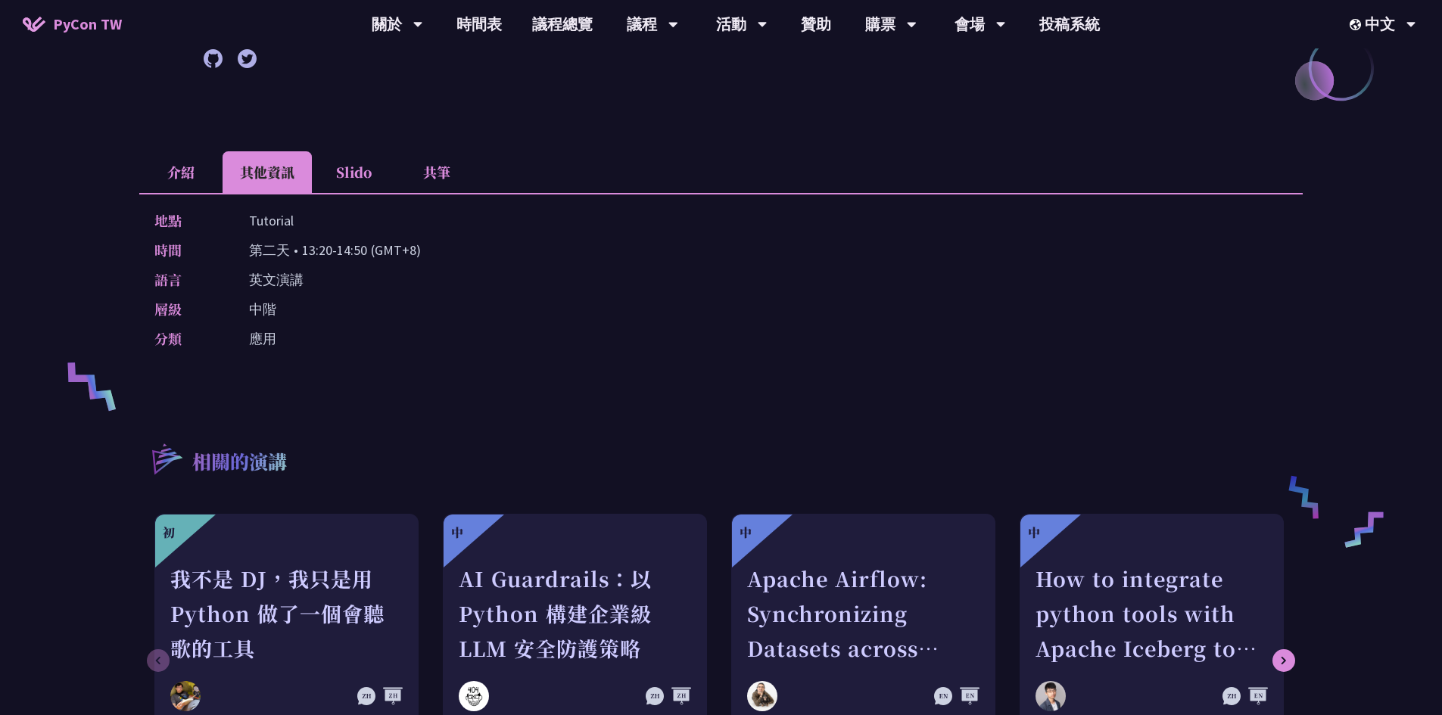
click at [345, 176] on li "Slido" at bounding box center [353, 172] width 83 height 42
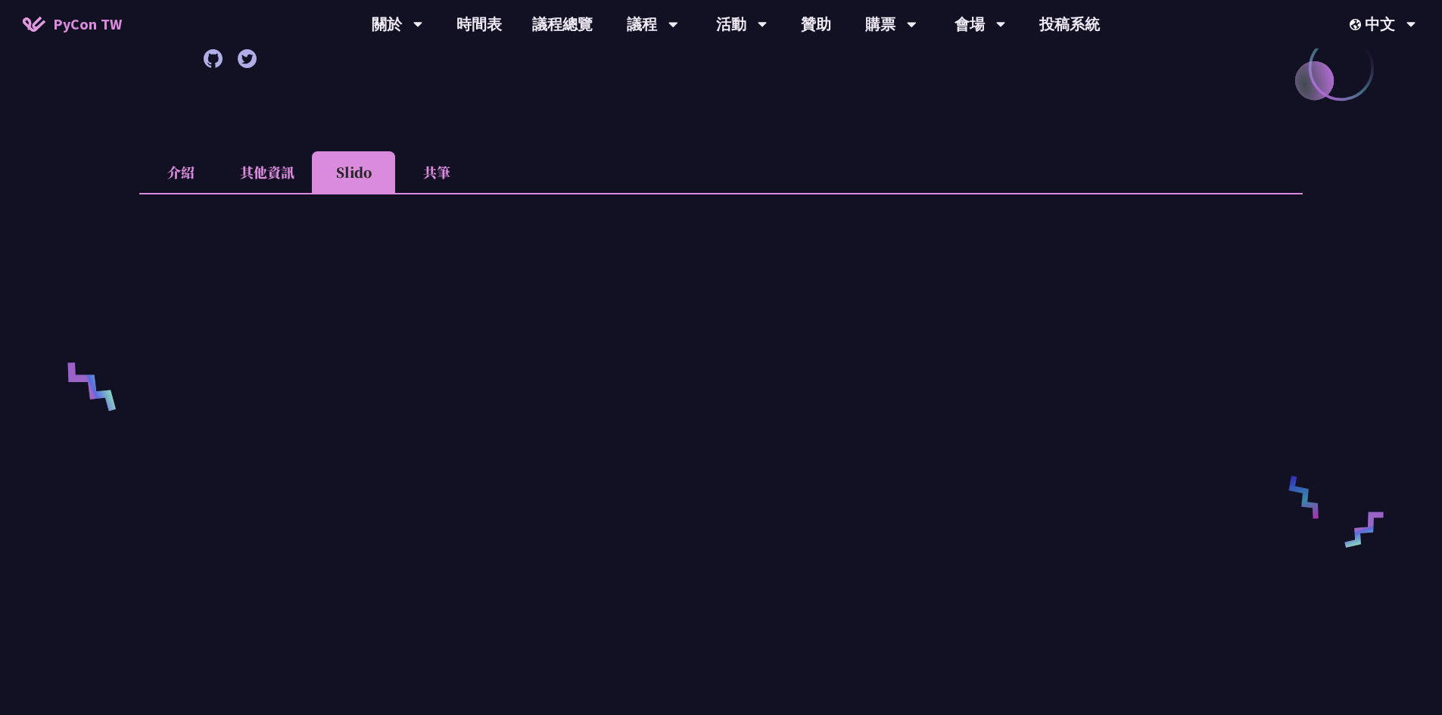
click at [434, 176] on li "共筆" at bounding box center [436, 172] width 83 height 42
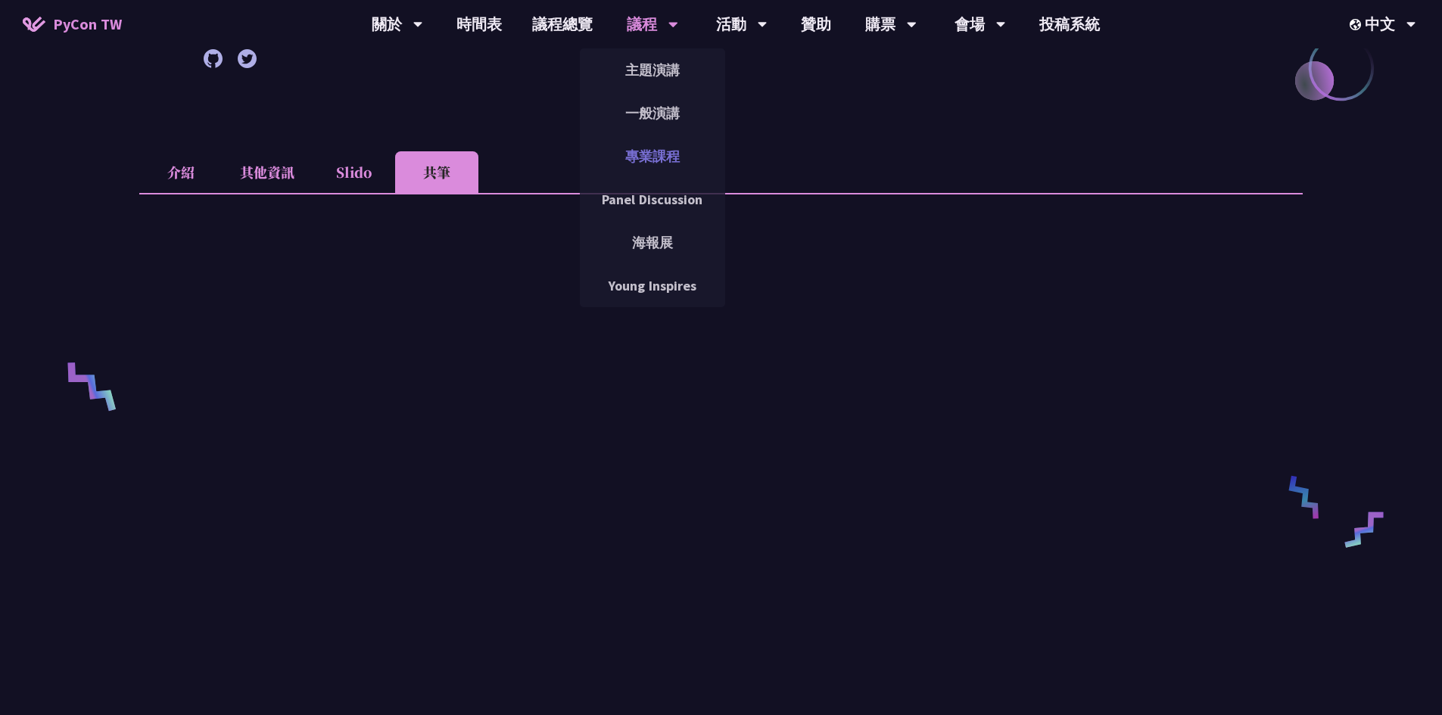
click at [634, 151] on link "專業課程" at bounding box center [652, 157] width 145 height 36
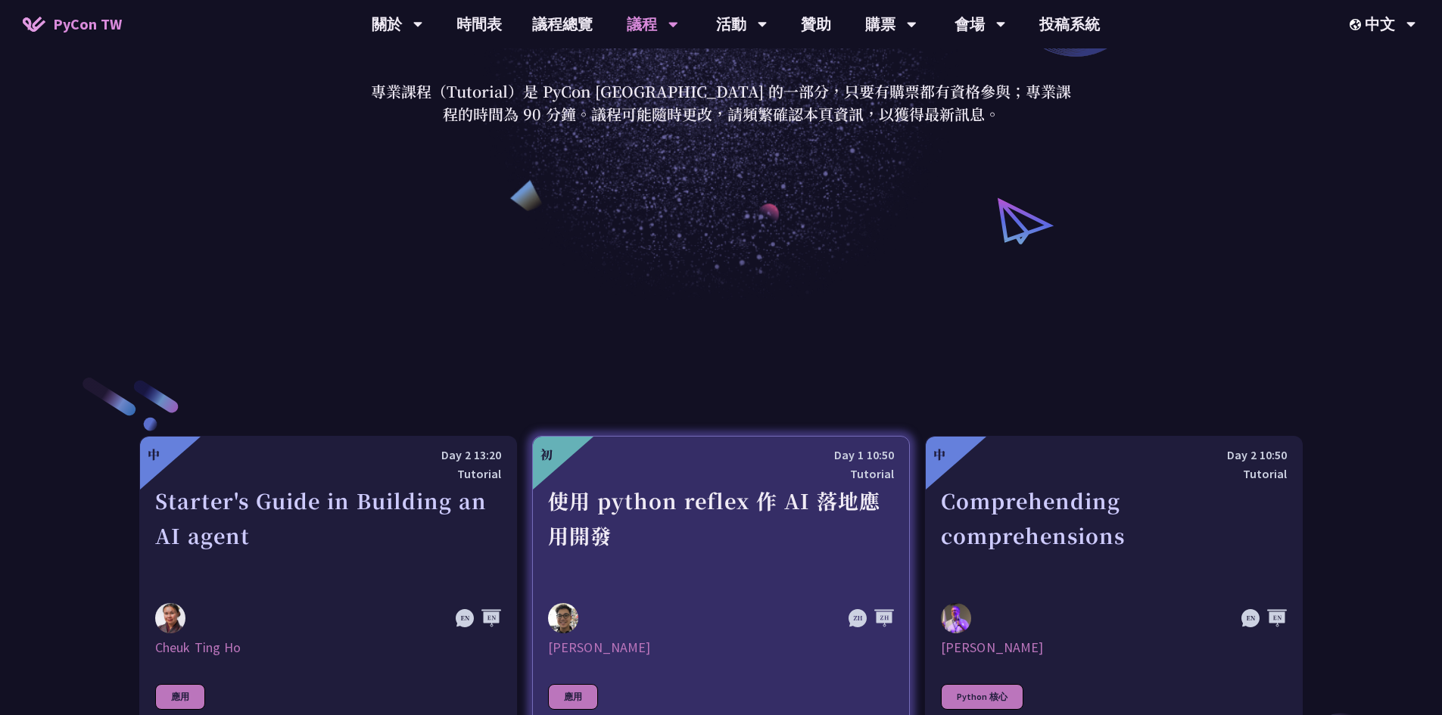
scroll to position [454, 0]
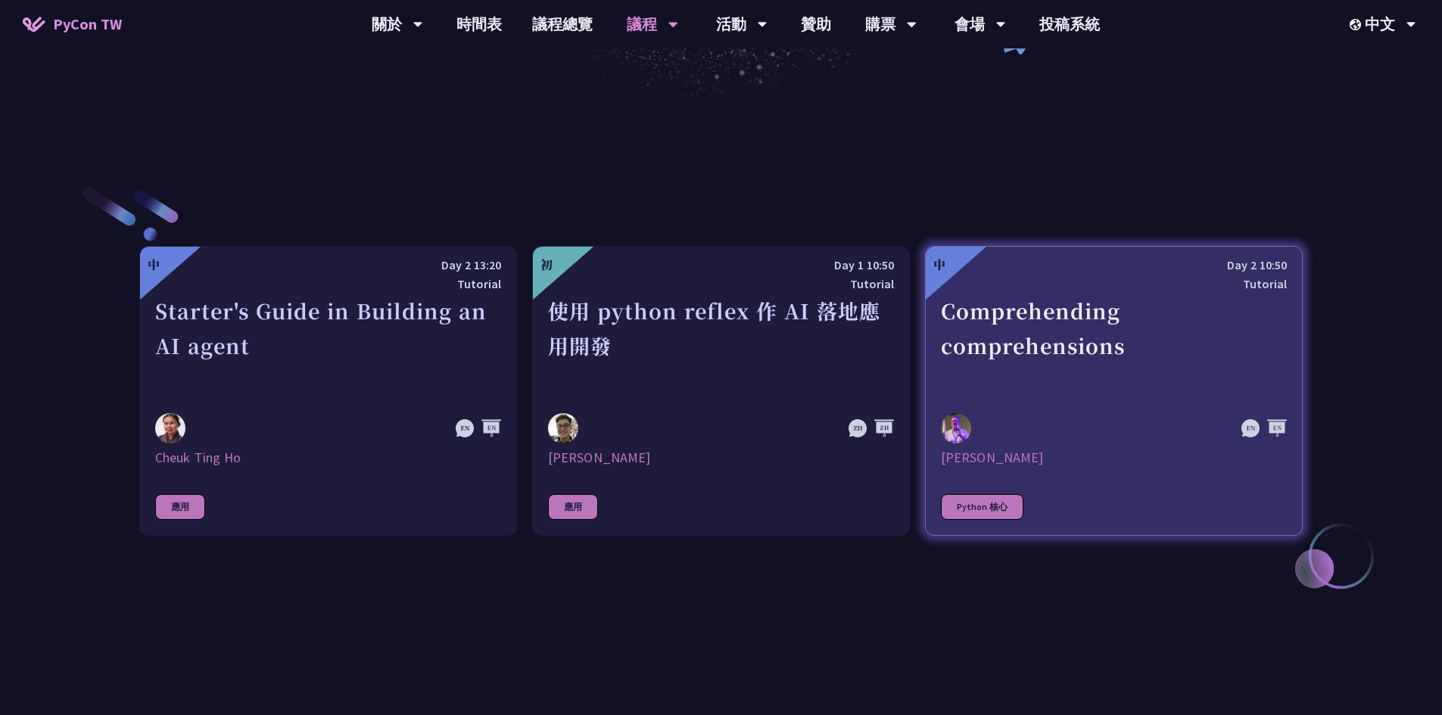
click at [1131, 369] on div "Comprehending comprehensions" at bounding box center [1114, 346] width 346 height 104
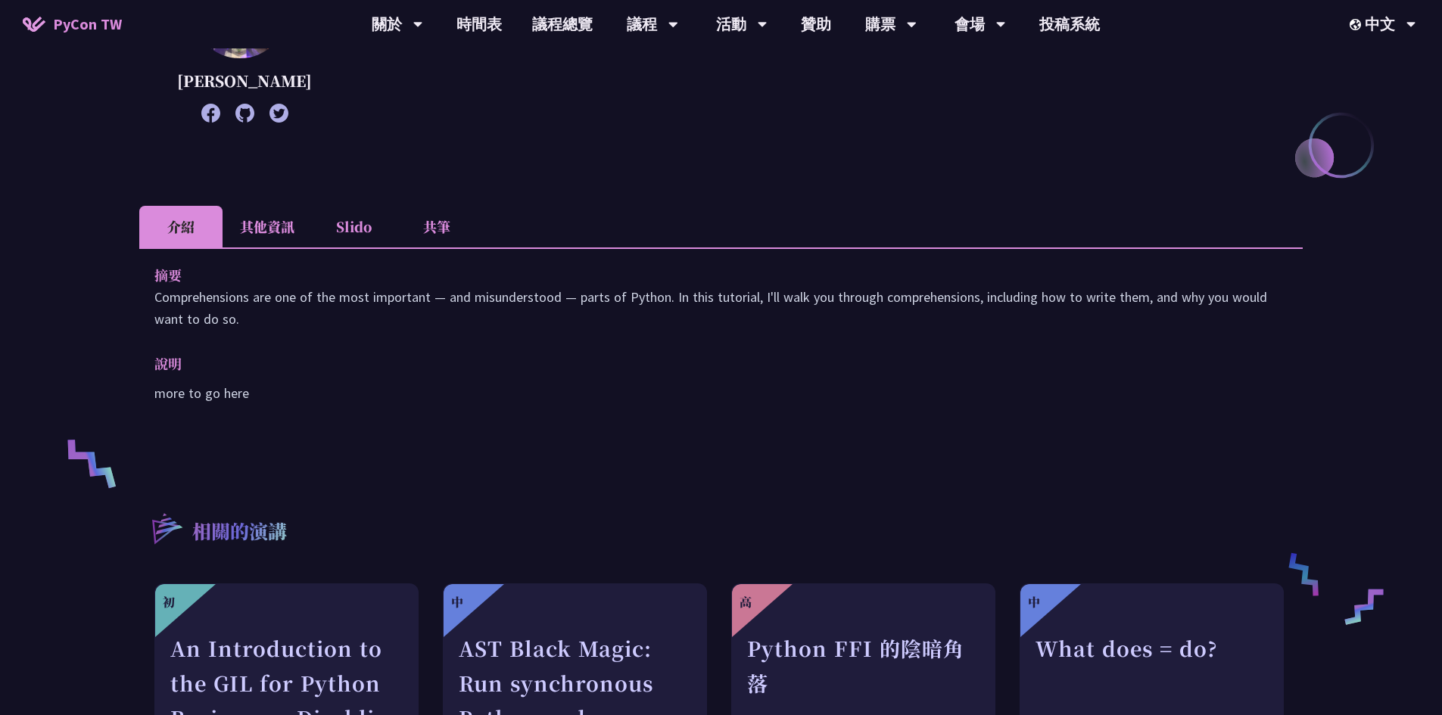
scroll to position [303, 0]
click at [279, 246] on li "其他資訊" at bounding box center [267, 225] width 89 height 42
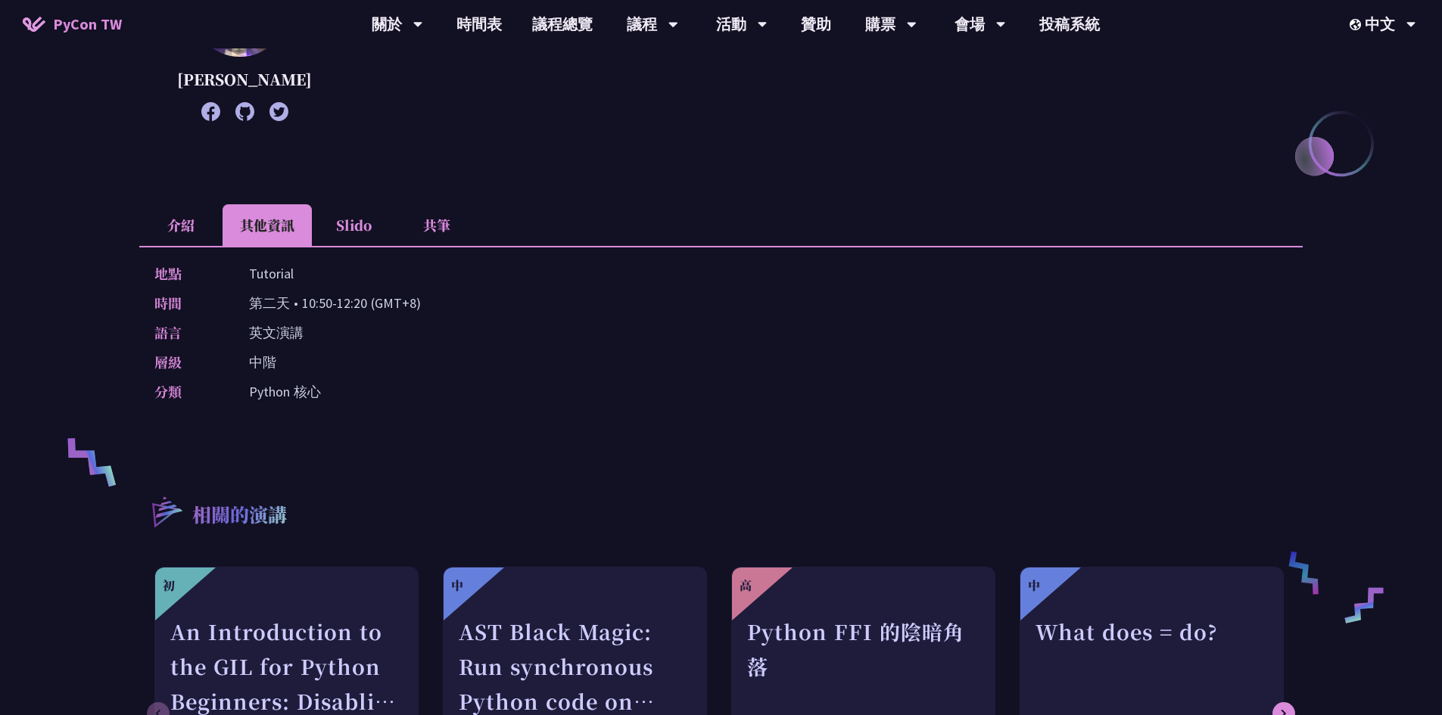
click at [344, 246] on li "Slido" at bounding box center [353, 225] width 83 height 42
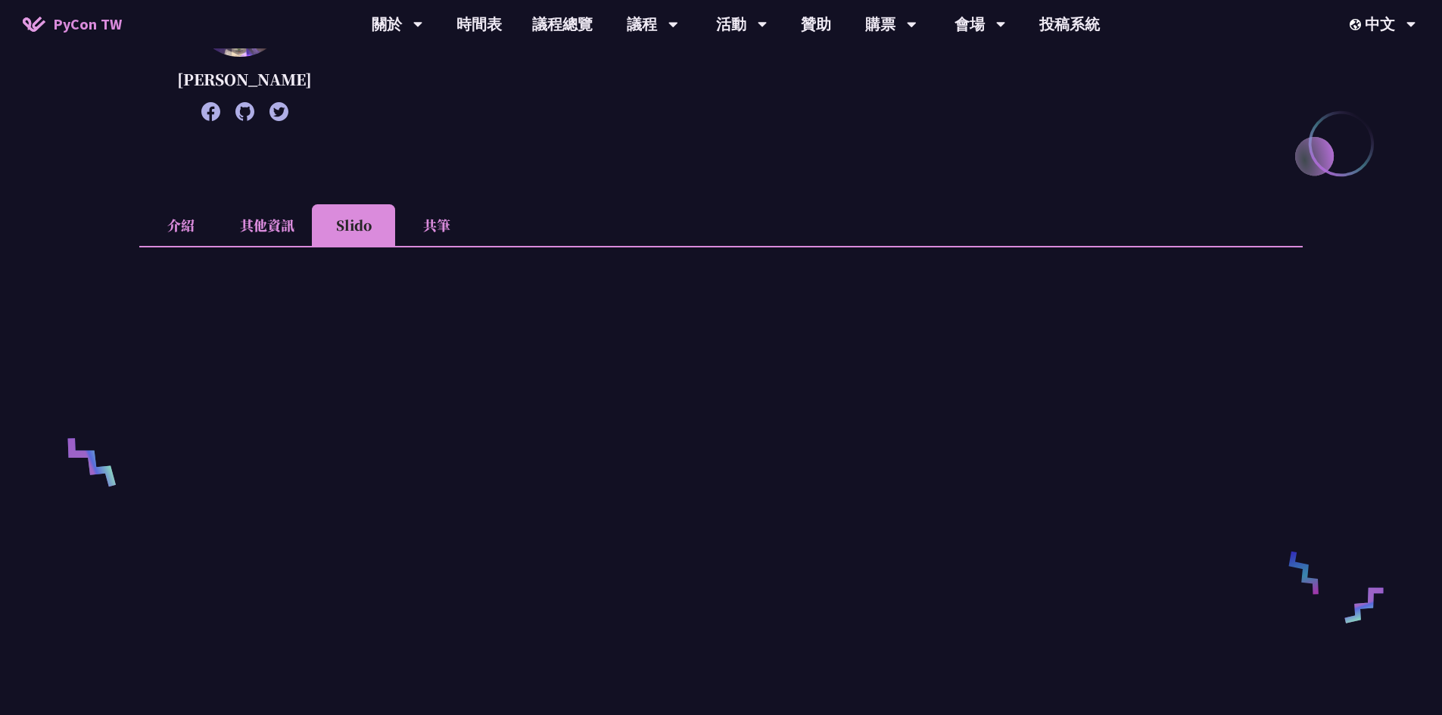
scroll to position [681, 0]
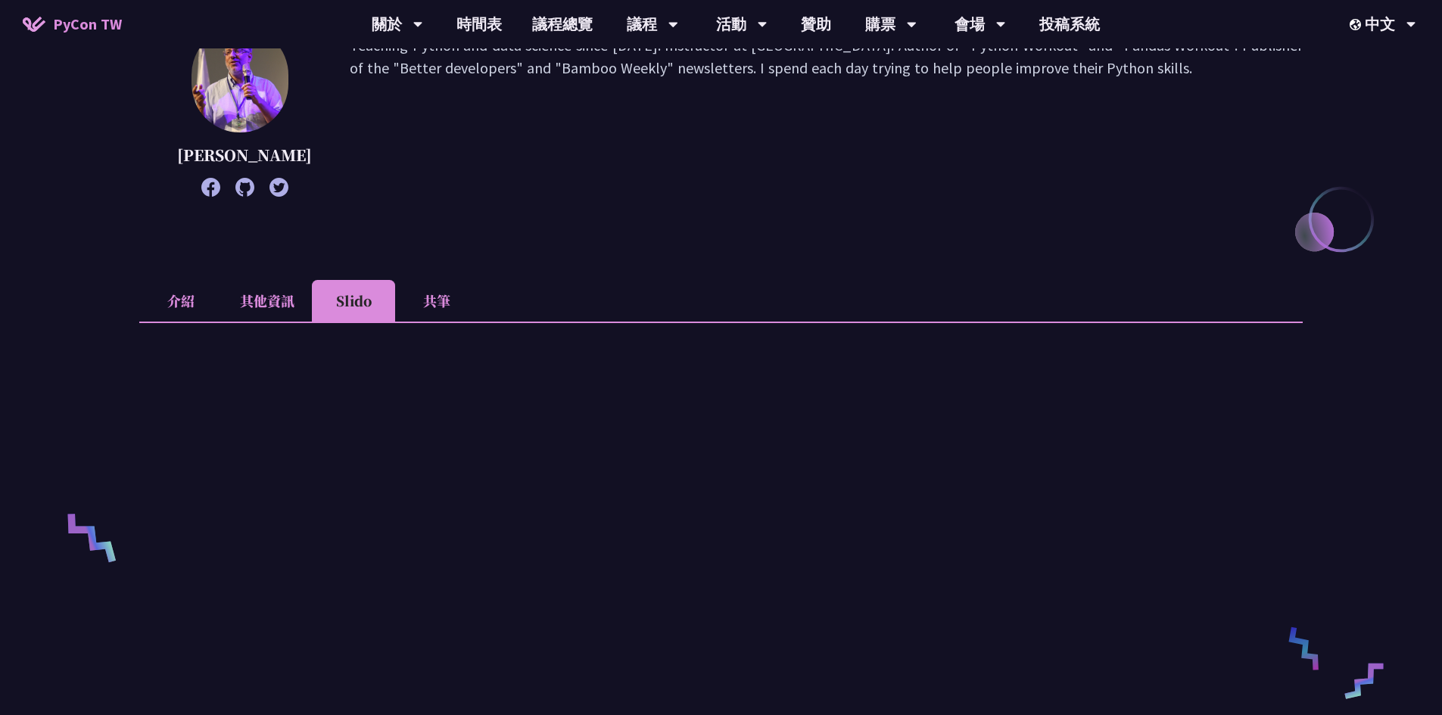
click at [424, 321] on li "共筆" at bounding box center [436, 301] width 83 height 42
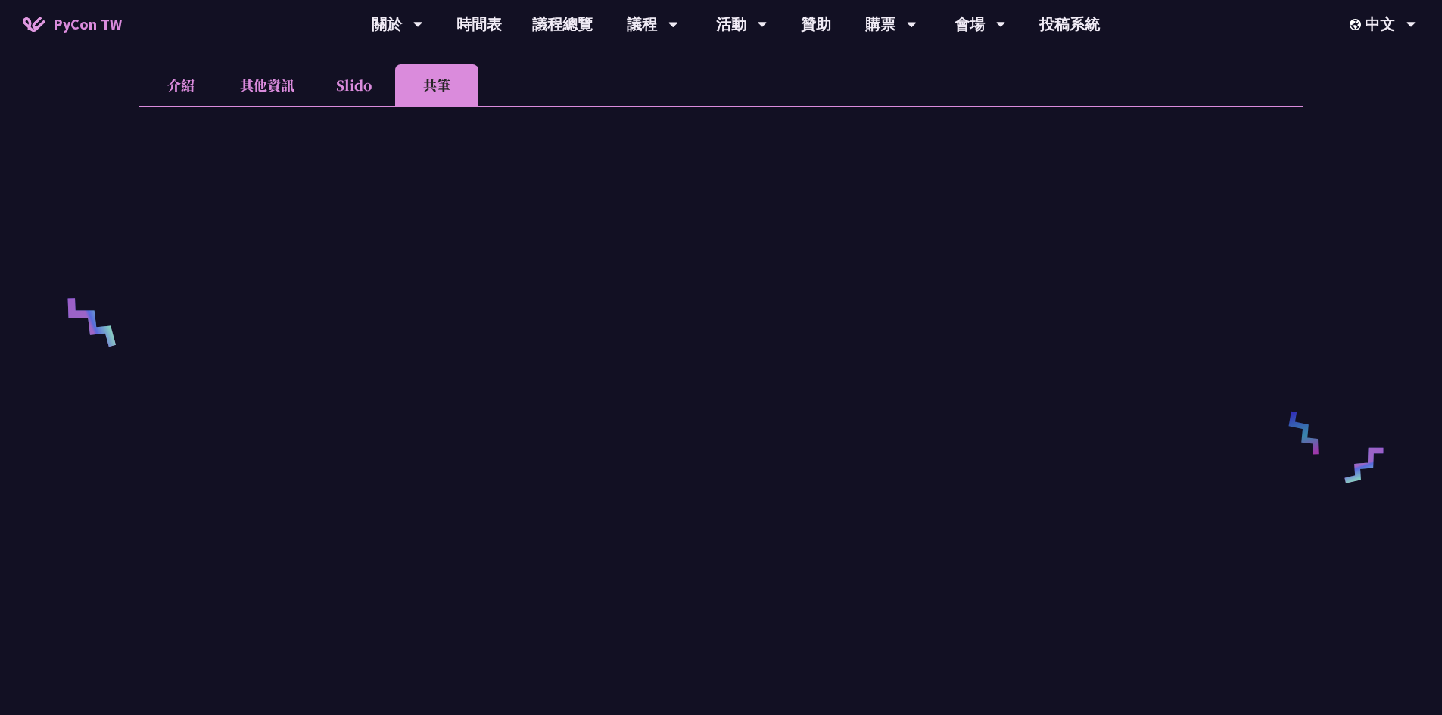
scroll to position [303, 0]
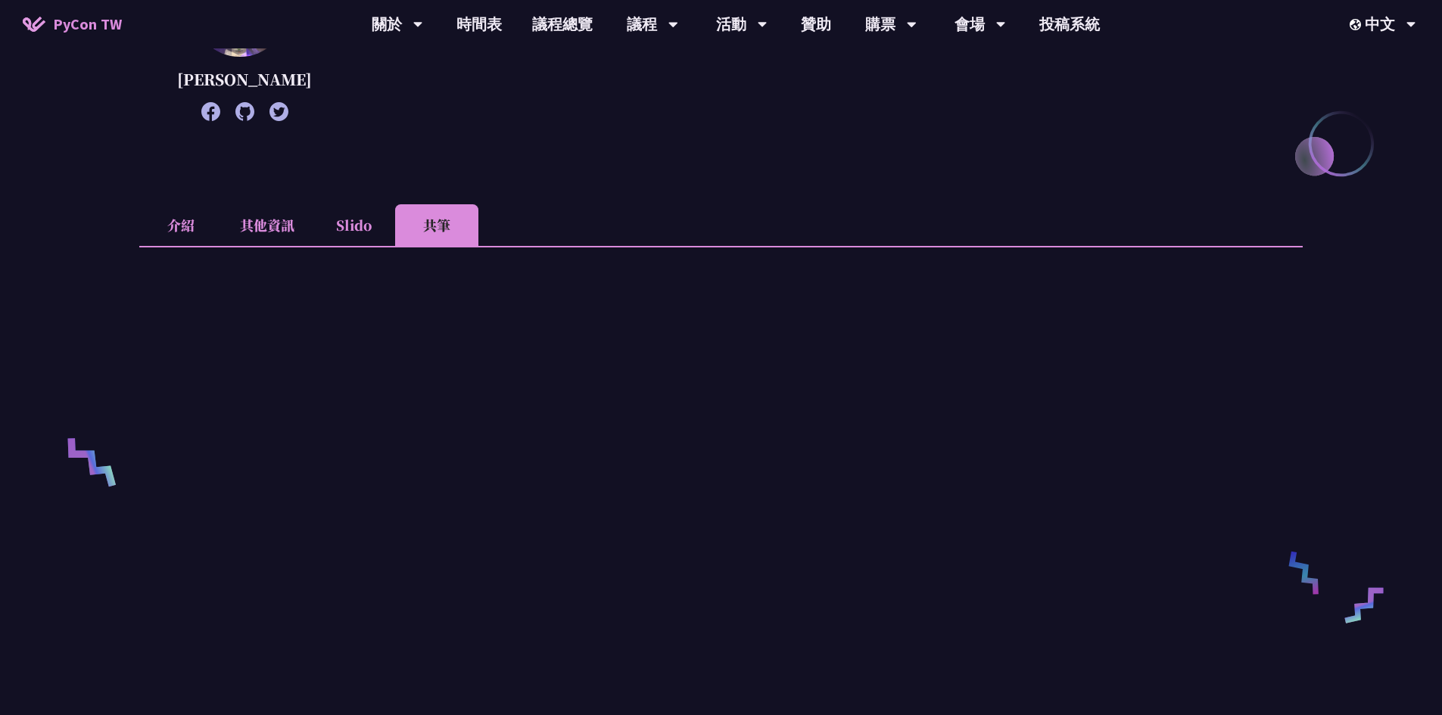
click at [368, 246] on li "Slido" at bounding box center [353, 225] width 83 height 42
click at [261, 246] on li "其他資訊" at bounding box center [267, 225] width 89 height 42
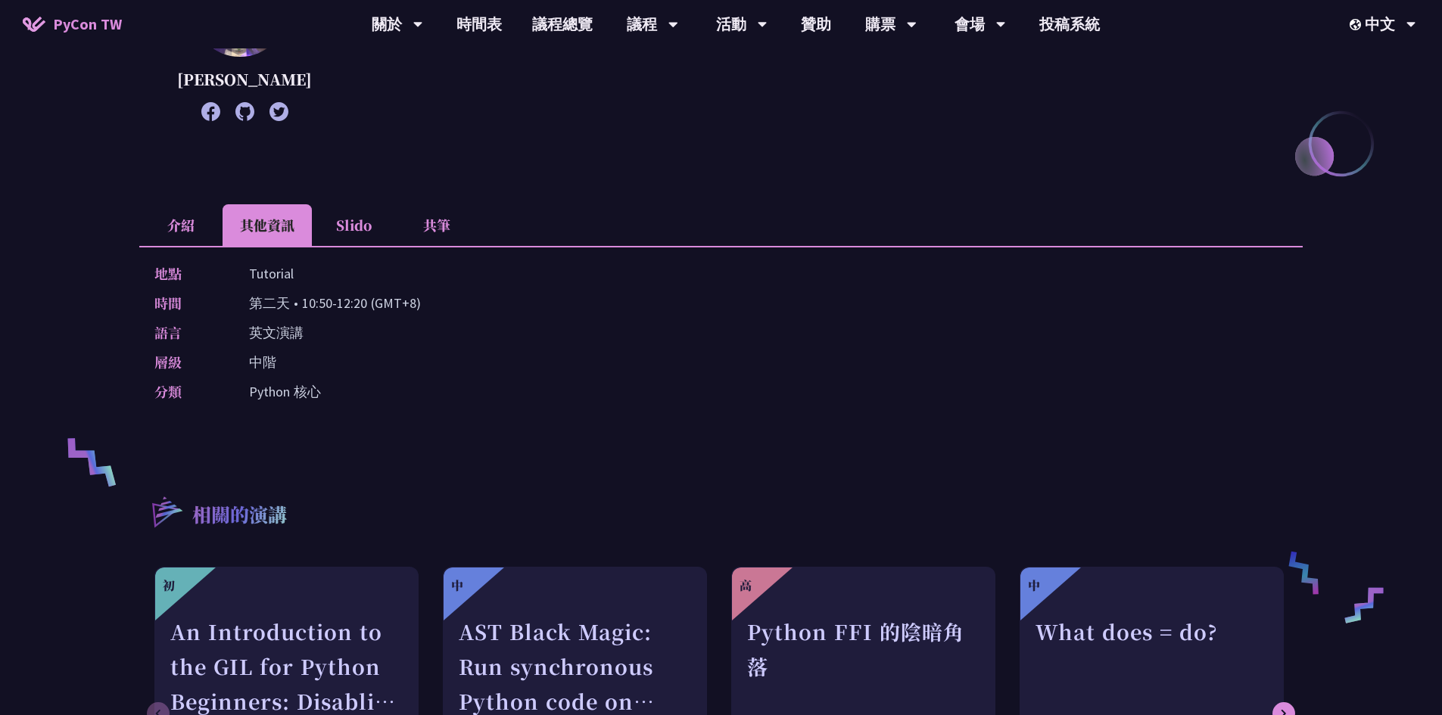
click at [176, 245] on li "介紹" at bounding box center [180, 225] width 83 height 42
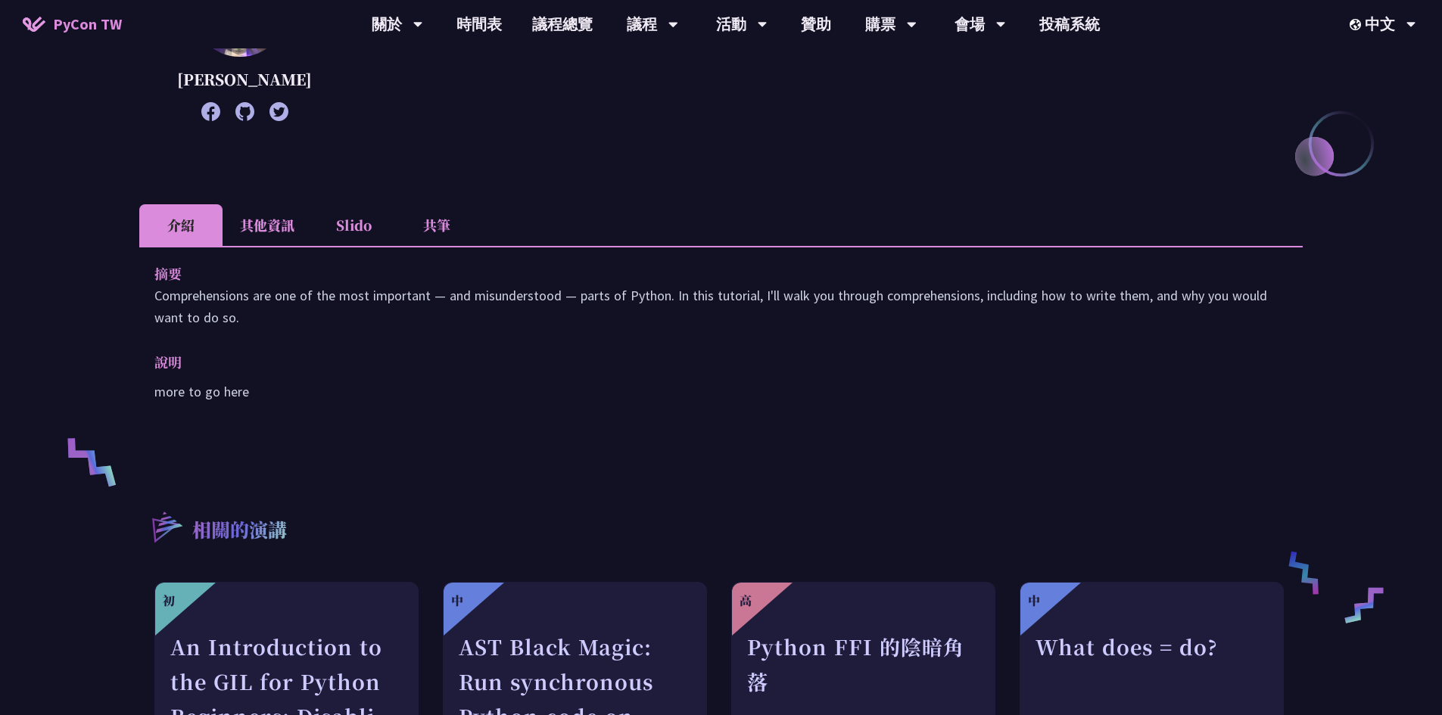
drag, startPoint x: 160, startPoint y: 317, endPoint x: 259, endPoint y: 338, distance: 101.2
click at [259, 329] on p "Comprehensions are one of the most important — and misunderstood — parts of Pyt…" at bounding box center [720, 307] width 1133 height 44
click at [235, 315] on p "Comprehensions are one of the most important — and misunderstood — parts of Pyt…" at bounding box center [720, 307] width 1133 height 44
drag, startPoint x: 243, startPoint y: 339, endPoint x: 146, endPoint y: 317, distance: 99.3
click at [146, 317] on div "摘要 Comprehensions are one of the most important — and misunderstood — parts of …" at bounding box center [720, 343] width 1163 height 195
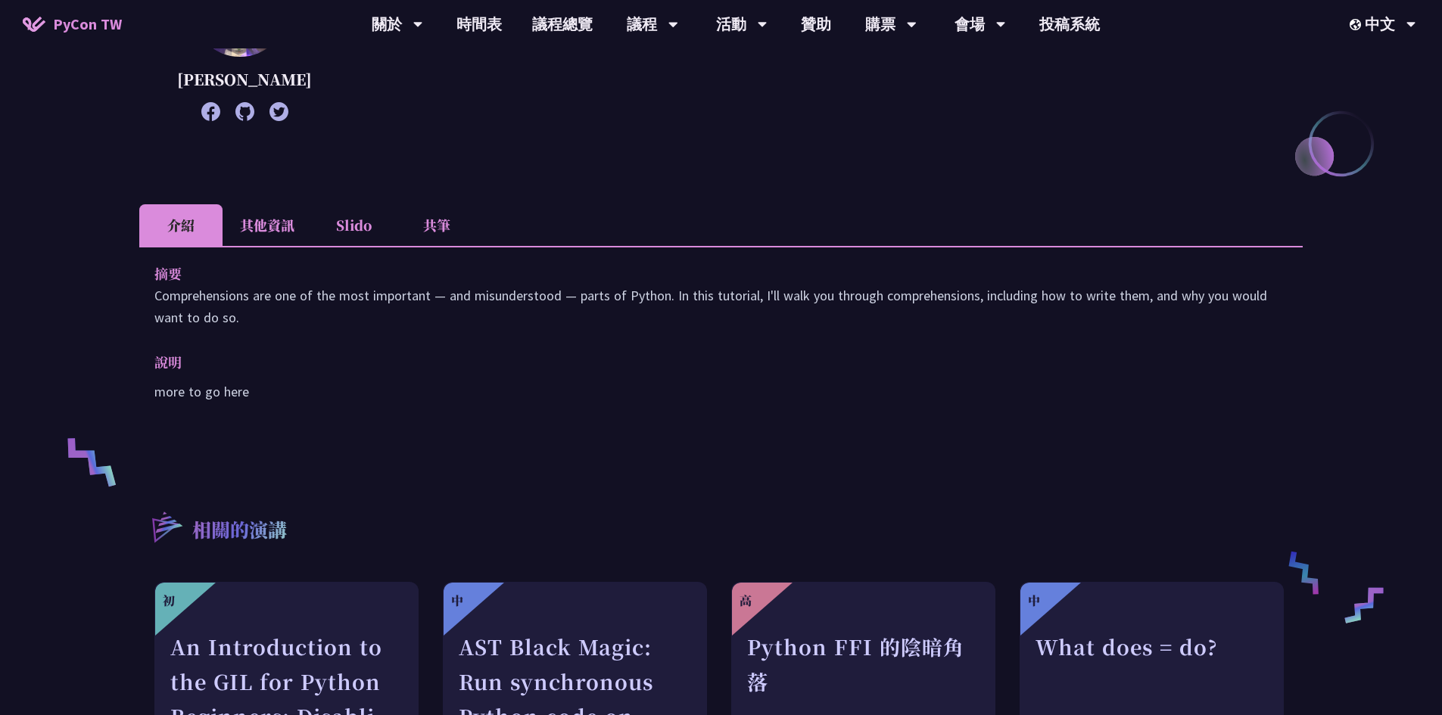
click at [684, 403] on p "more to go here" at bounding box center [720, 392] width 1133 height 22
click at [585, 22] on link "議程總覽" at bounding box center [562, 24] width 91 height 48
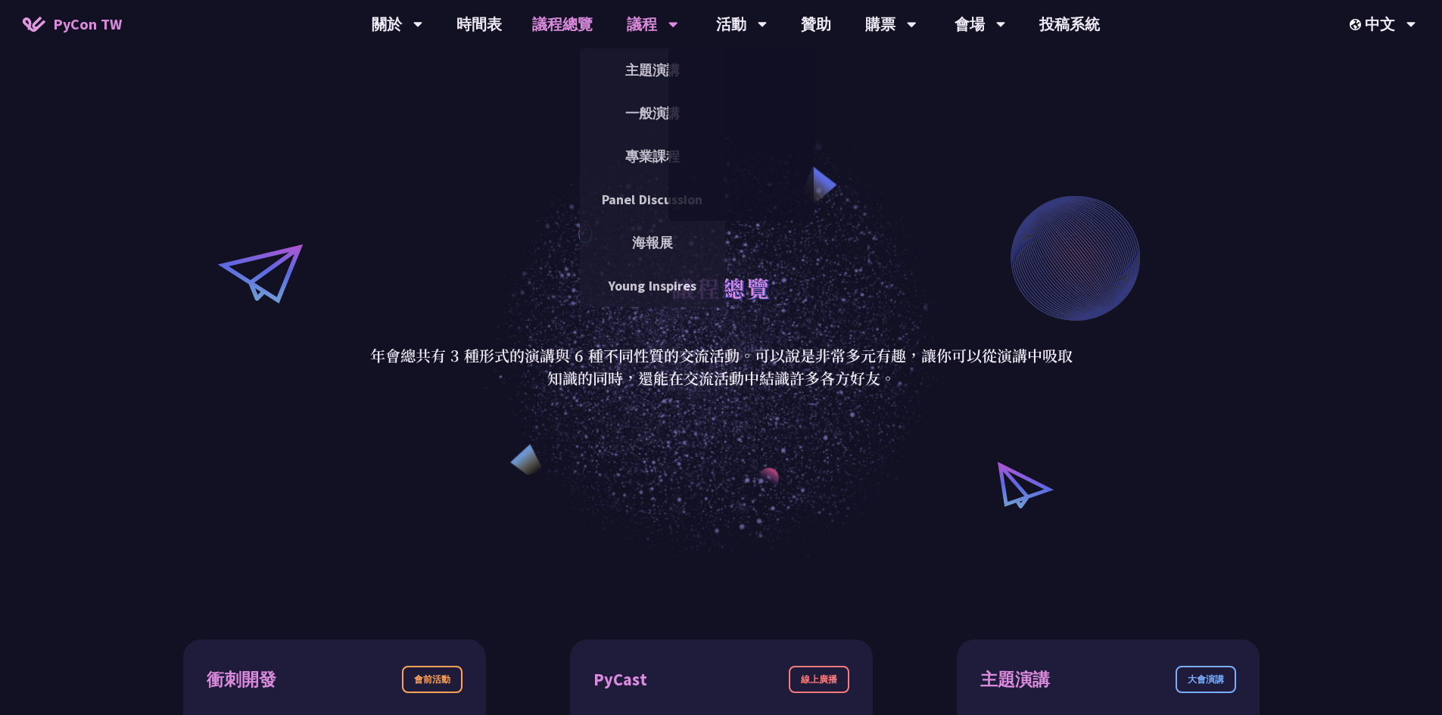
click at [659, 25] on div "議程" at bounding box center [652, 24] width 51 height 48
click at [662, 155] on link "專業課程" at bounding box center [652, 157] width 145 height 36
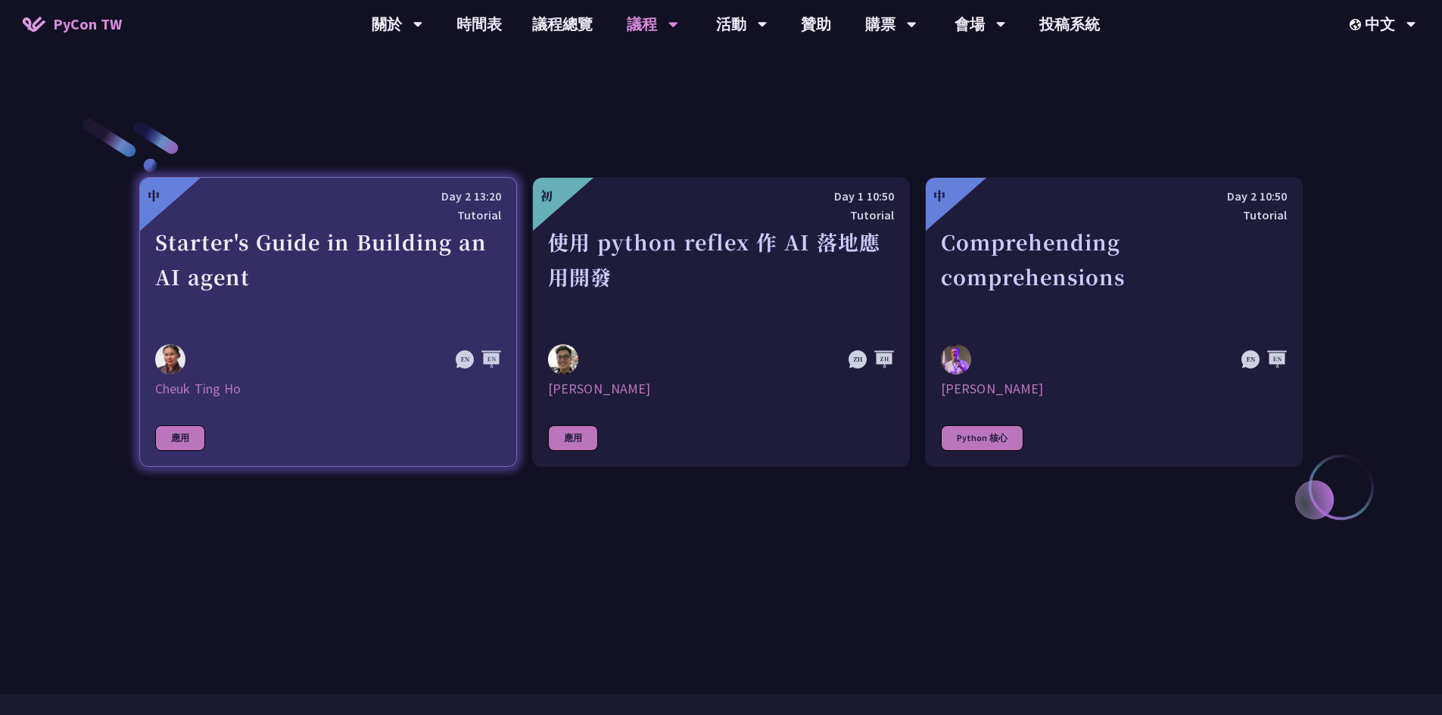
scroll to position [530, 0]
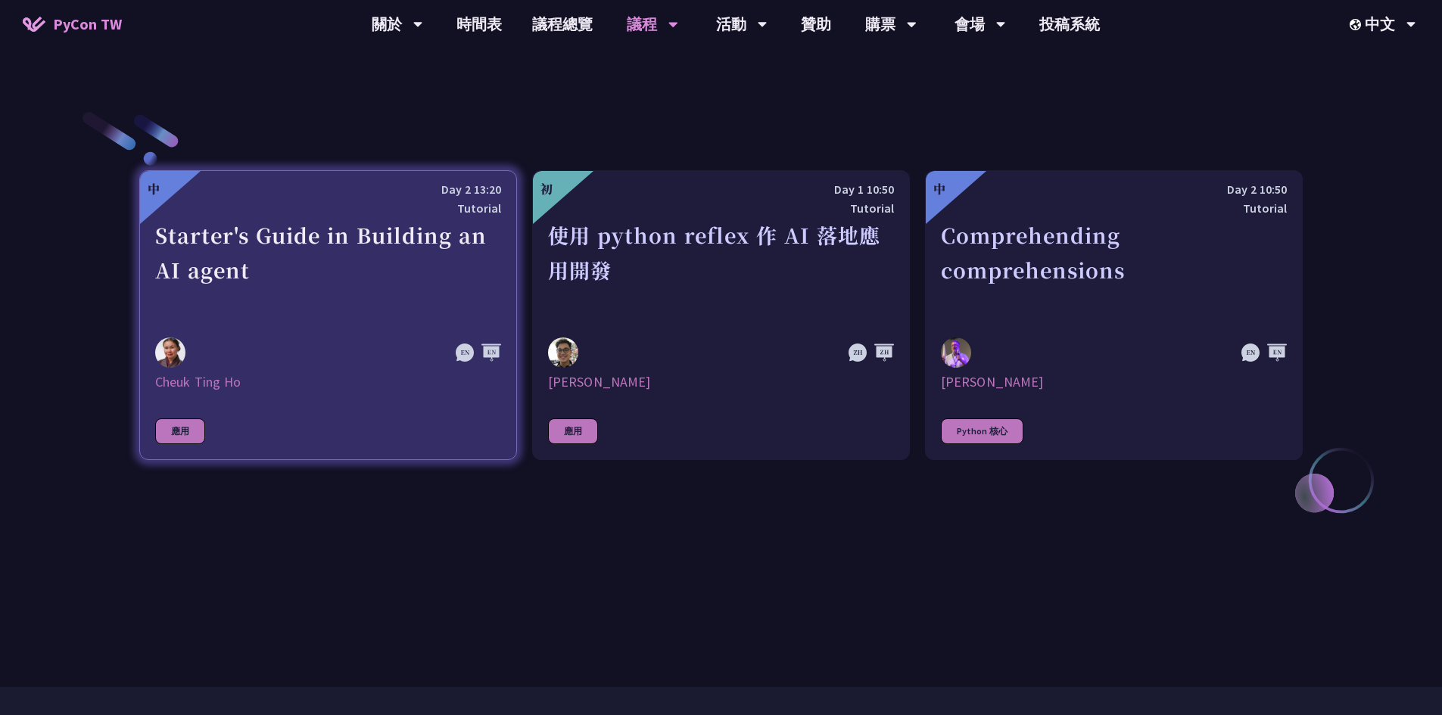
click at [403, 316] on div "Starter's Guide in Building an AI agent" at bounding box center [328, 270] width 346 height 104
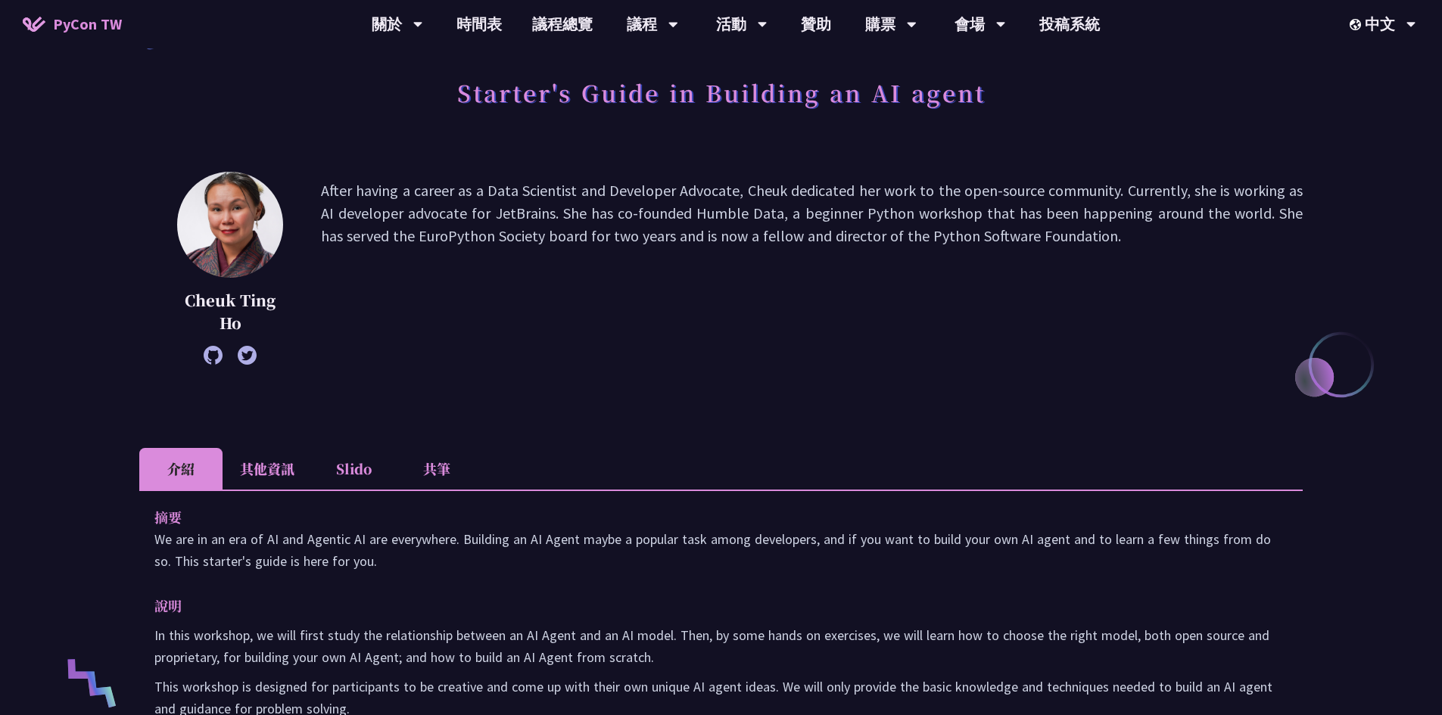
scroll to position [227, 0]
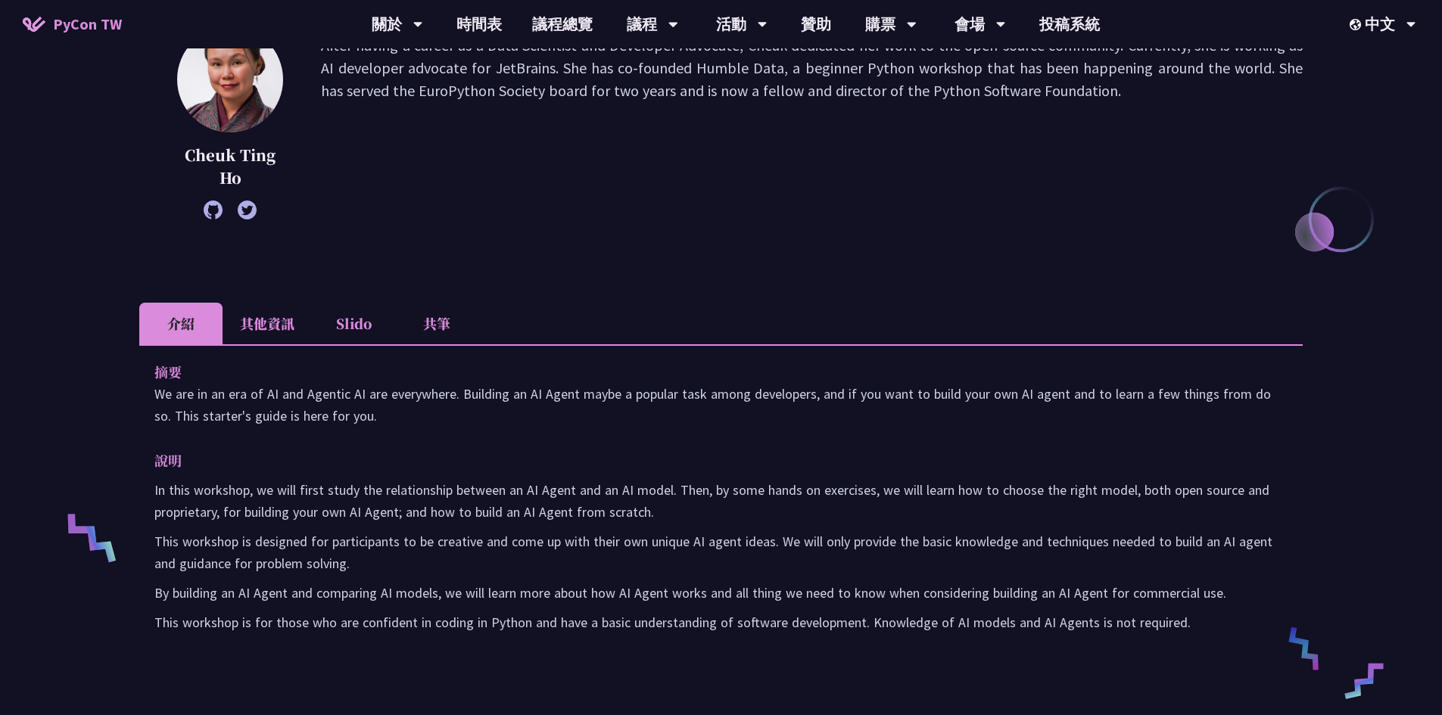
drag, startPoint x: 164, startPoint y: 395, endPoint x: 375, endPoint y: 424, distance: 212.4
click at [375, 424] on p "We are in an era of AI and Agentic AI are everywhere. Building an AI Agent mayb…" at bounding box center [720, 405] width 1133 height 44
drag, startPoint x: 631, startPoint y: 519, endPoint x: 618, endPoint y: 520, distance: 13.6
click at [631, 519] on p "In this workshop, we will first study the relationship between an AI Agent and …" at bounding box center [720, 501] width 1133 height 44
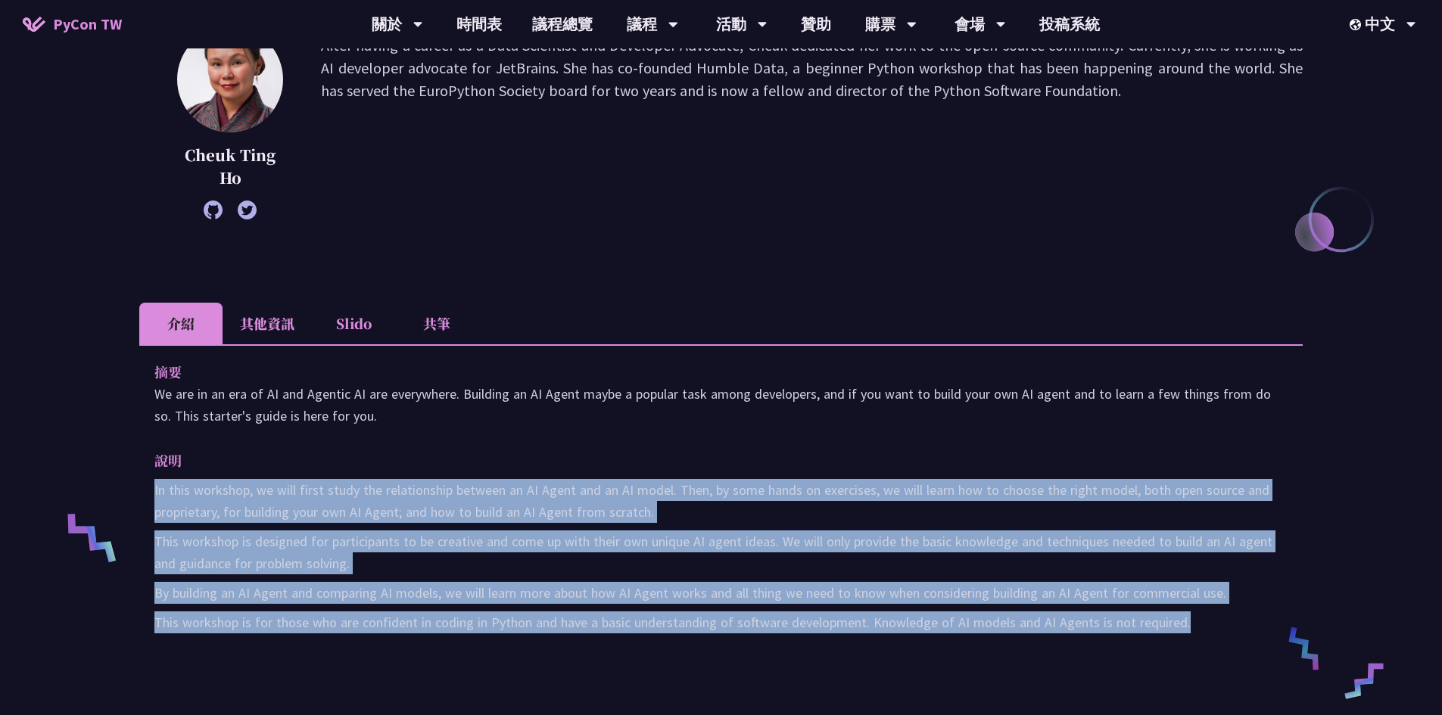
drag, startPoint x: 175, startPoint y: 491, endPoint x: 1186, endPoint y: 634, distance: 1021.3
click at [1186, 634] on div "摘要 We are in an era of AI and Agentic AI are everywhere. Building an AI Agent m…" at bounding box center [720, 507] width 1163 height 327
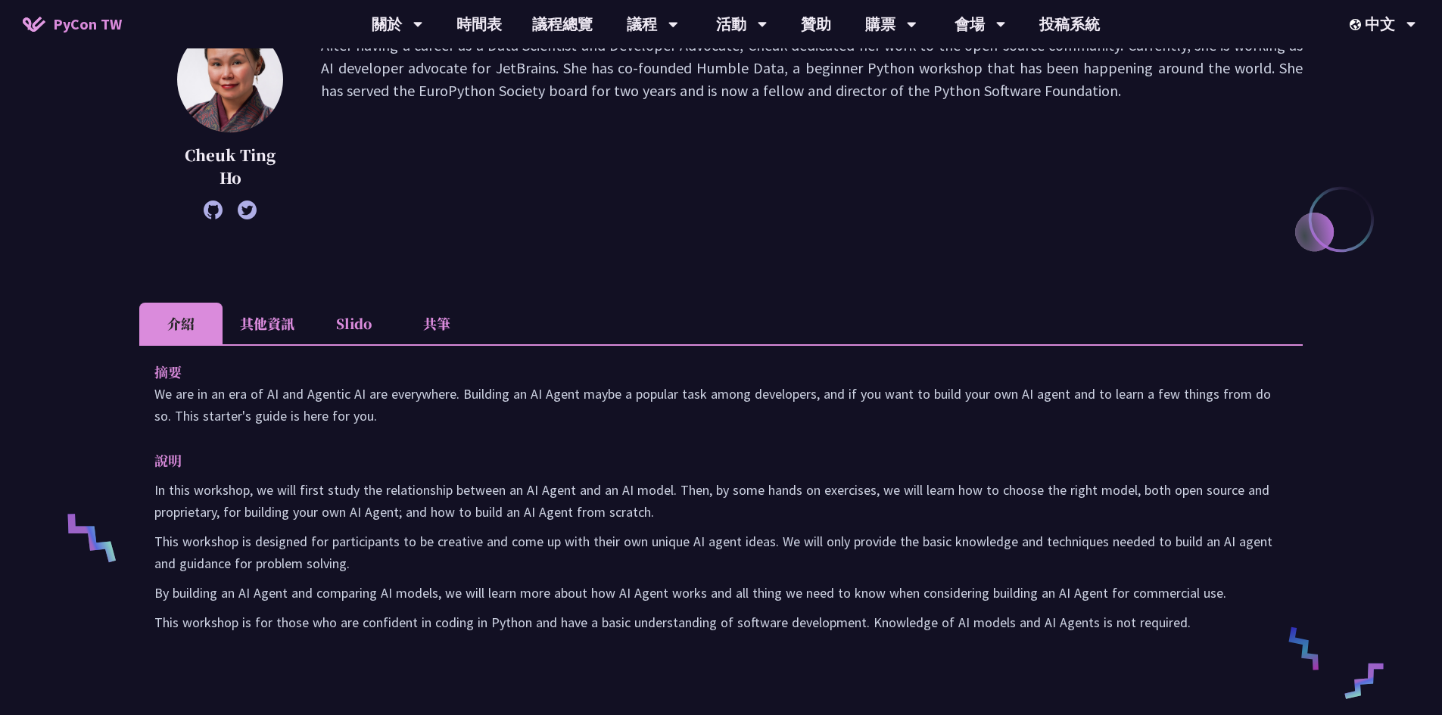
click at [283, 317] on li "其他資訊" at bounding box center [267, 324] width 89 height 42
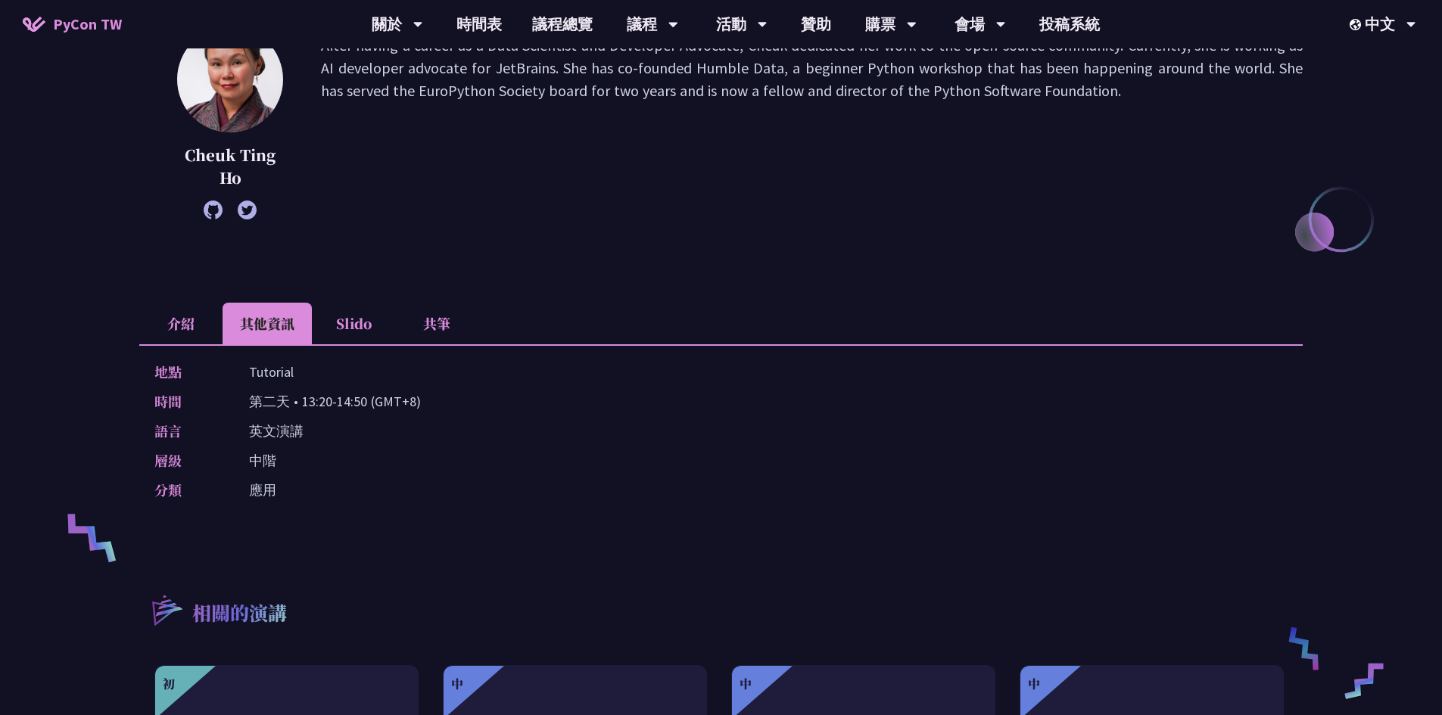
click at [182, 316] on li "介紹" at bounding box center [180, 324] width 83 height 42
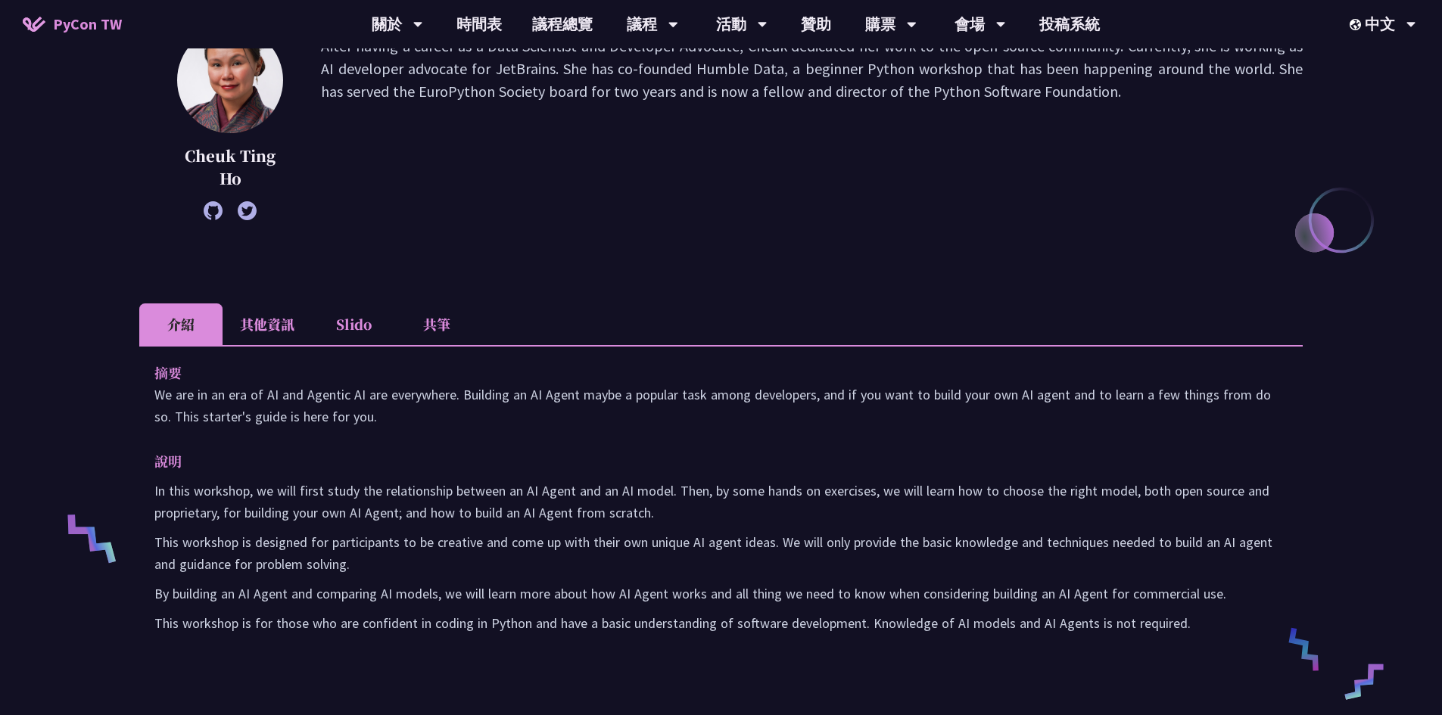
scroll to position [0, 0]
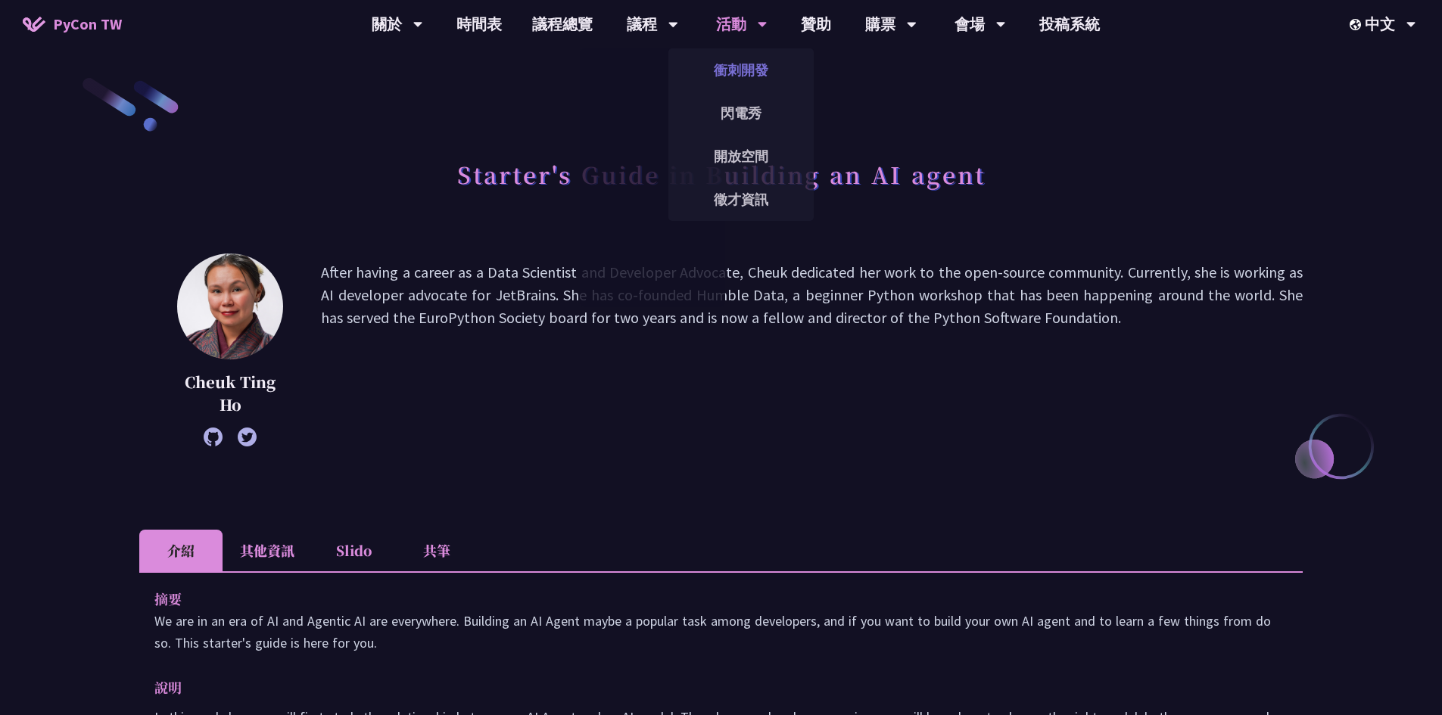
click at [747, 62] on link "衝刺開發" at bounding box center [740, 70] width 145 height 36
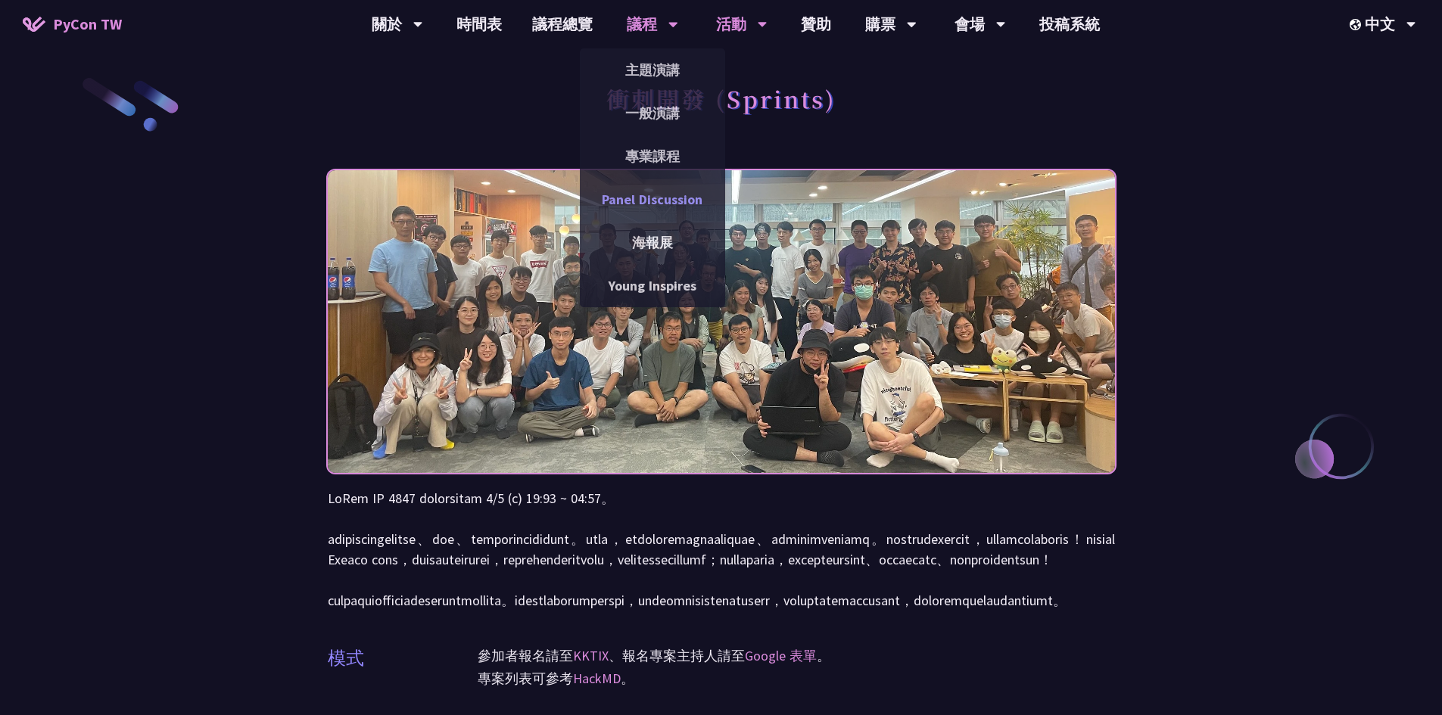
click at [653, 194] on link "Panel Discussion" at bounding box center [652, 200] width 145 height 36
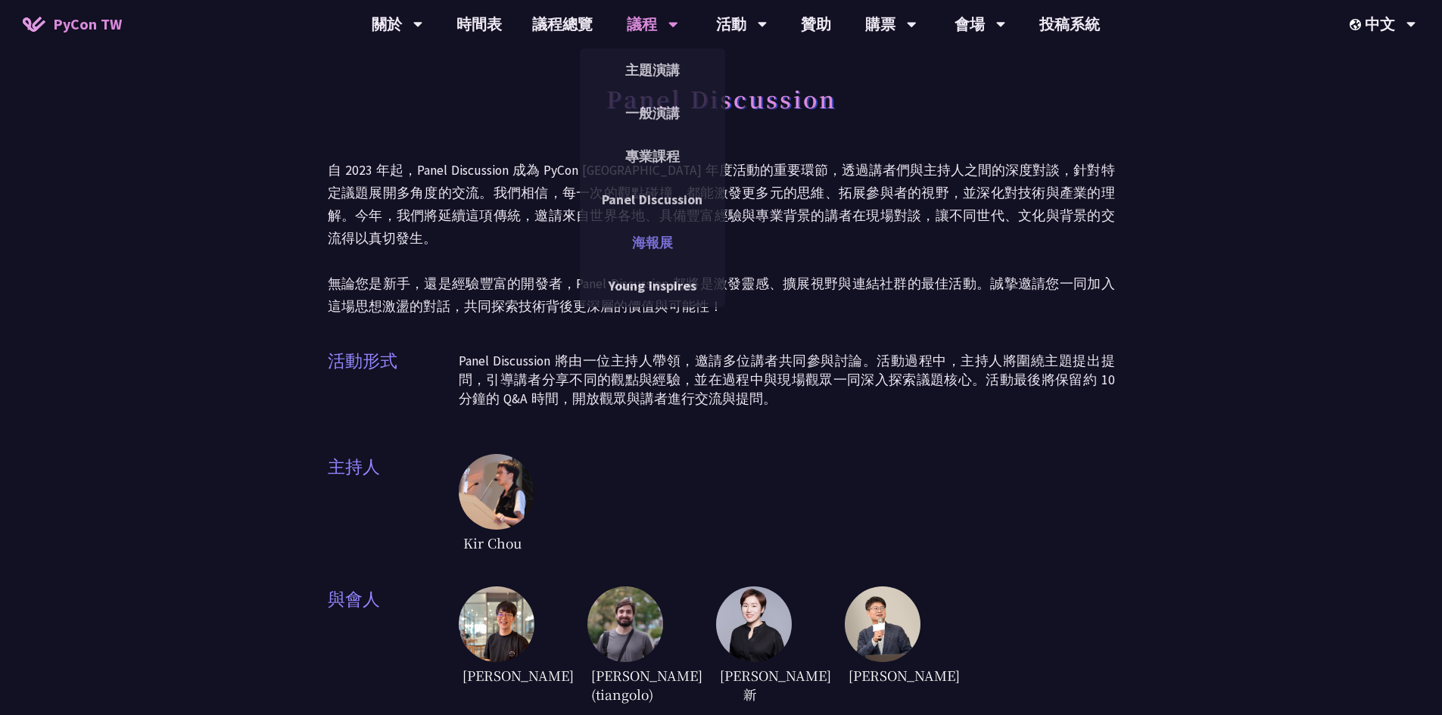
click at [650, 248] on link "海報展" at bounding box center [652, 243] width 145 height 36
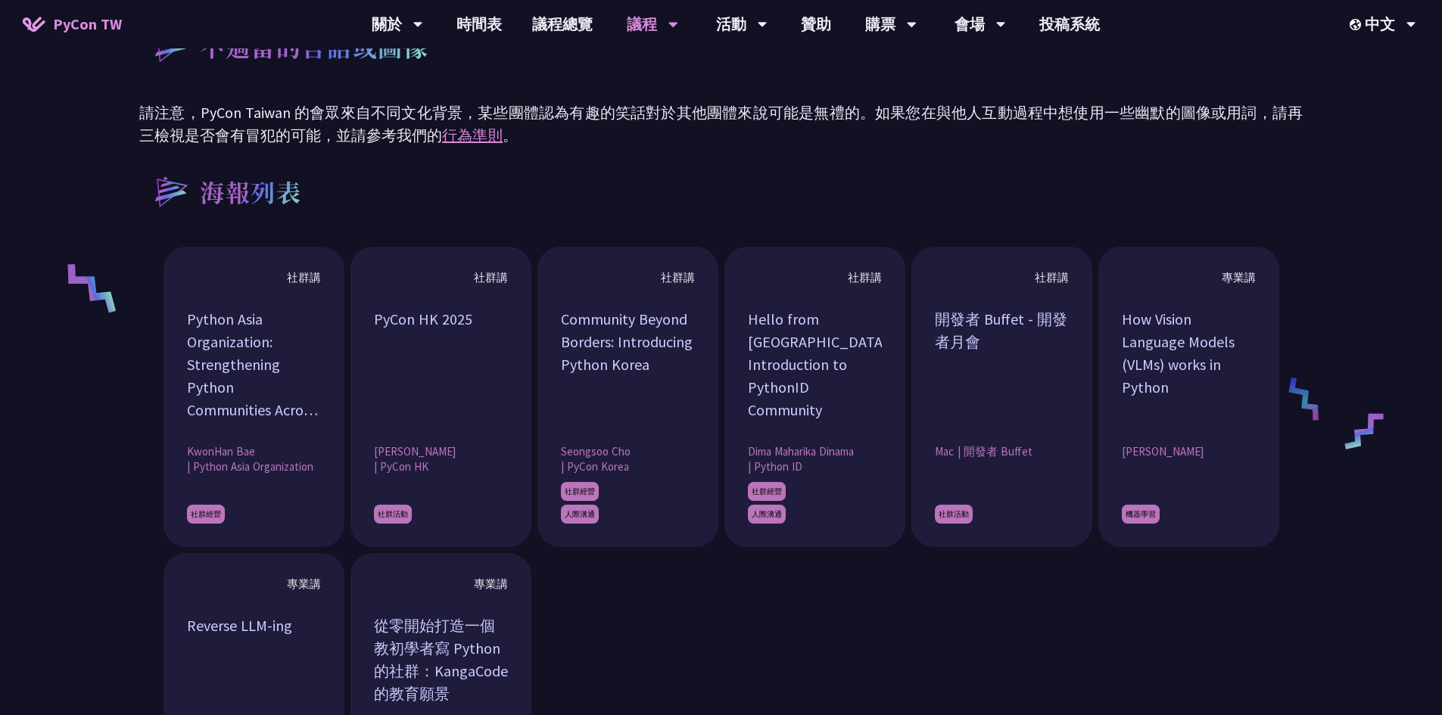
scroll to position [908, 0]
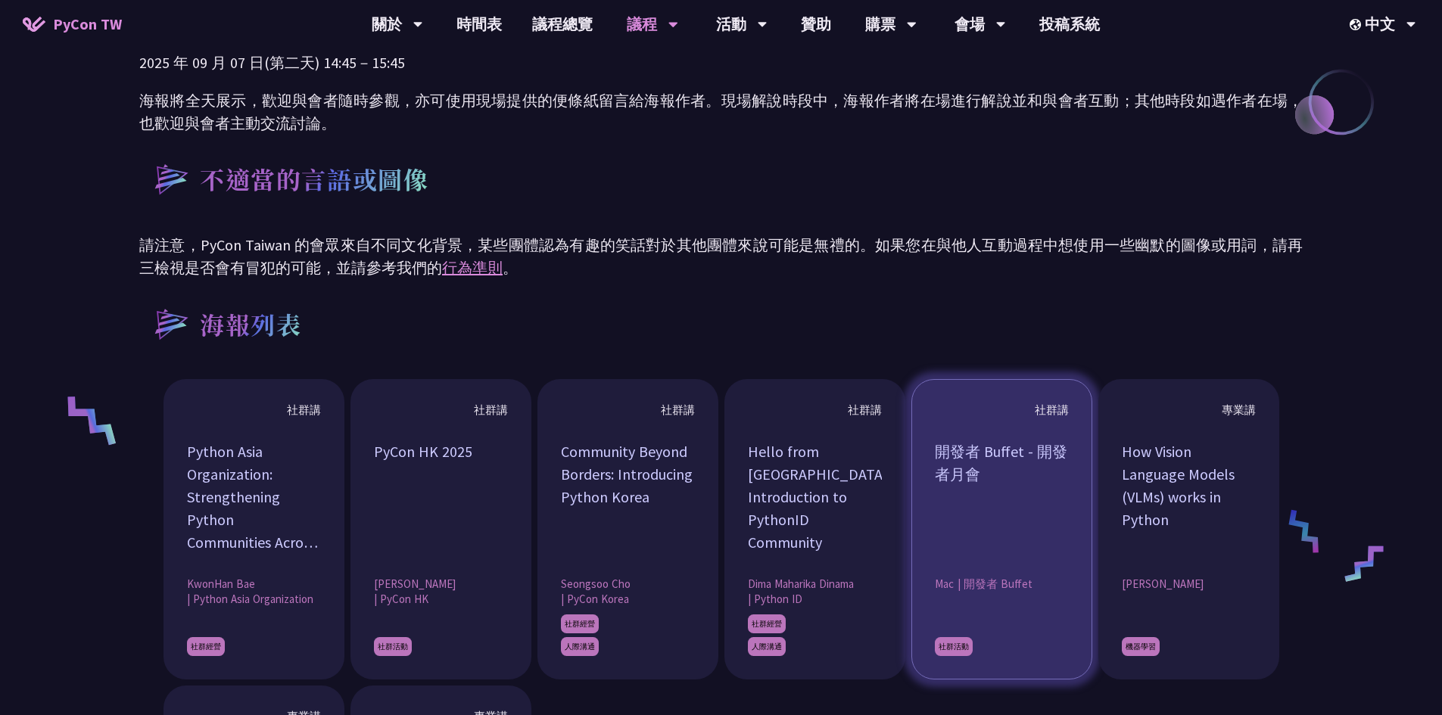
click at [967, 521] on div "開發者 Buffet - 開發者月會" at bounding box center [1002, 498] width 134 height 114
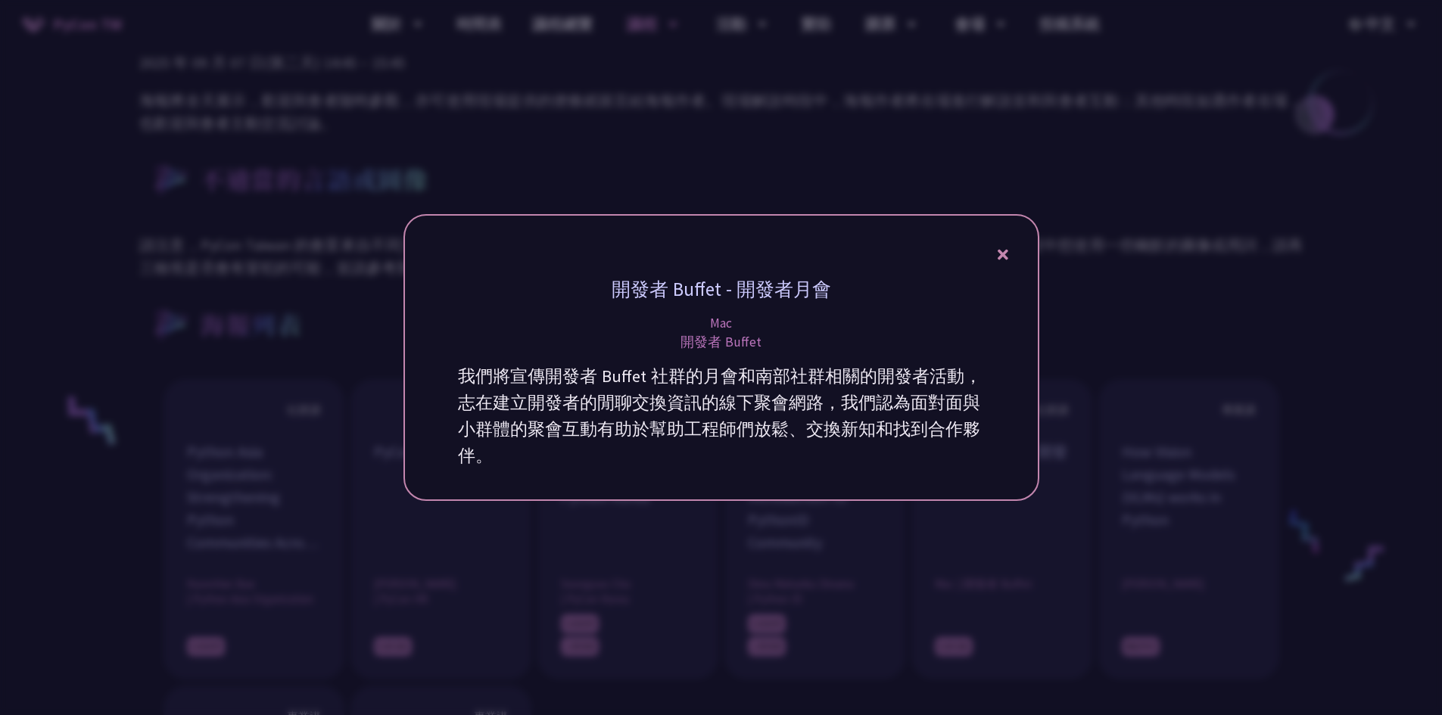
click at [1002, 251] on icon at bounding box center [1003, 254] width 11 height 19
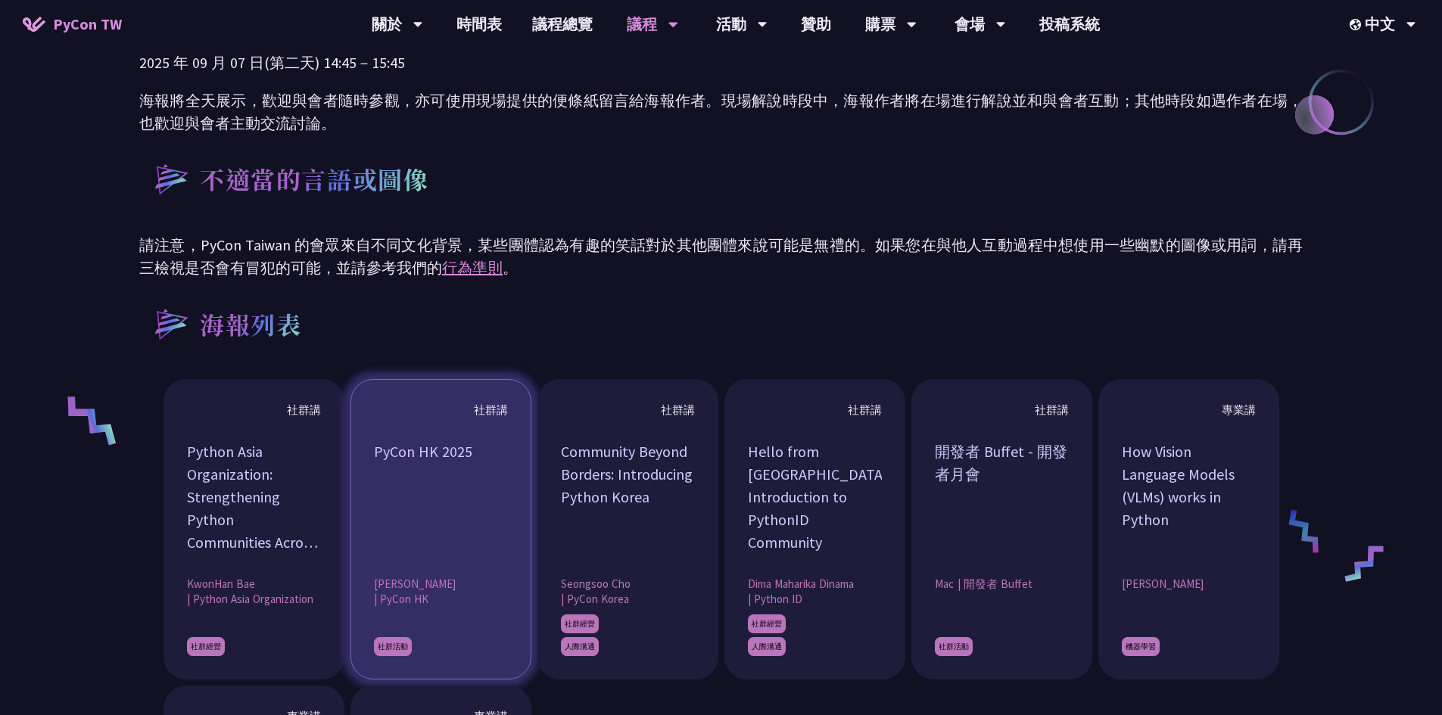
click at [442, 520] on div "PyCon HK 2025" at bounding box center [441, 498] width 134 height 114
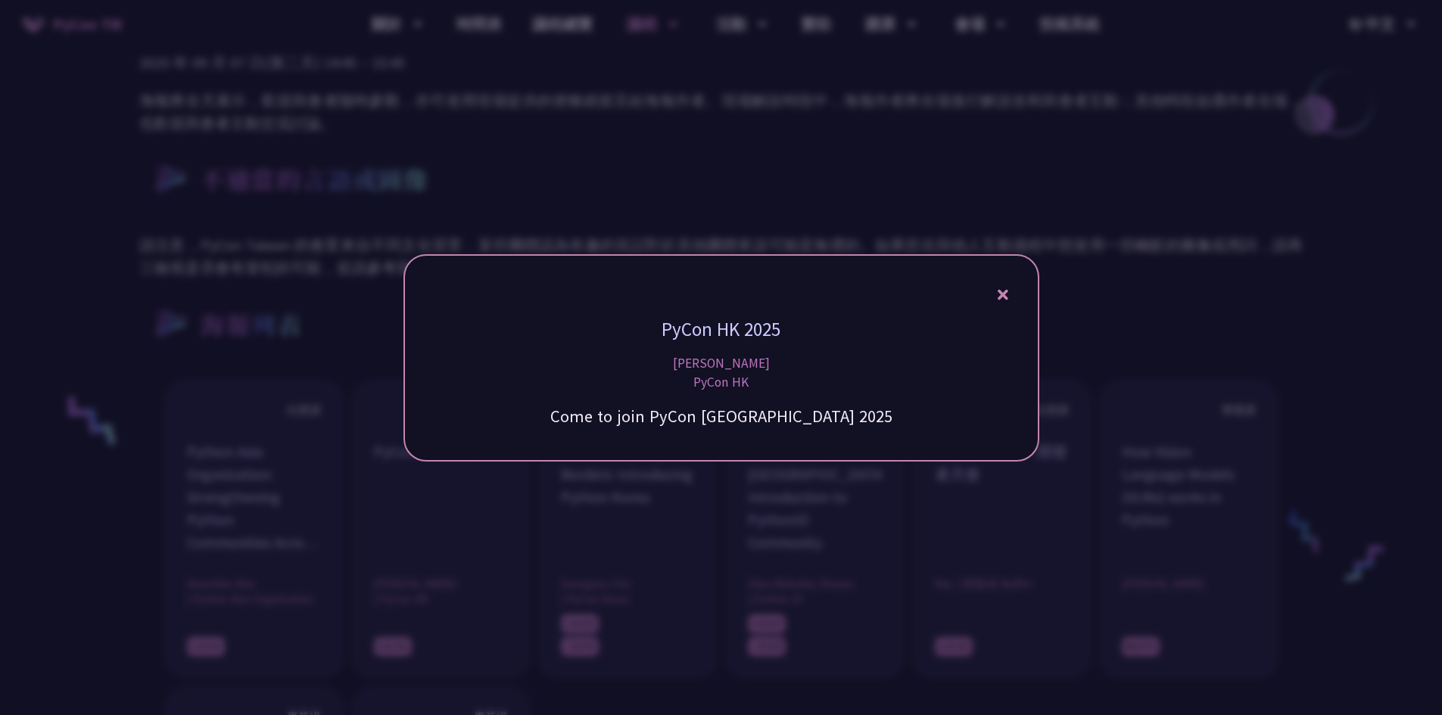
click at [1009, 302] on div "PyCon HK 2025 [PERSON_NAME] PyCon HK Come to join PyCon [GEOGRAPHIC_DATA] 2025" at bounding box center [721, 357] width 636 height 207
click at [1004, 297] on icon at bounding box center [1003, 294] width 11 height 11
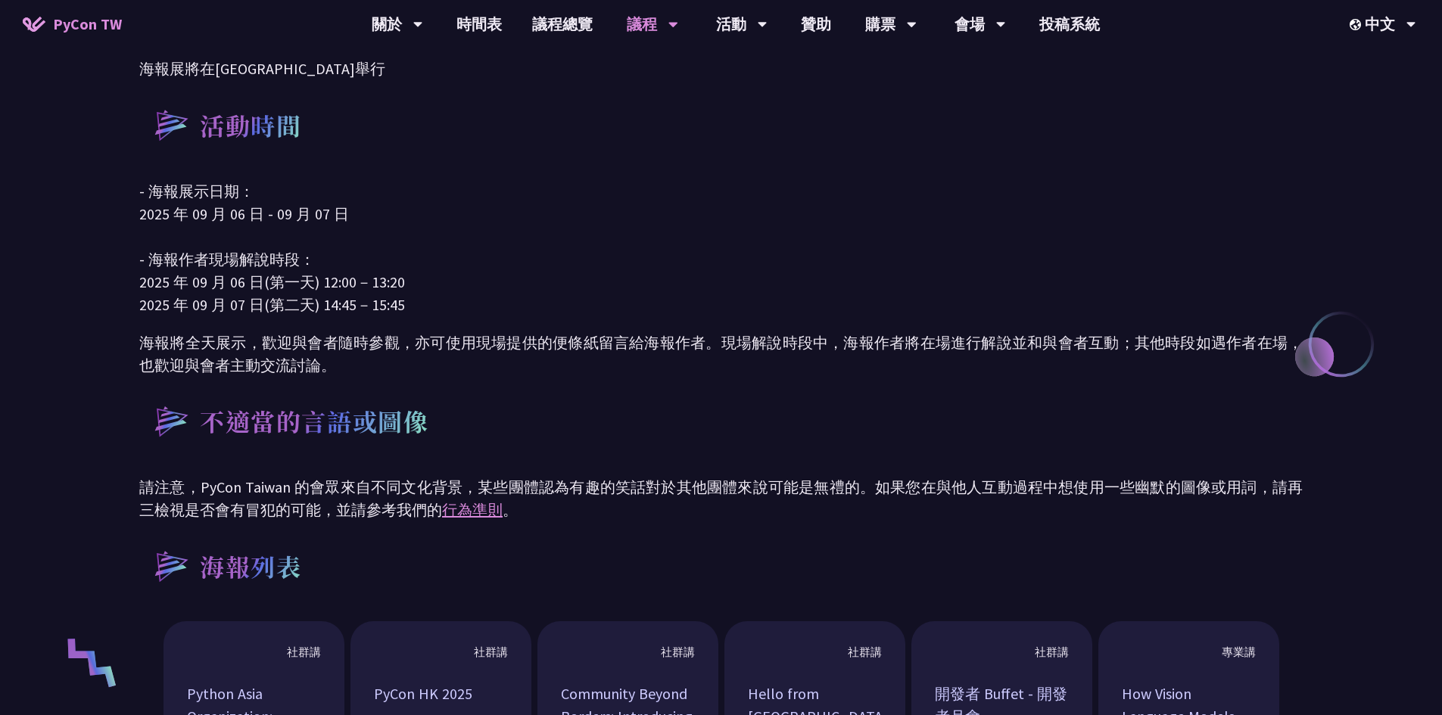
scroll to position [454, 0]
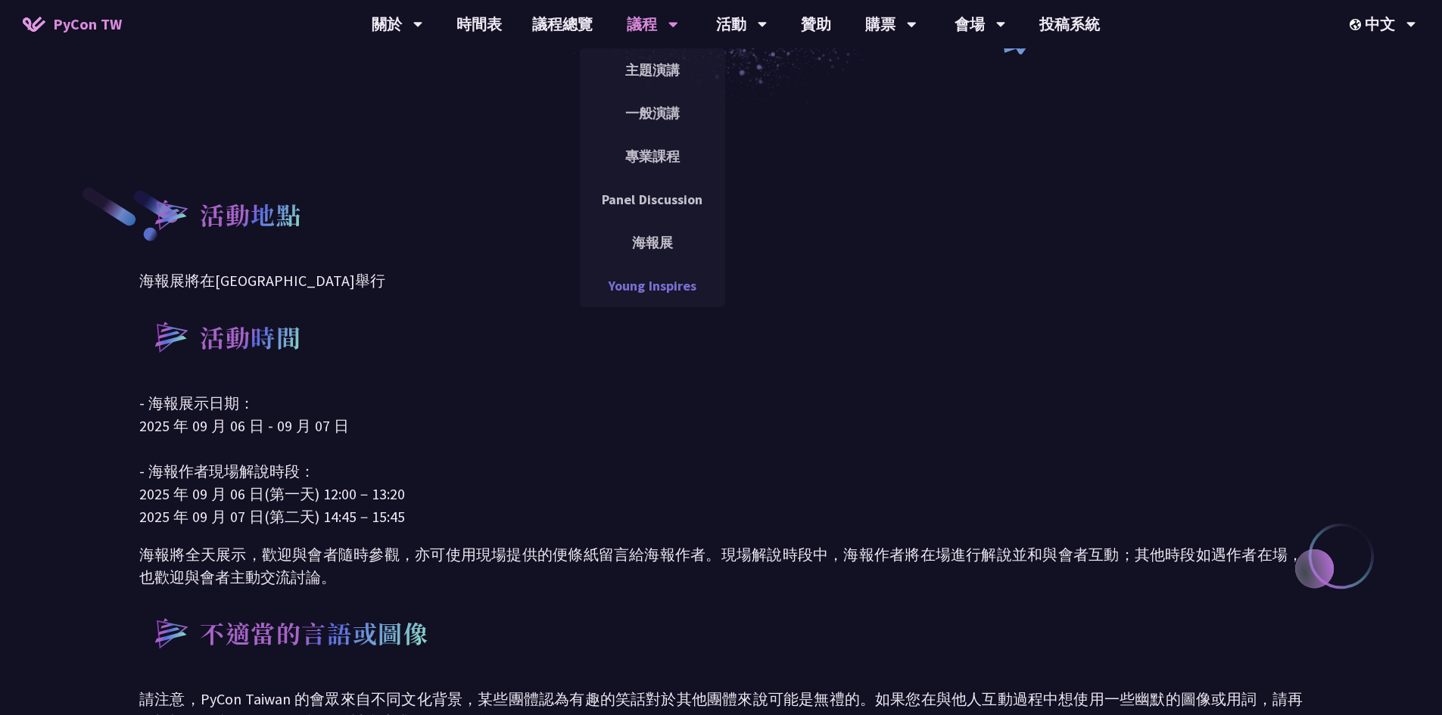
click at [665, 280] on link "Young Inspires" at bounding box center [652, 286] width 145 height 36
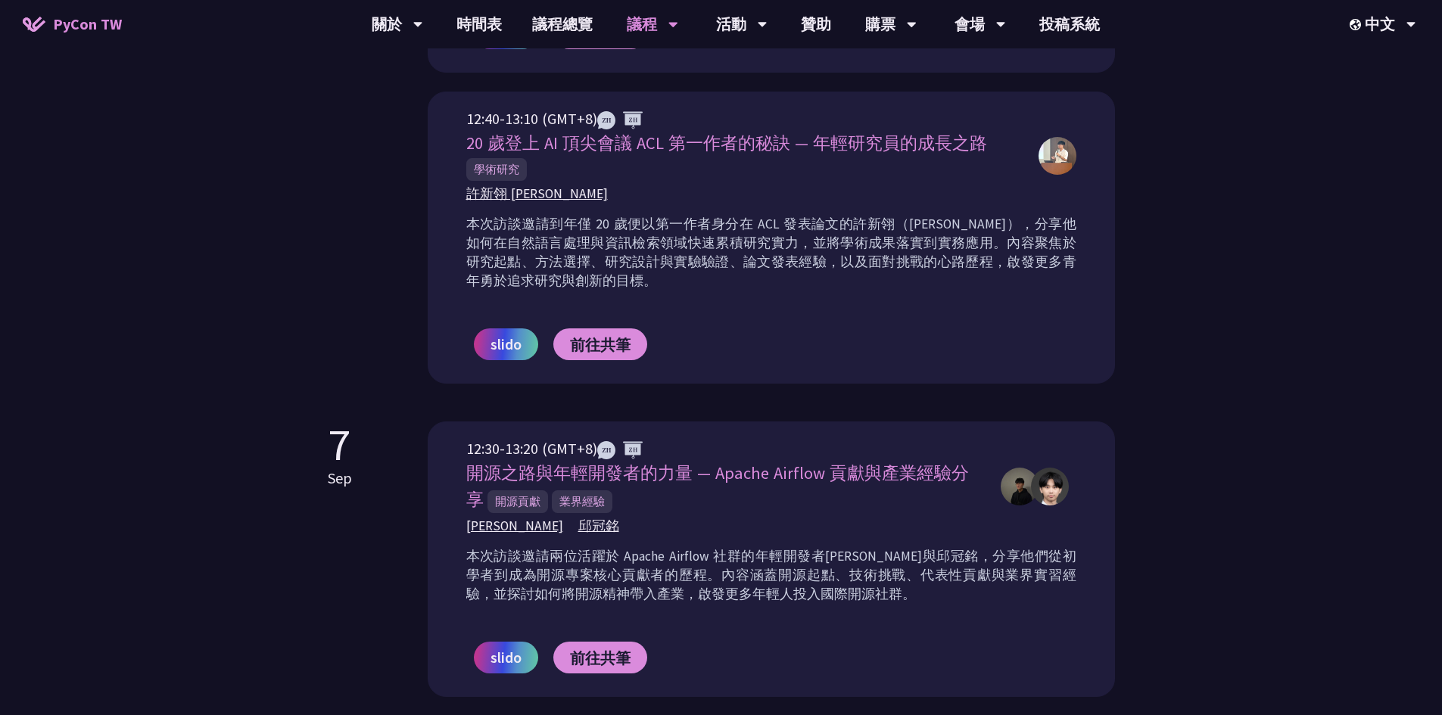
scroll to position [1135, 0]
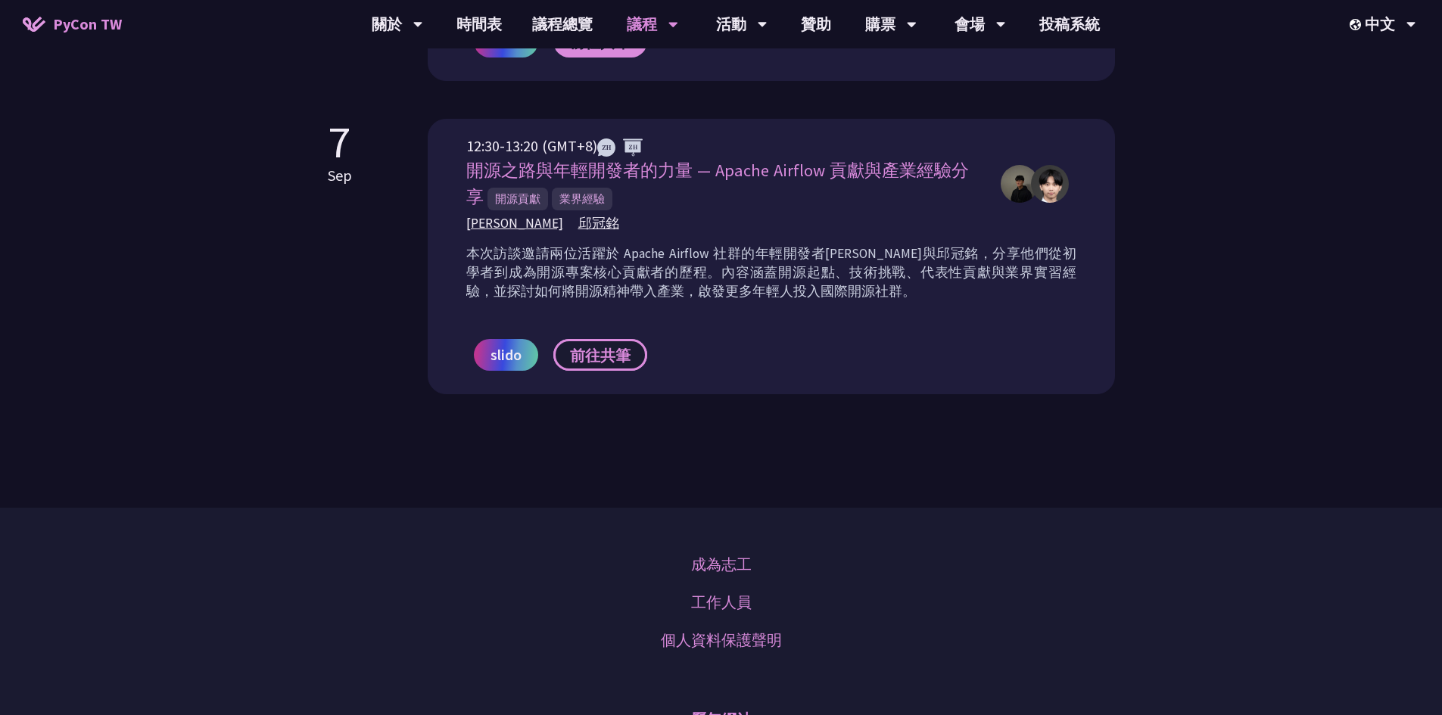
click at [614, 360] on span "前往共筆" at bounding box center [600, 355] width 61 height 19
